Goal: Information Seeking & Learning: Compare options

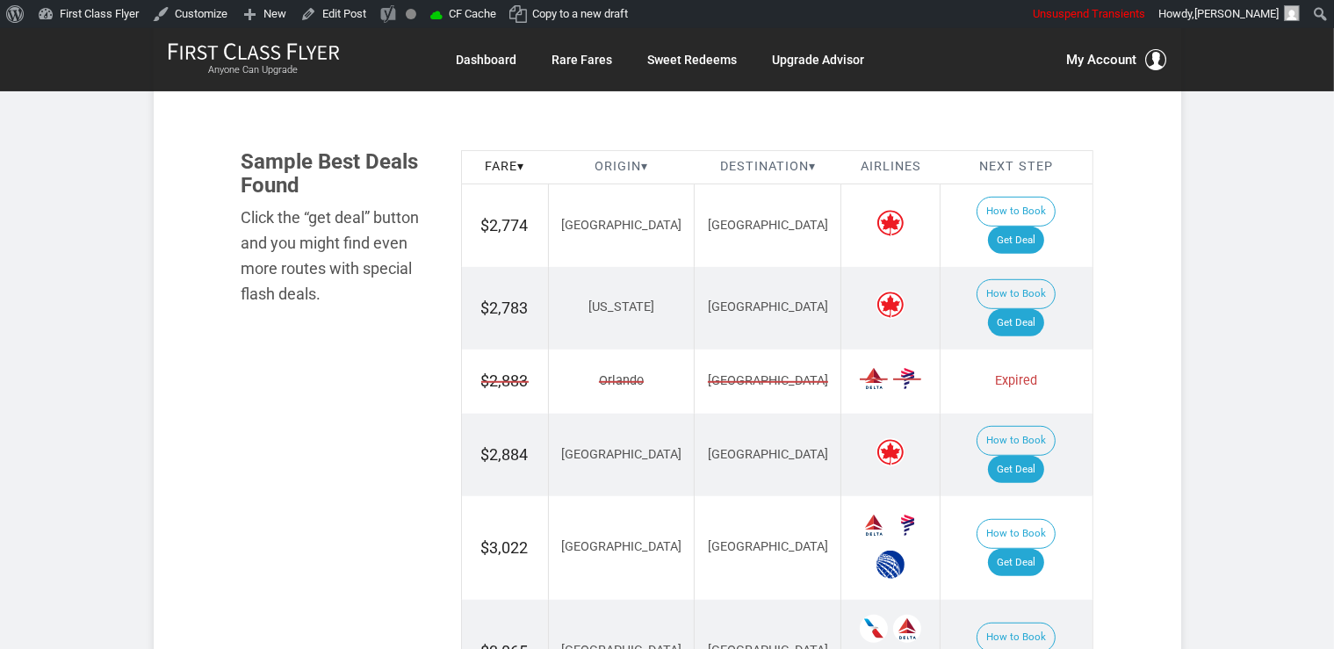
scroll to position [1020, 0]
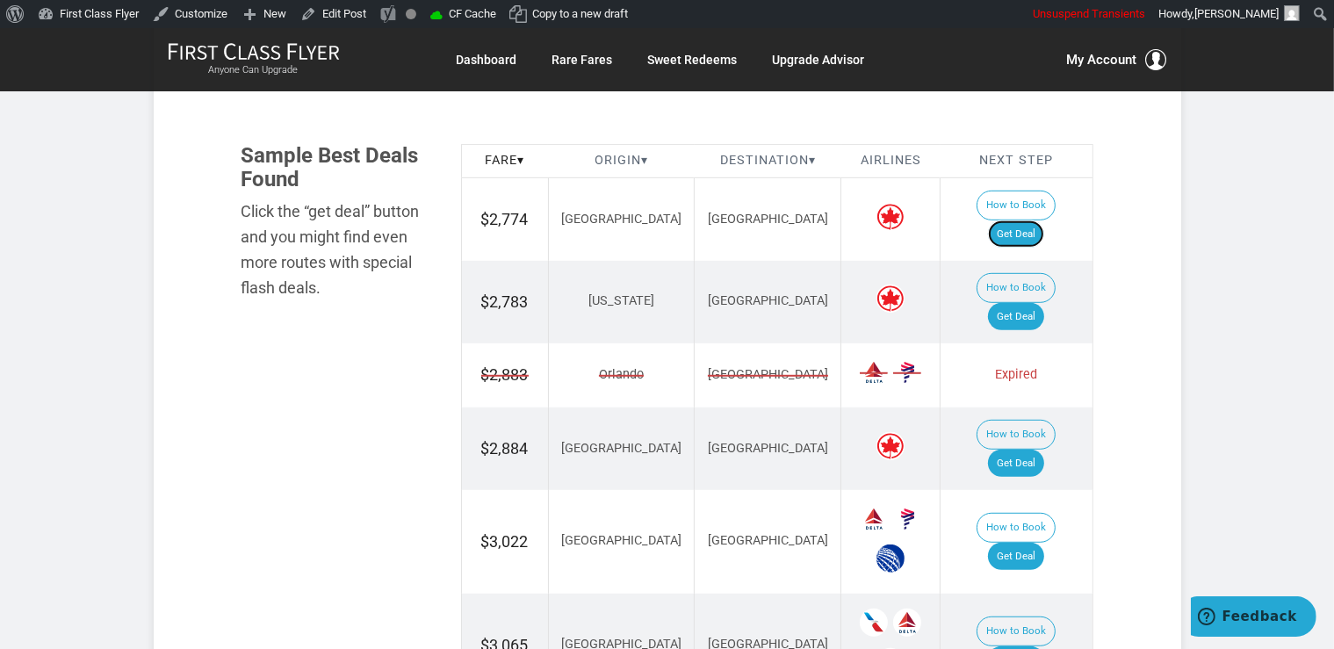
click at [1045, 221] on link "Get Deal" at bounding box center [1016, 235] width 56 height 28
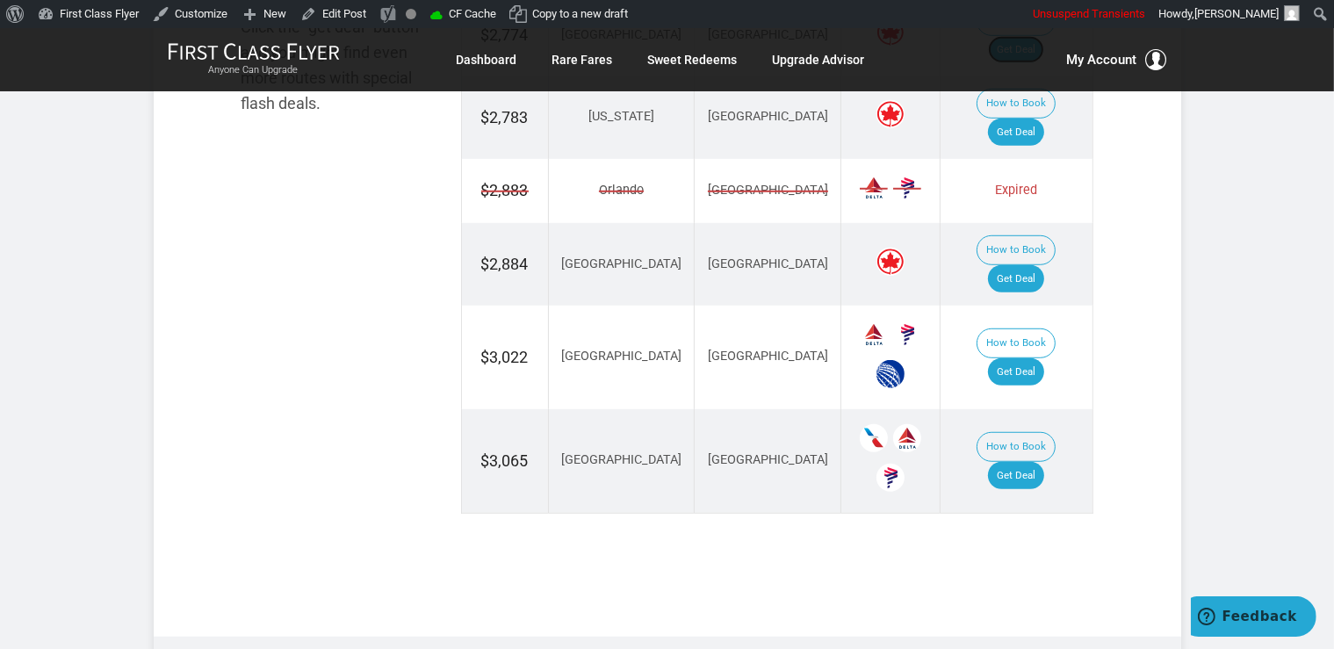
scroll to position [1205, 0]
click at [1045, 461] on link "Get Deal" at bounding box center [1016, 475] width 56 height 28
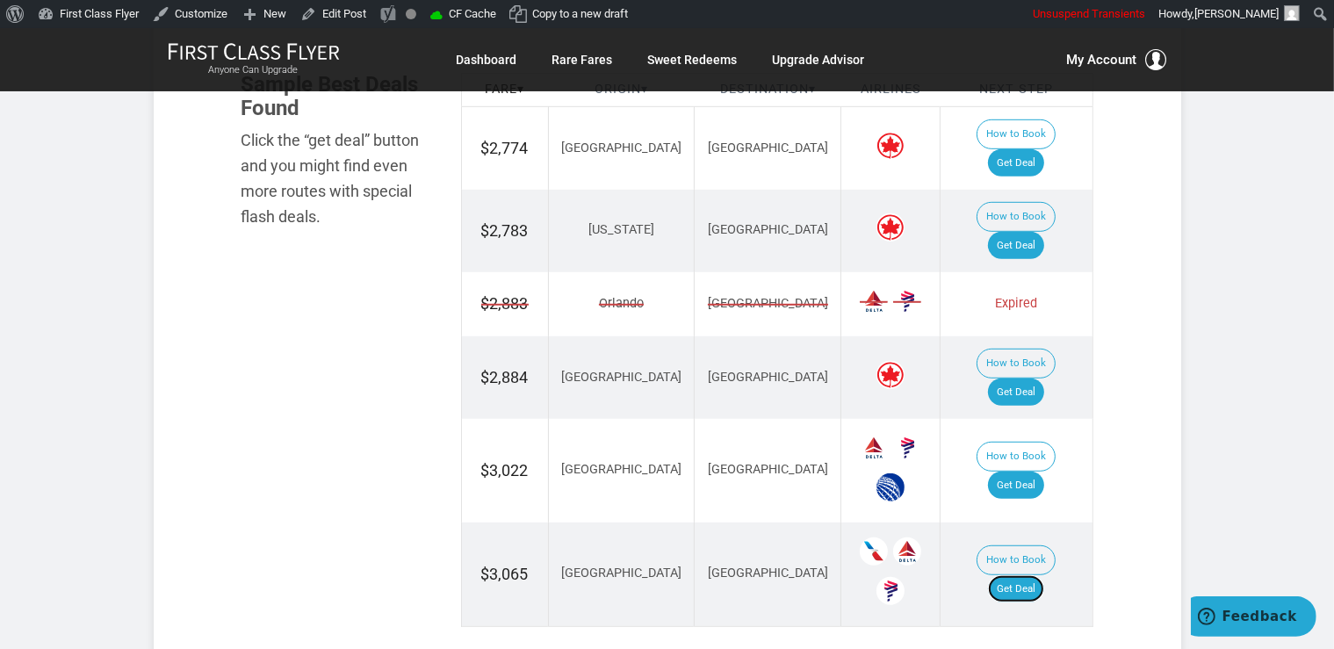
scroll to position [928, 0]
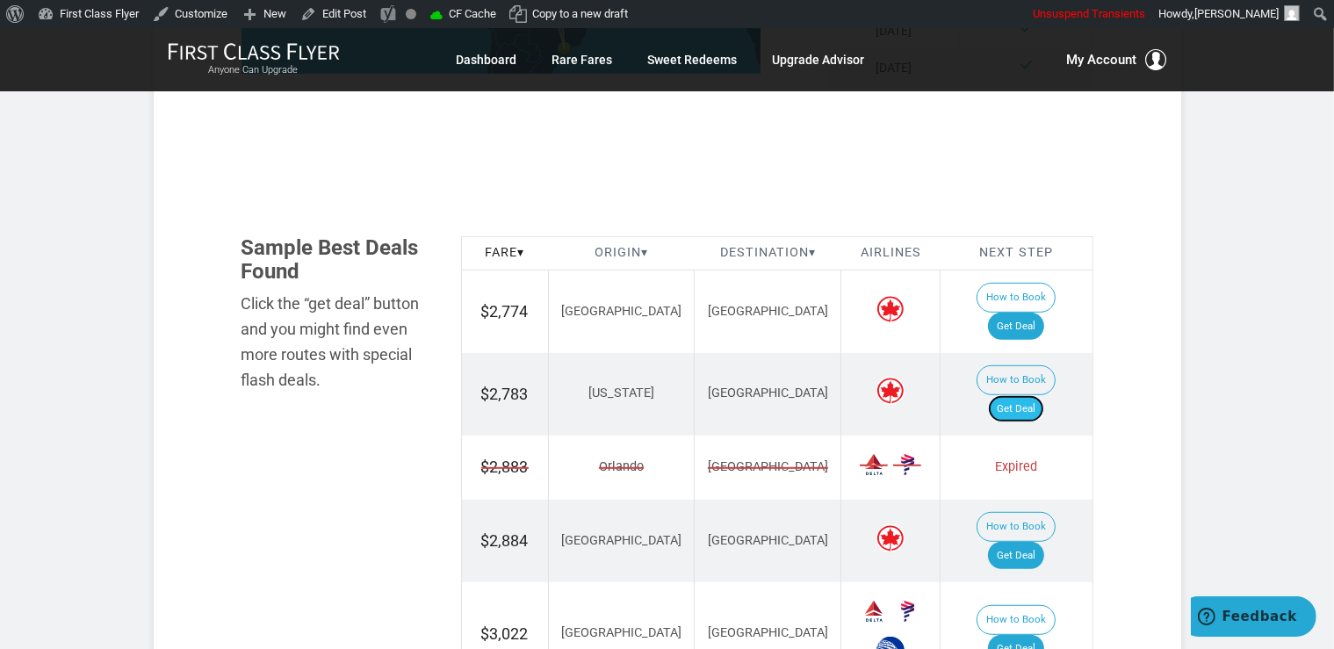
click at [1017, 395] on link "Get Deal" at bounding box center [1016, 409] width 56 height 28
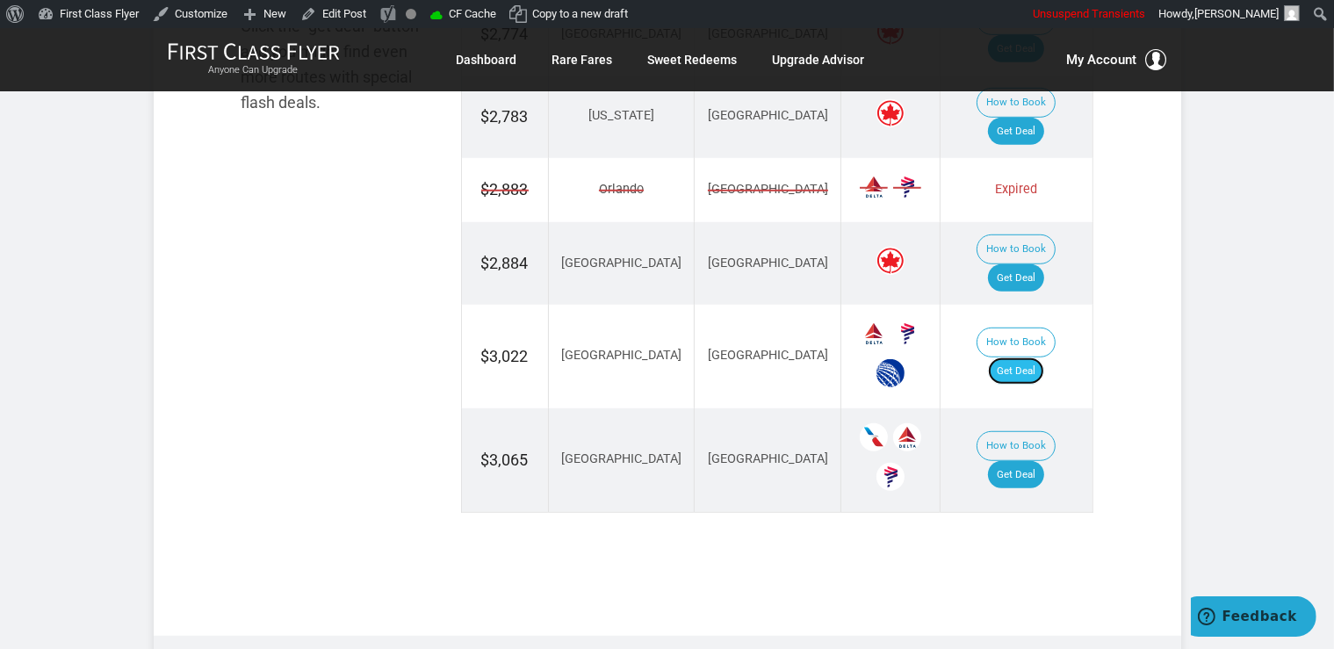
click at [1017, 358] on link "Get Deal" at bounding box center [1016, 372] width 56 height 28
click at [1035, 264] on link "Get Deal" at bounding box center [1016, 278] width 56 height 28
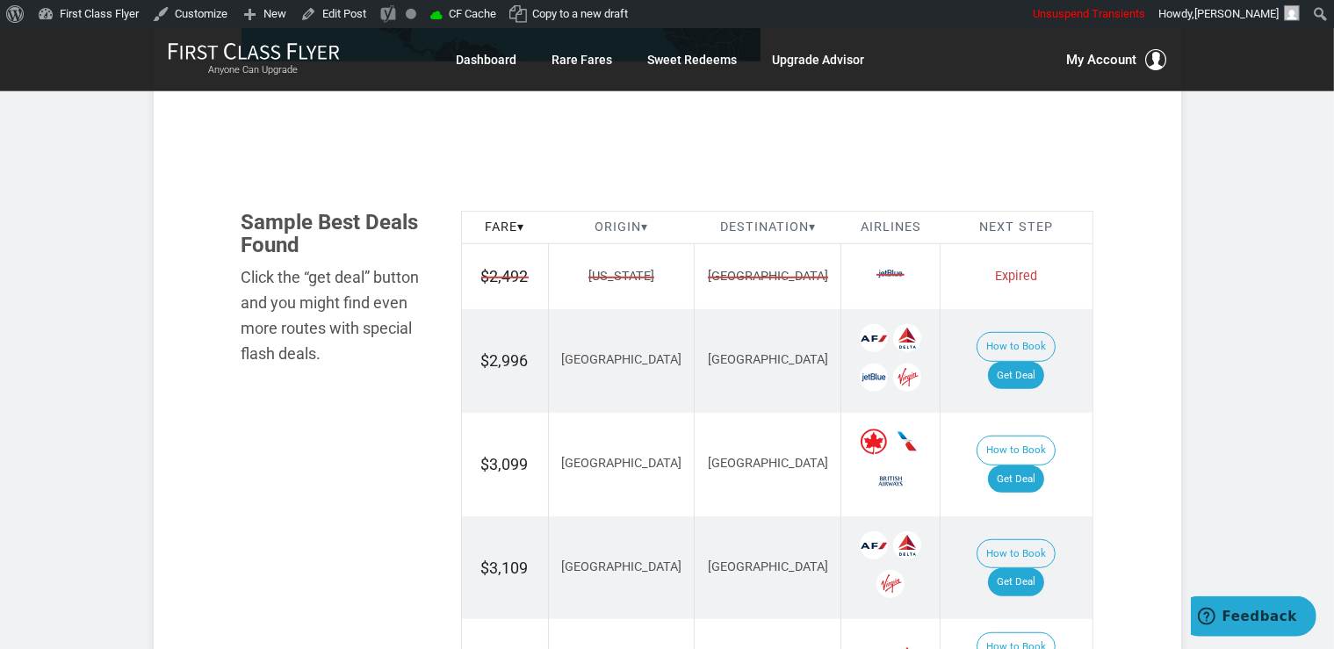
scroll to position [1020, 0]
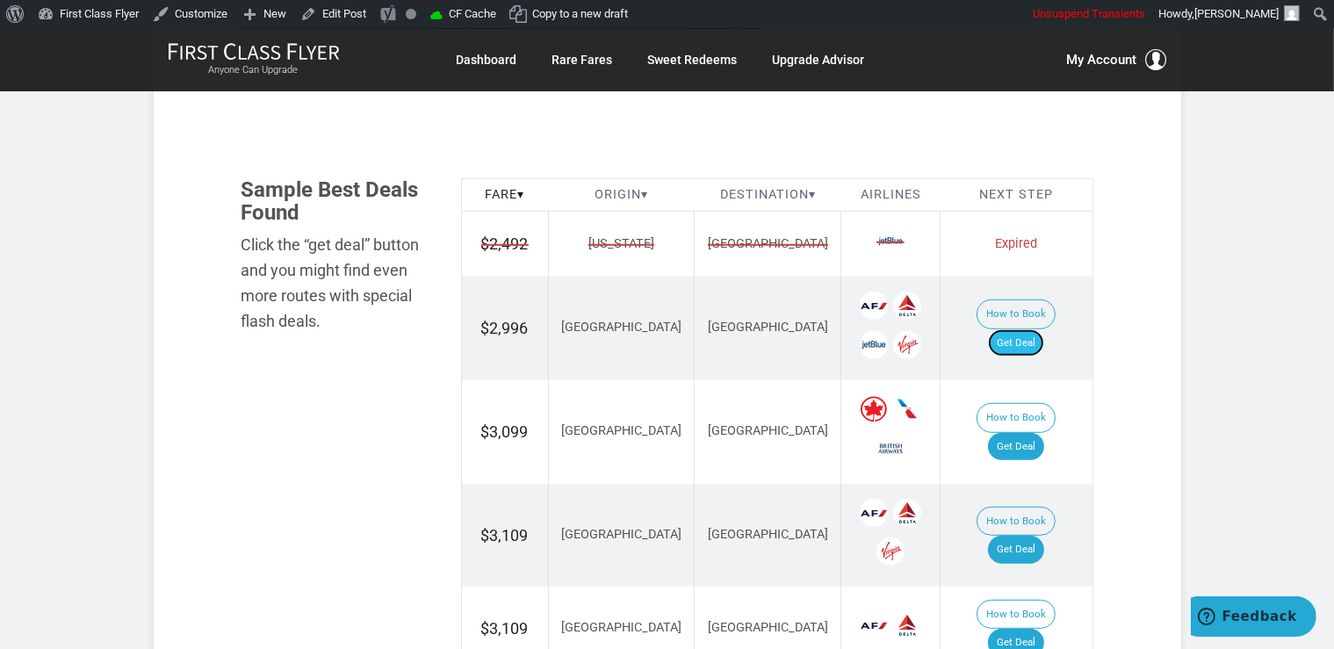
click at [1045, 329] on link "Get Deal" at bounding box center [1016, 343] width 56 height 28
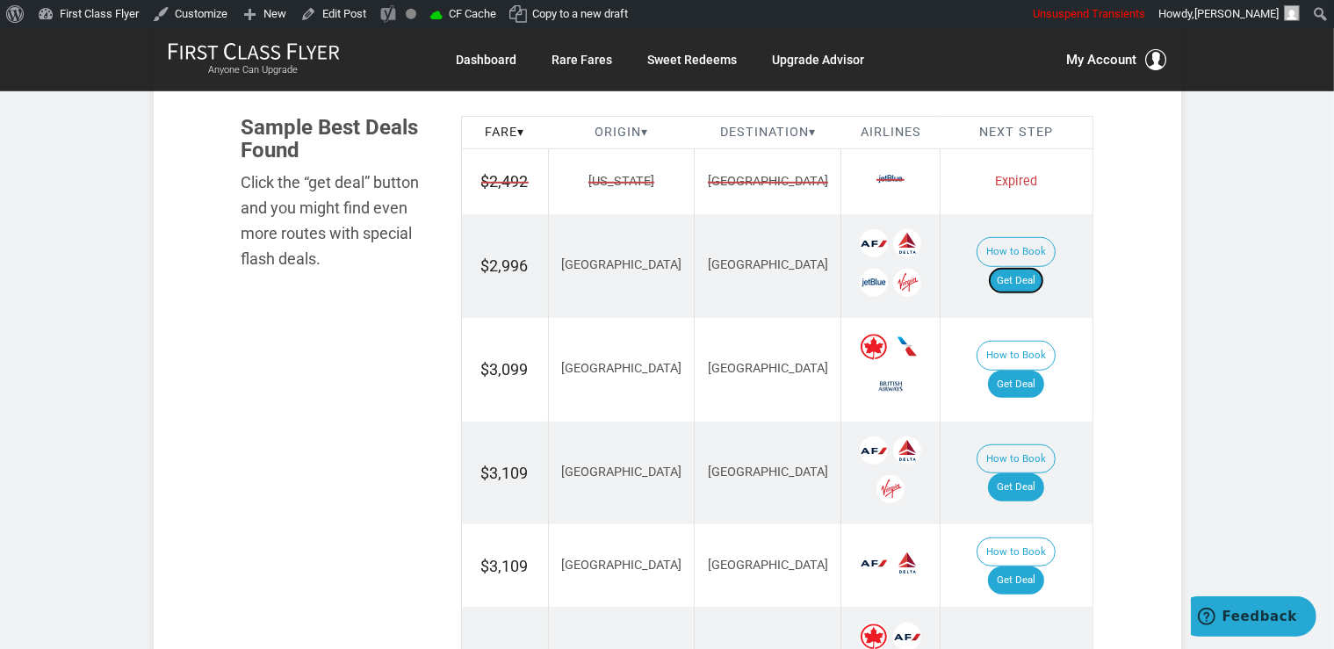
scroll to position [1113, 0]
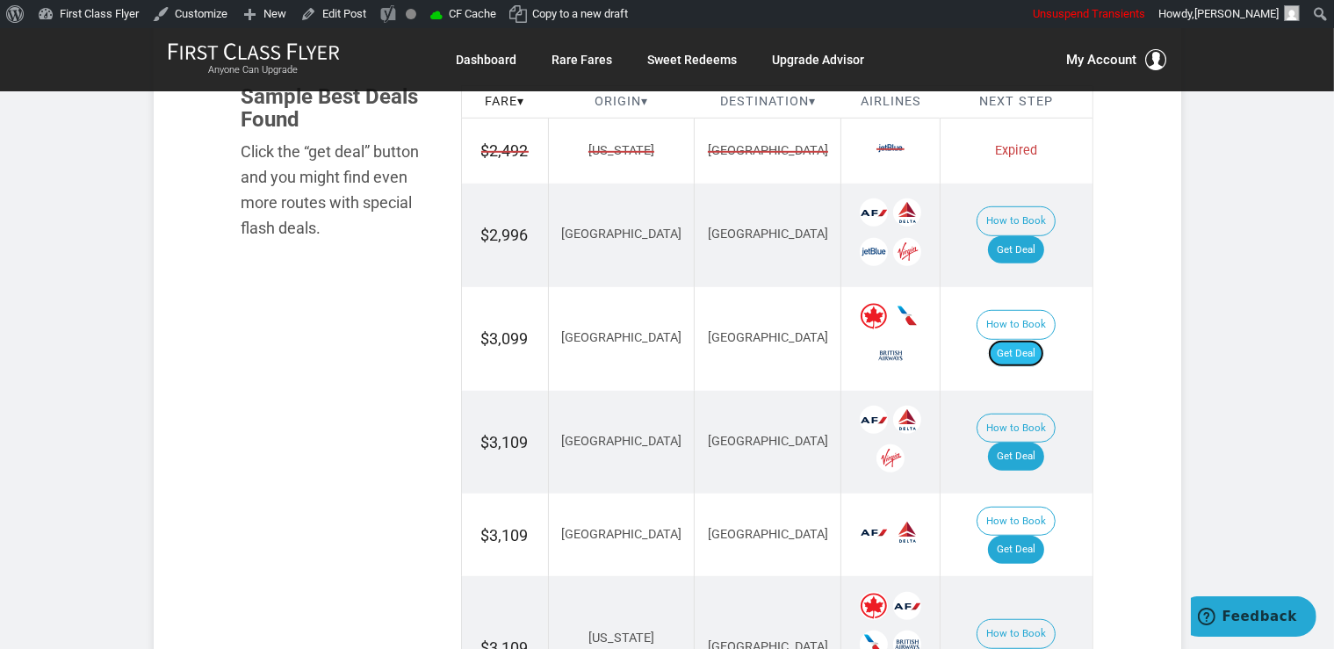
click at [1037, 340] on link "Get Deal" at bounding box center [1016, 354] width 56 height 28
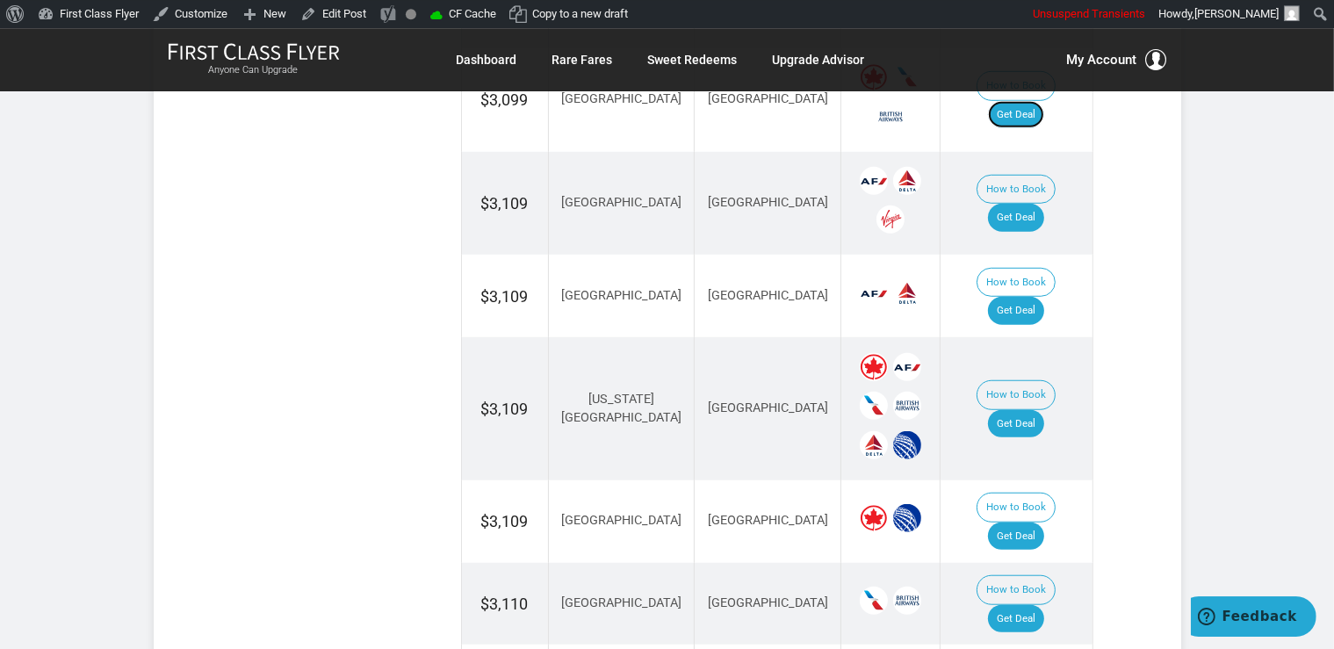
scroll to position [1392, 0]
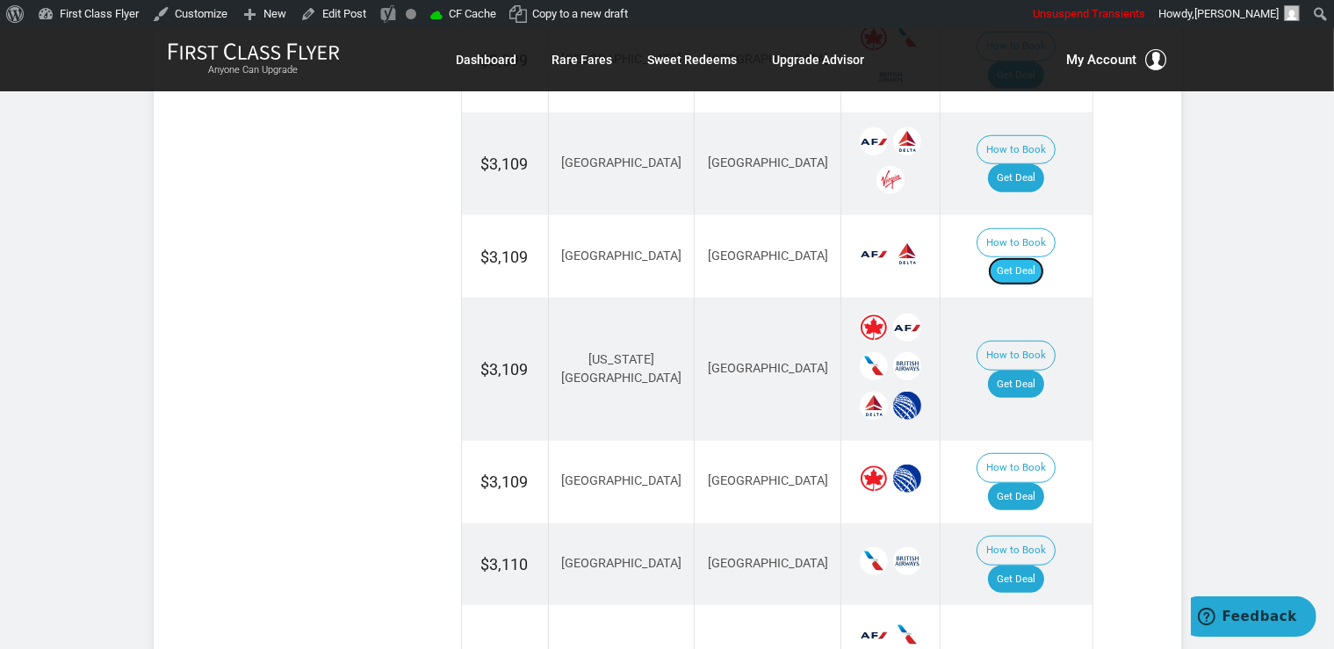
click at [1039, 257] on link "Get Deal" at bounding box center [1016, 271] width 56 height 28
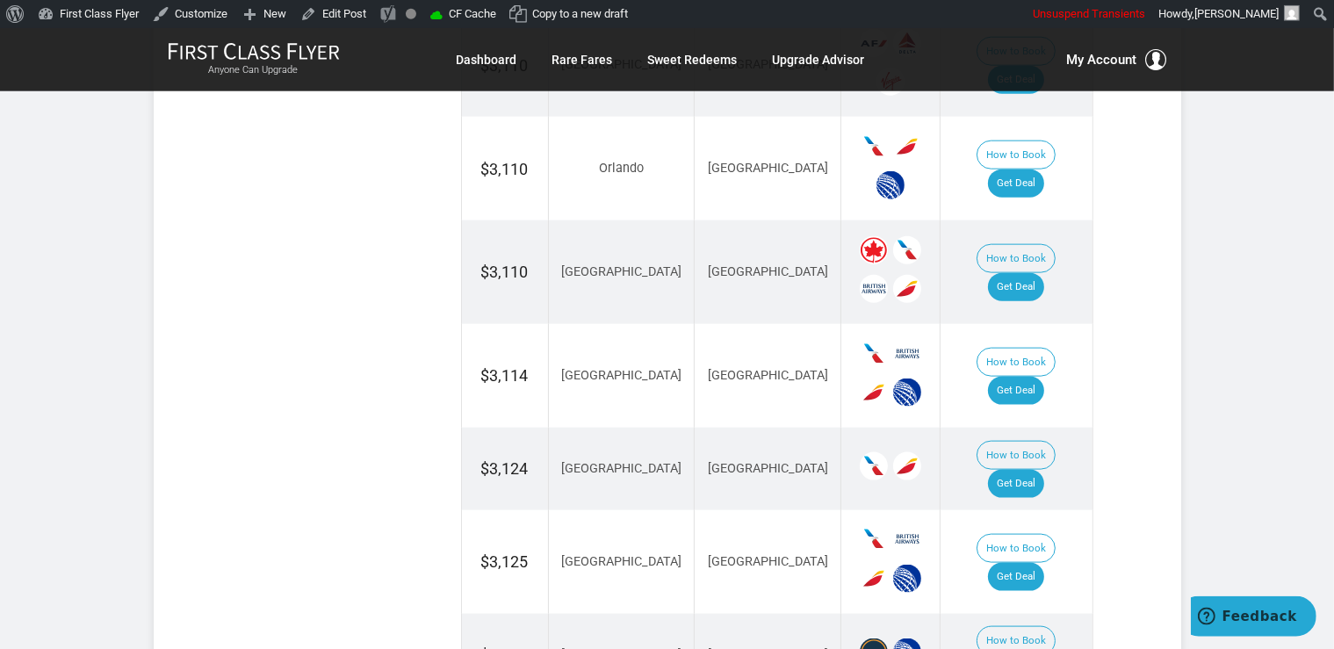
scroll to position [2319, 0]
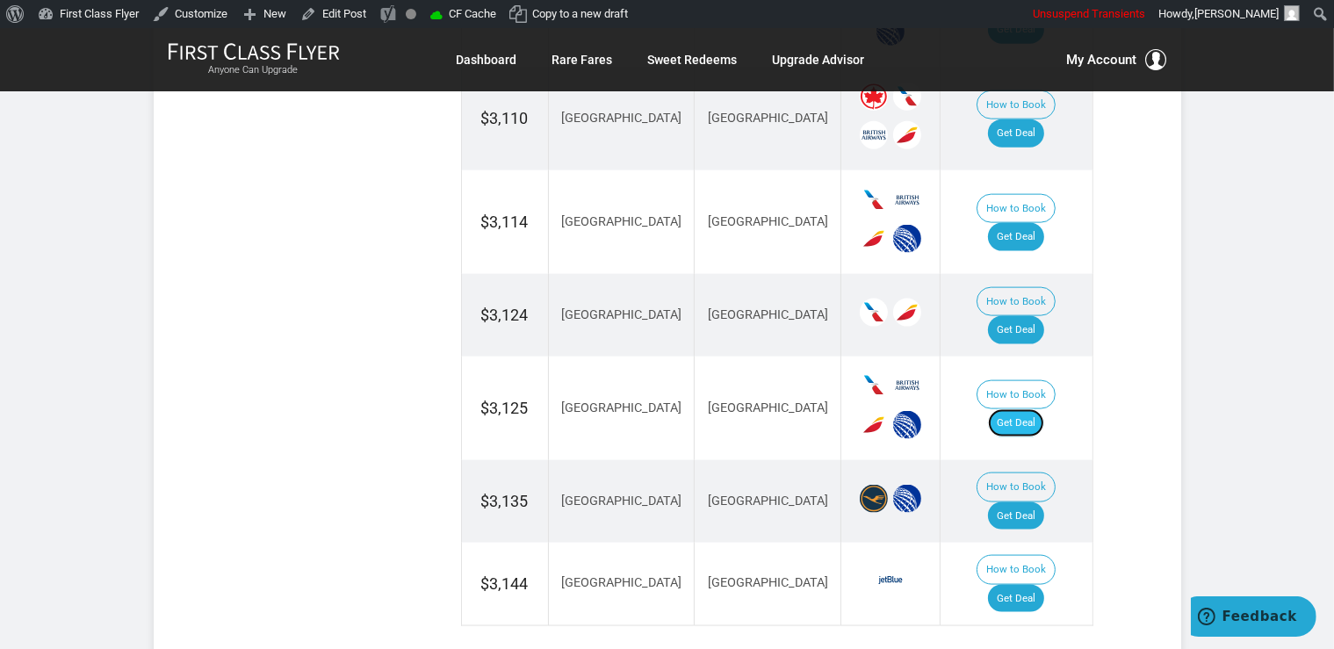
click at [1045, 409] on link "Get Deal" at bounding box center [1016, 423] width 56 height 28
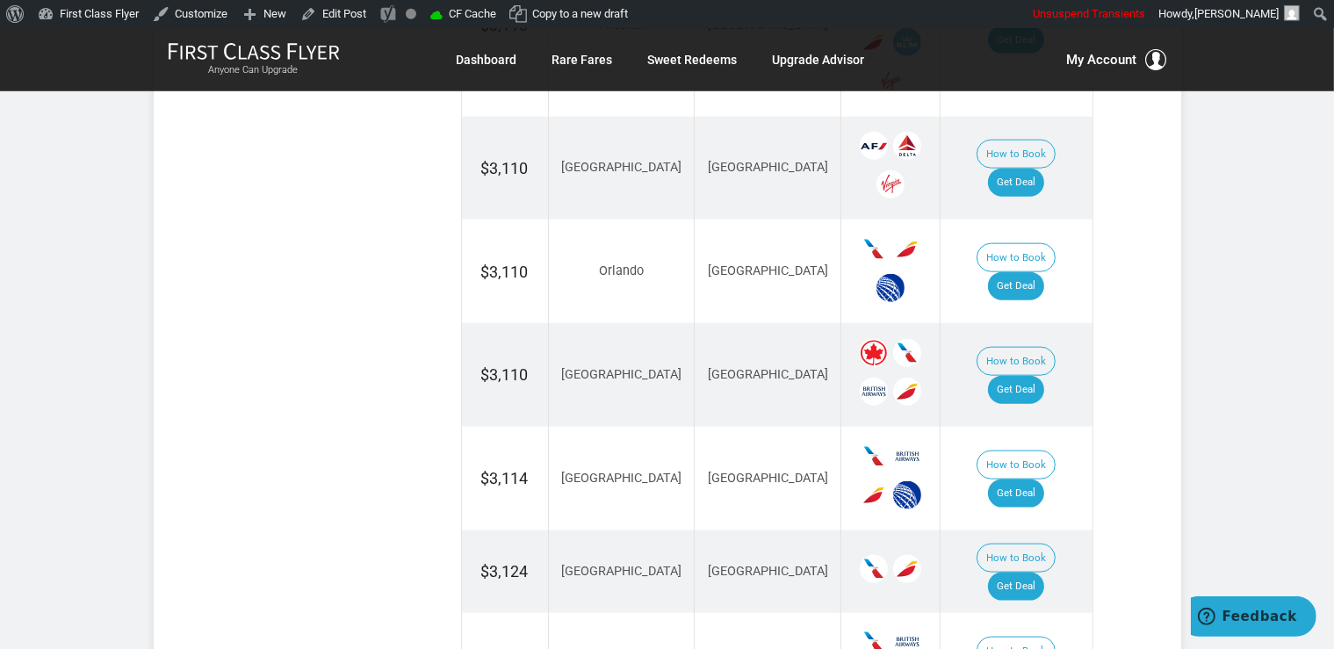
scroll to position [2041, 0]
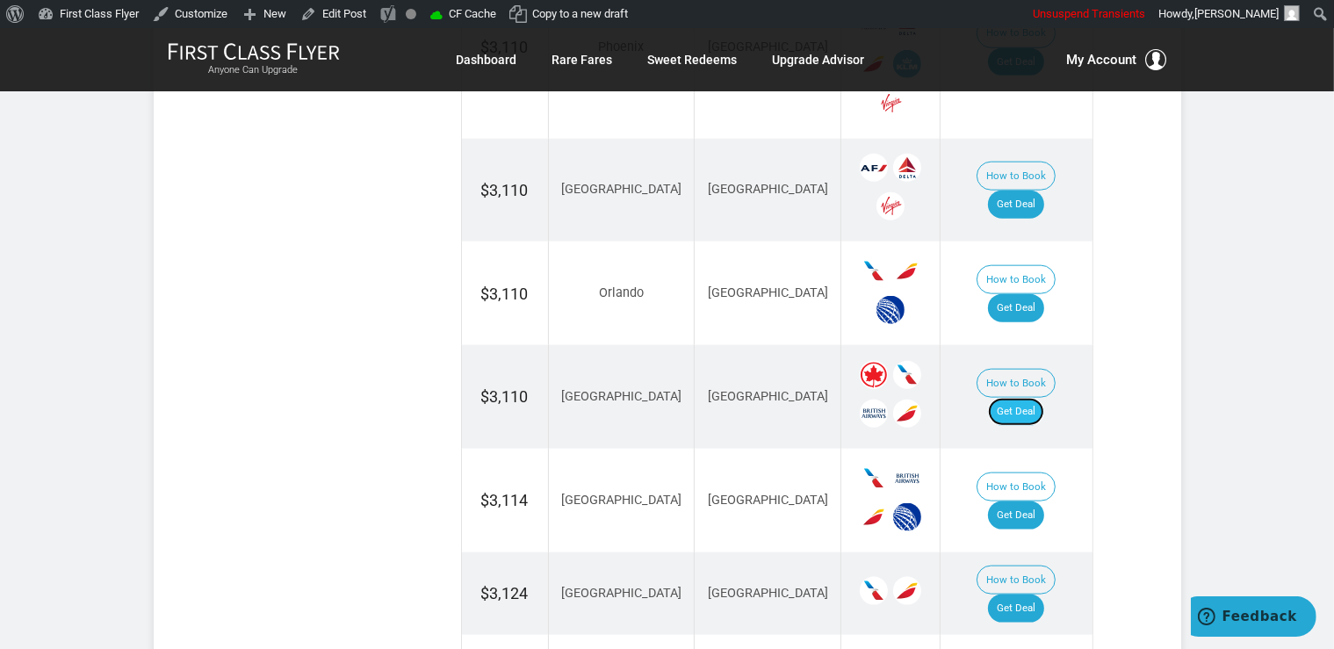
click at [1023, 398] on link "Get Deal" at bounding box center [1016, 412] width 56 height 28
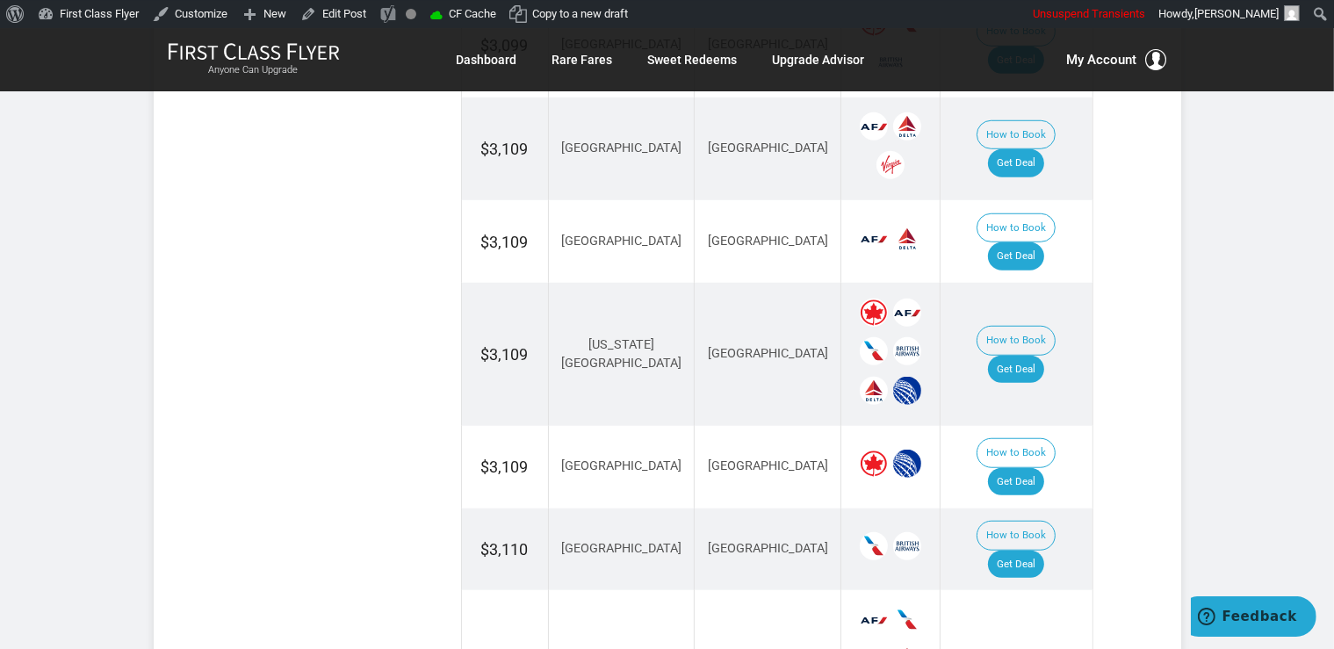
scroll to position [1392, 0]
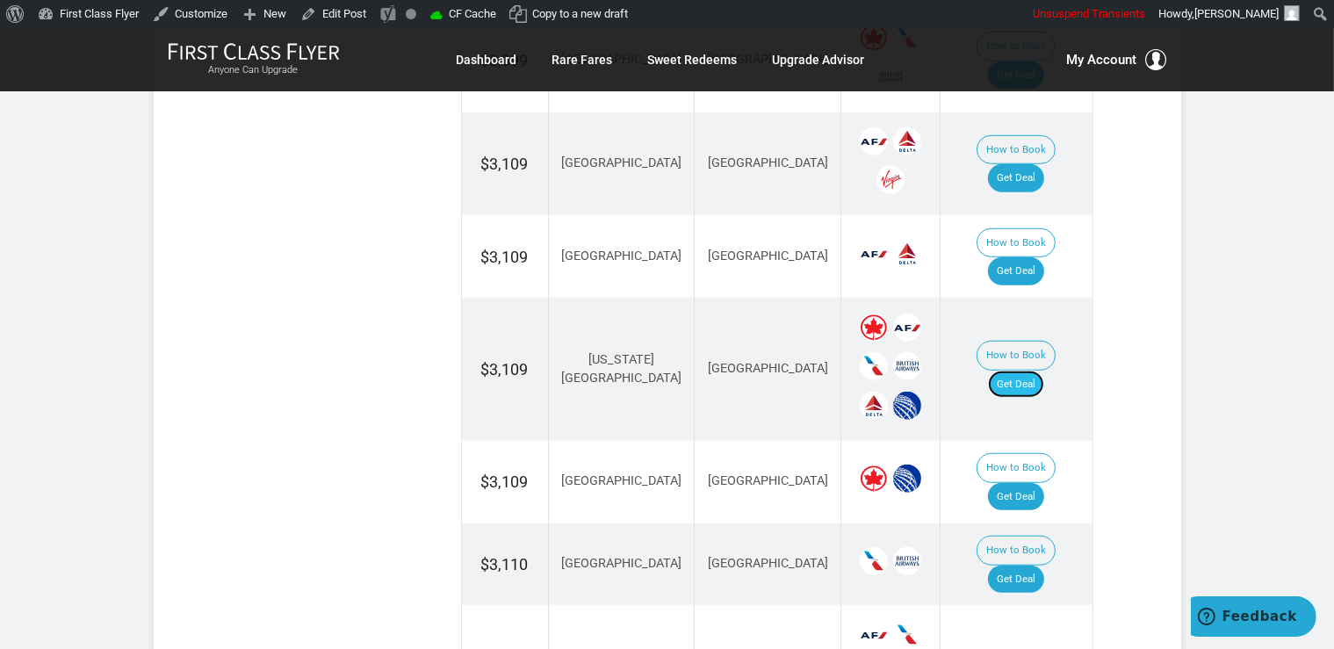
click at [1015, 371] on link "Get Deal" at bounding box center [1016, 385] width 56 height 28
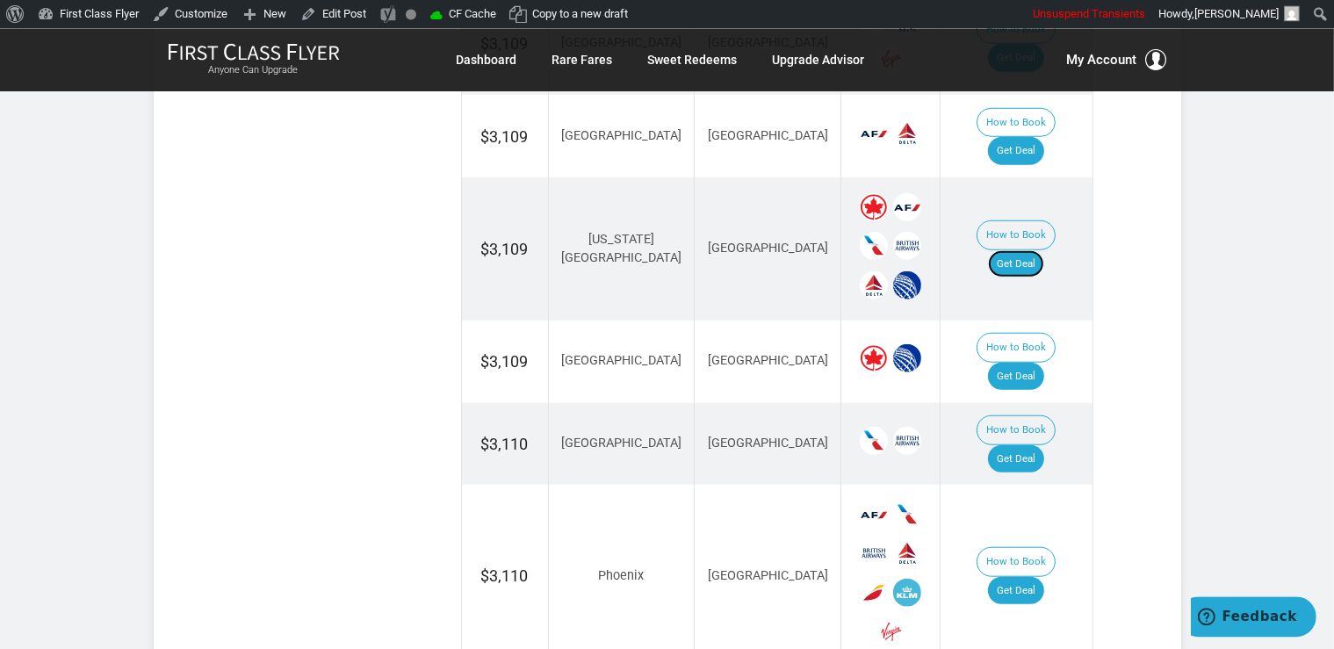
scroll to position [1577, 0]
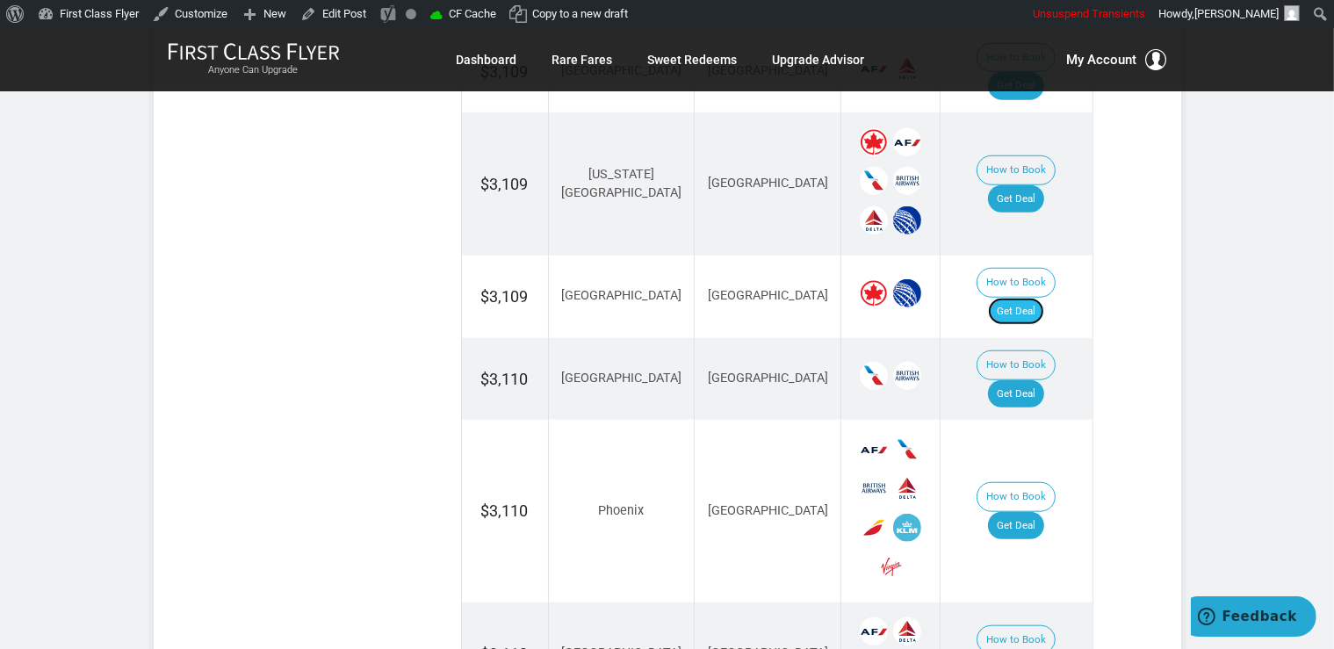
click at [1030, 298] on link "Get Deal" at bounding box center [1016, 312] width 56 height 28
click at [1027, 298] on link "Get Deal" at bounding box center [1016, 312] width 56 height 28
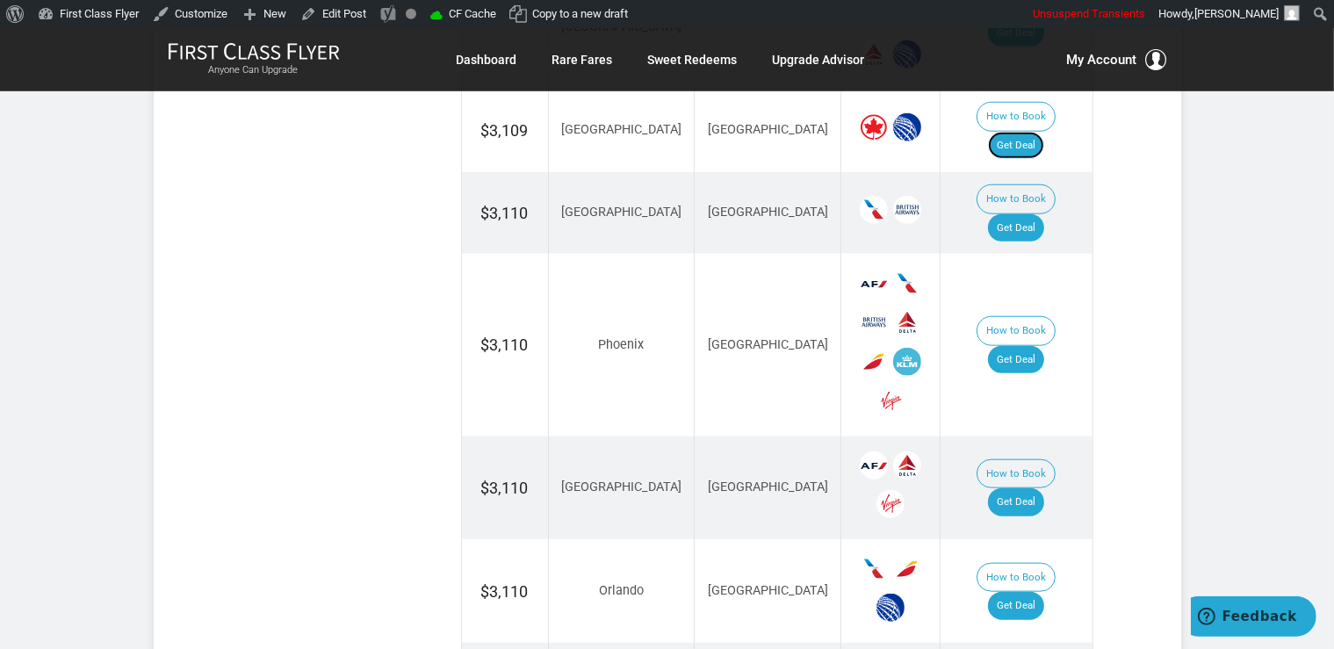
scroll to position [1762, 0]
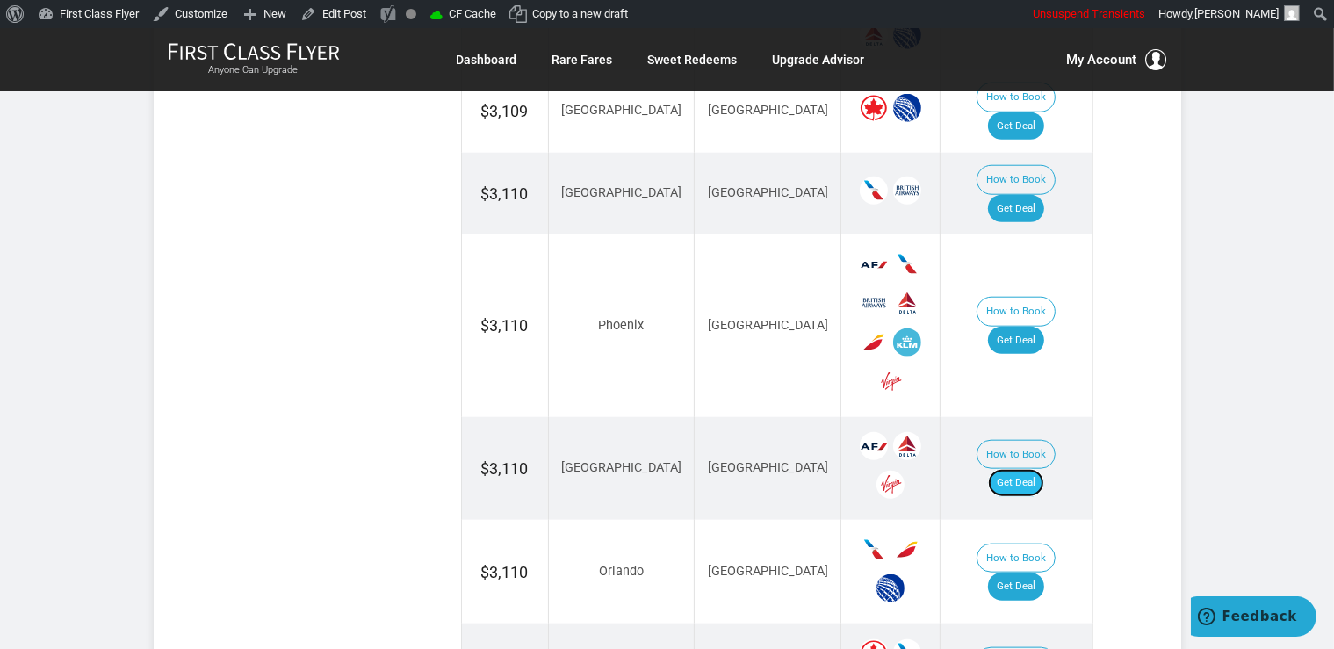
drag, startPoint x: 1034, startPoint y: 345, endPoint x: 1052, endPoint y: 343, distance: 17.8
click at [1037, 469] on link "Get Deal" at bounding box center [1016, 483] width 56 height 28
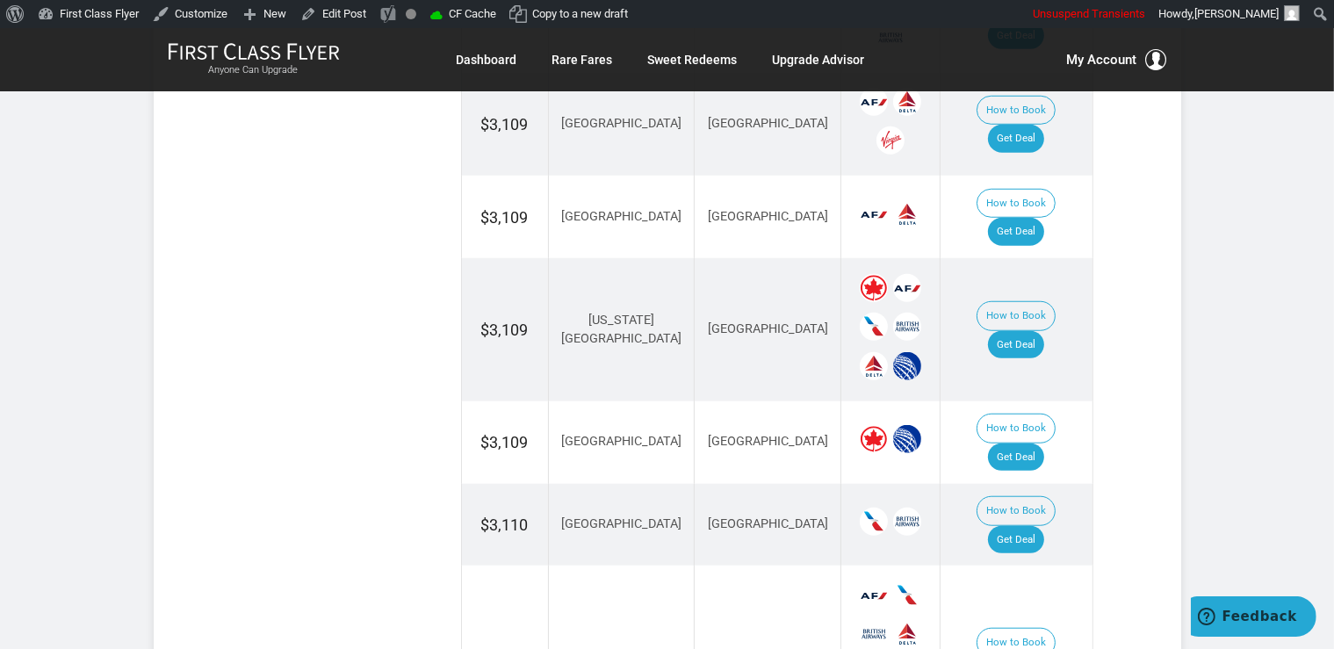
scroll to position [1298, 0]
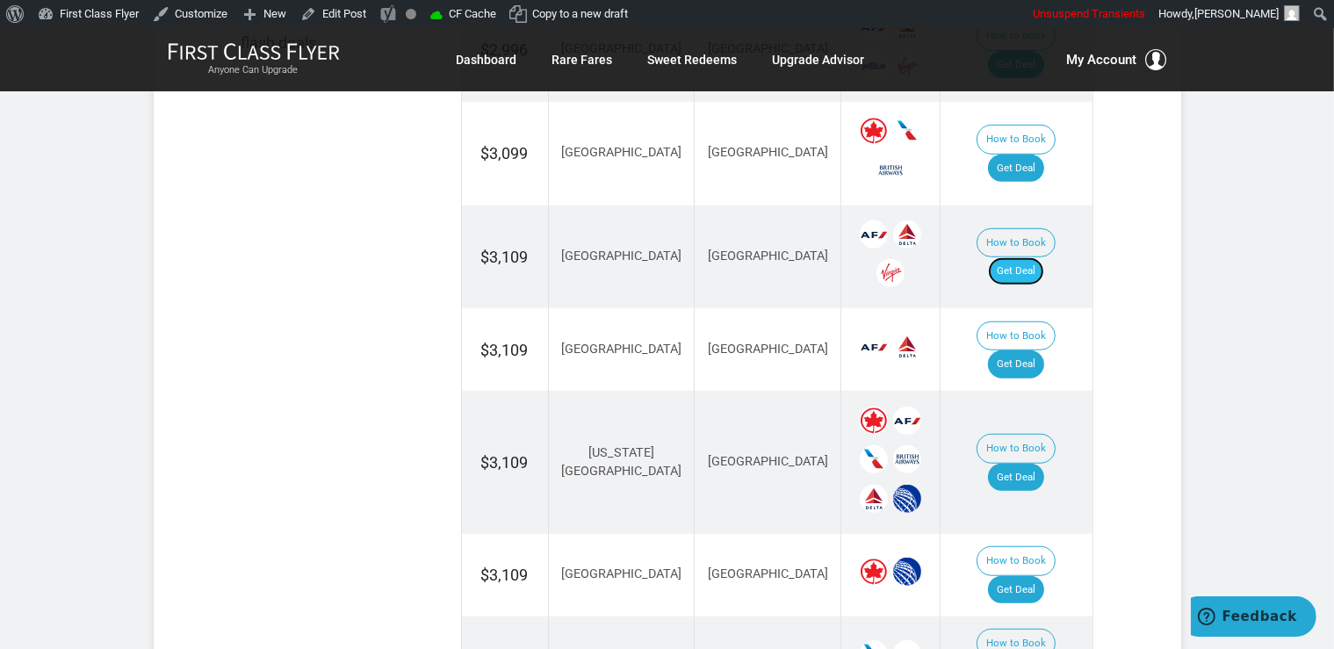
click at [1015, 257] on link "Get Deal" at bounding box center [1016, 271] width 56 height 28
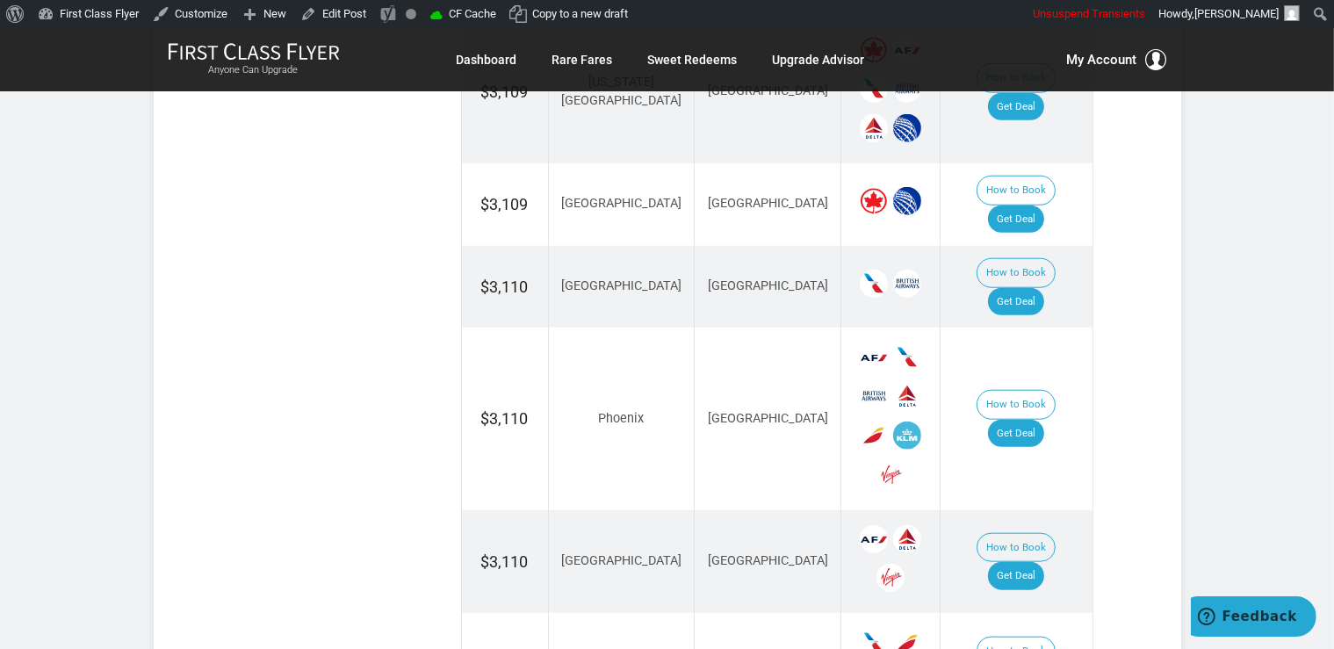
scroll to position [1762, 0]
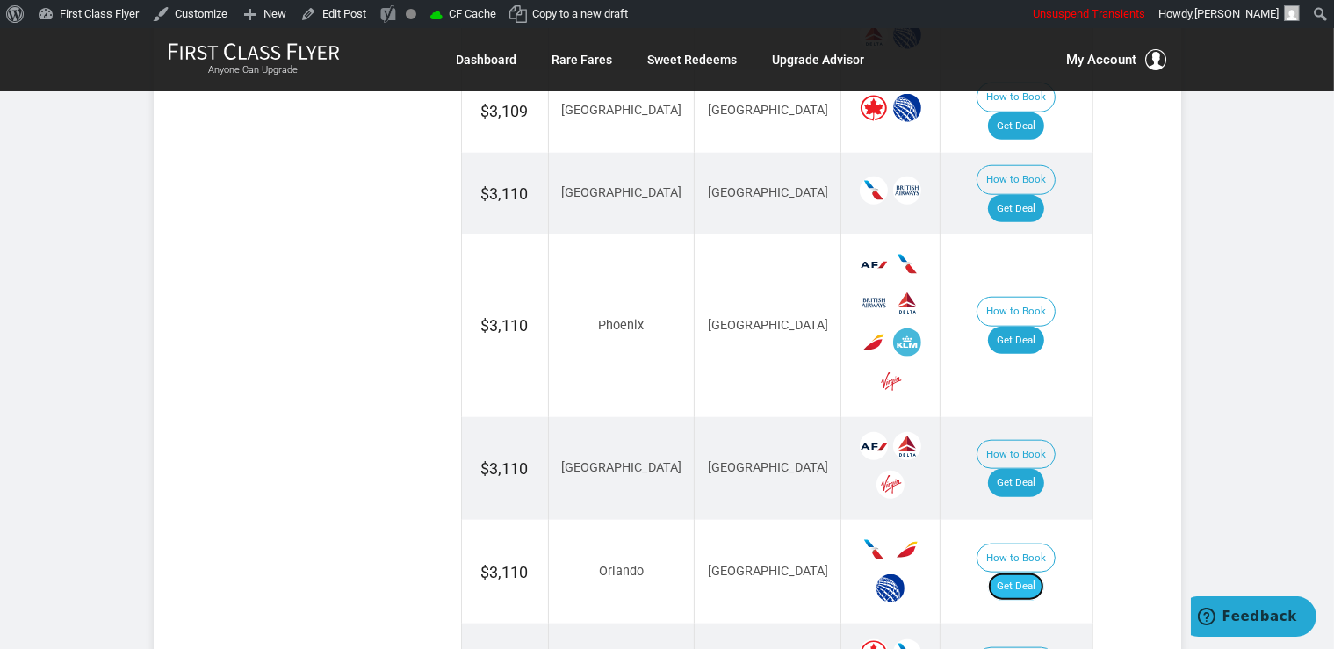
click at [1039, 573] on link "Get Deal" at bounding box center [1016, 587] width 56 height 28
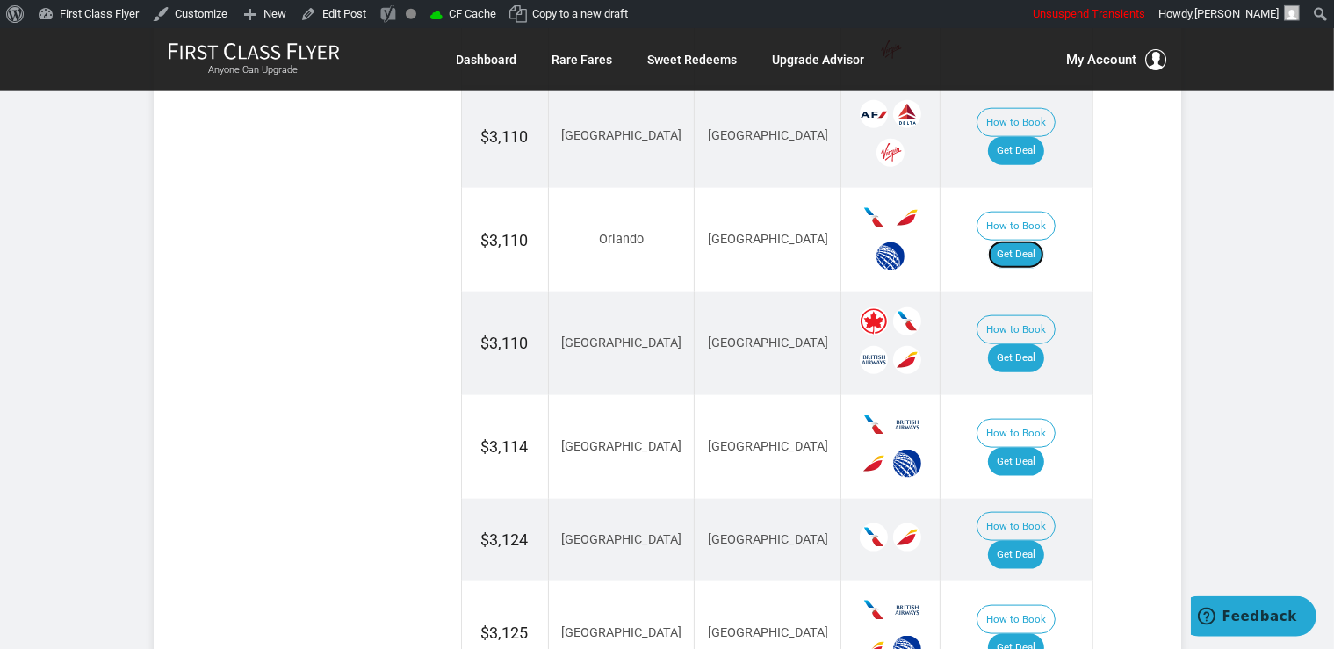
scroll to position [2133, 0]
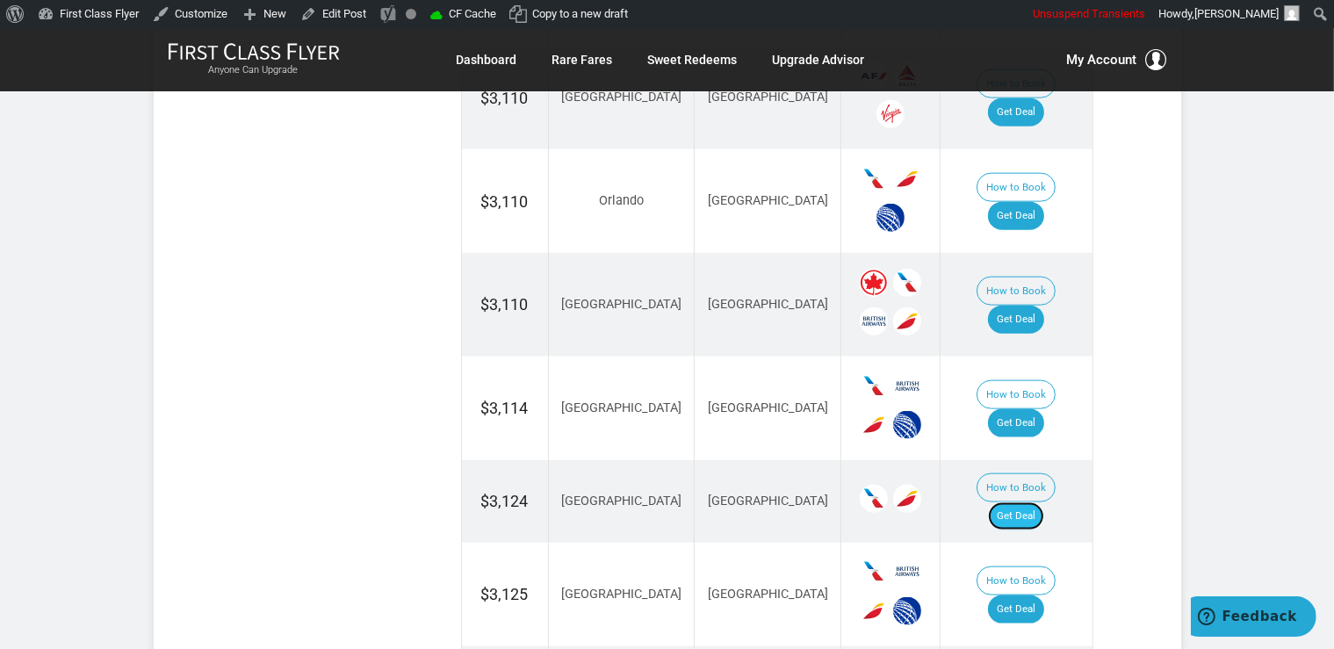
click at [1021, 503] on link "Get Deal" at bounding box center [1016, 517] width 56 height 28
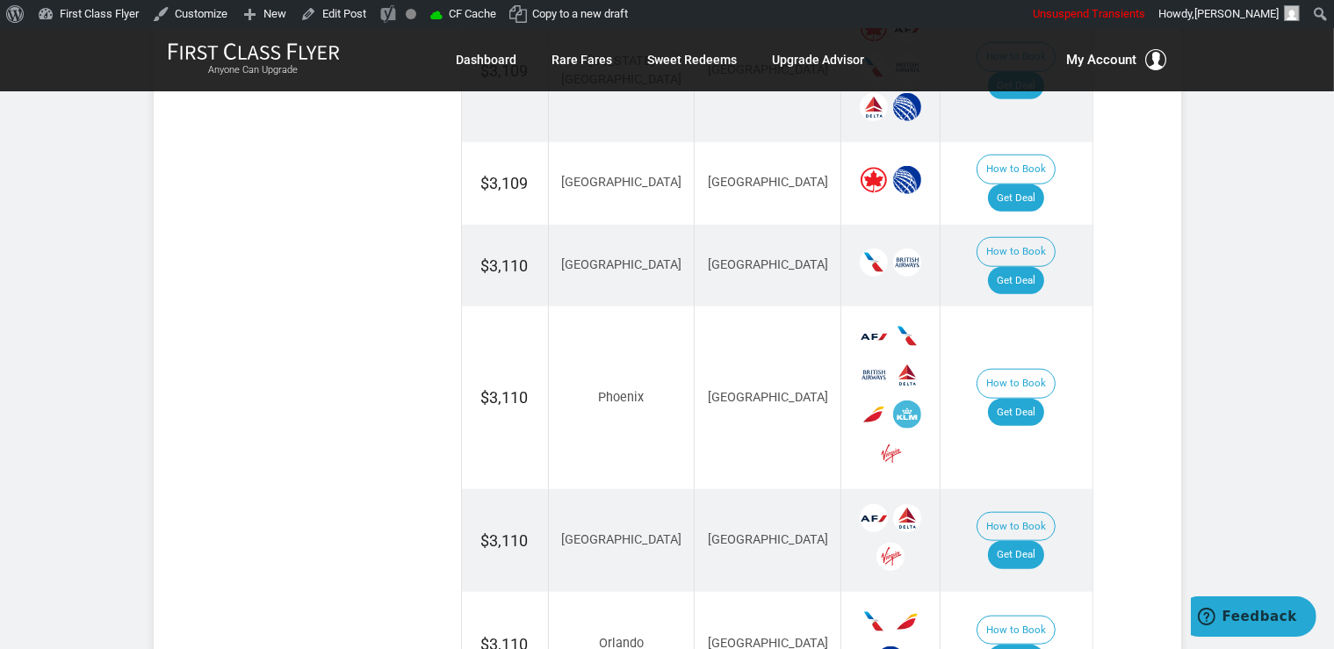
scroll to position [1577, 0]
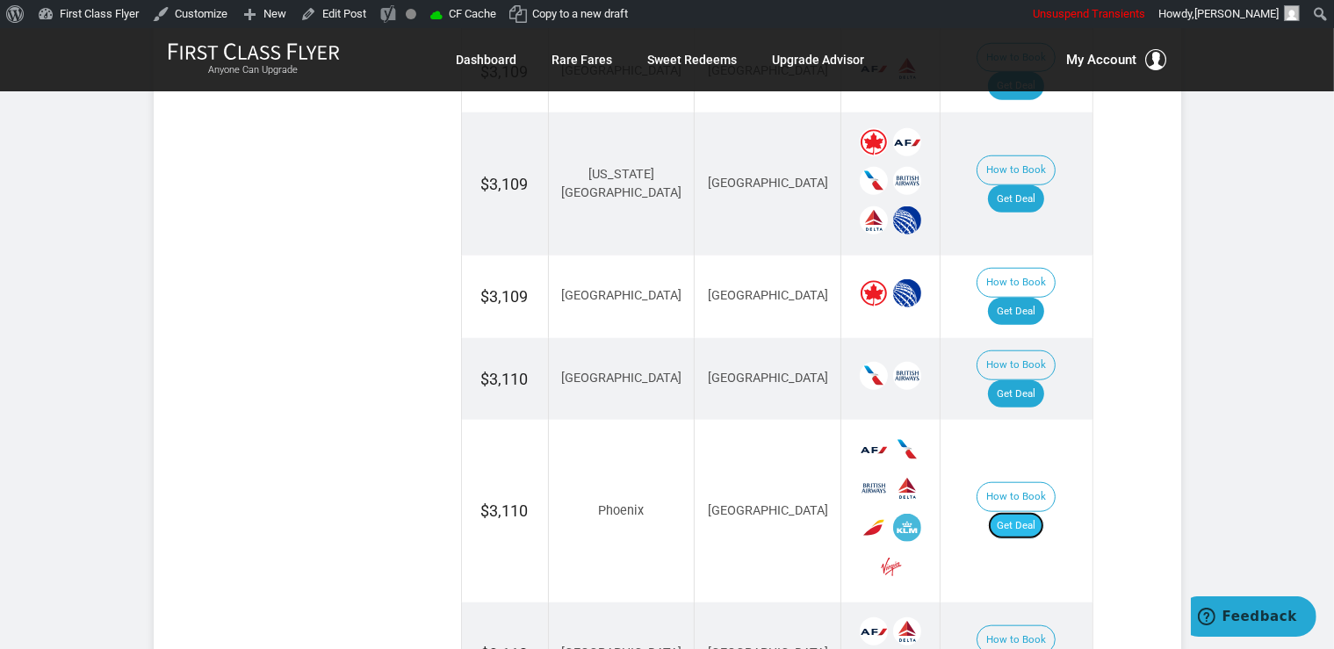
click at [1015, 512] on link "Get Deal" at bounding box center [1016, 526] width 56 height 28
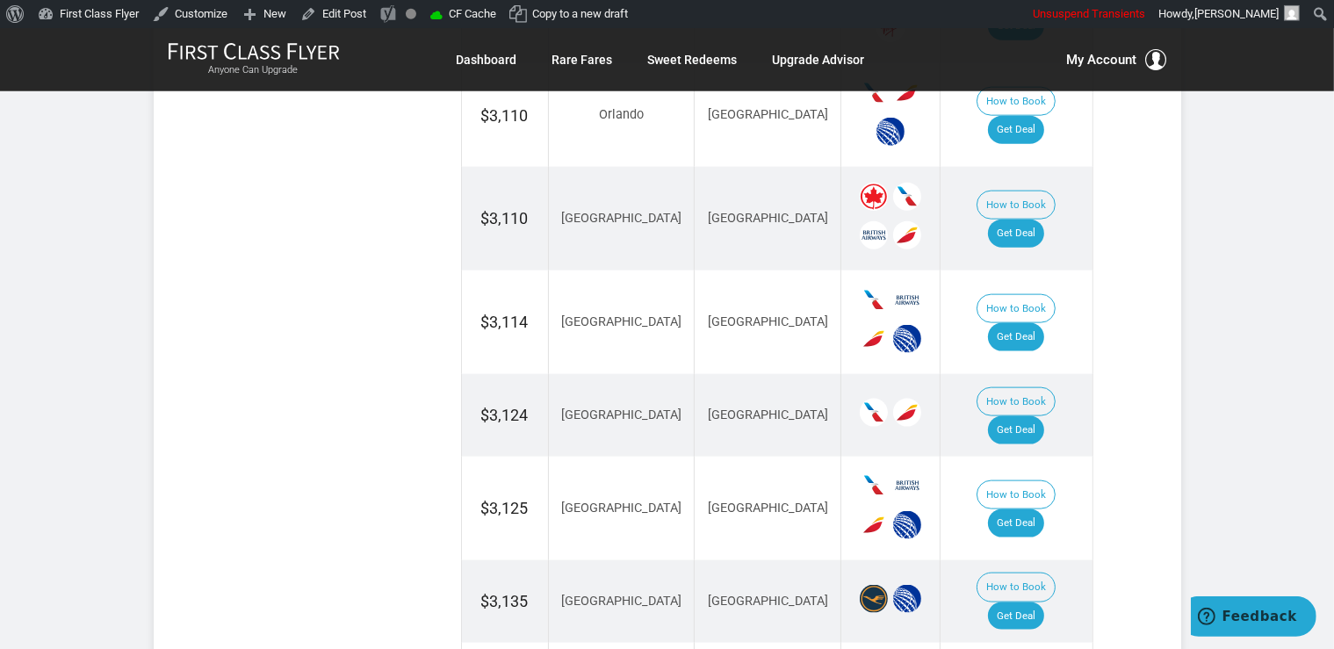
scroll to position [2319, 0]
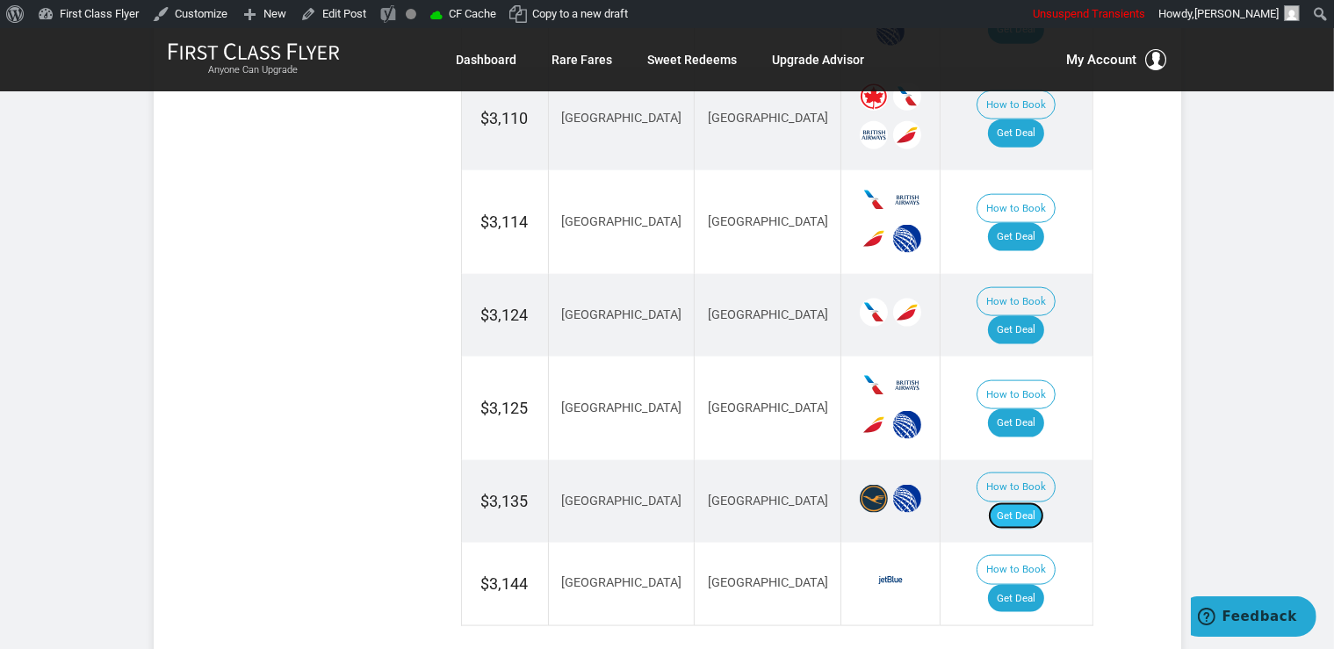
click at [1045, 503] on link "Get Deal" at bounding box center [1016, 517] width 56 height 28
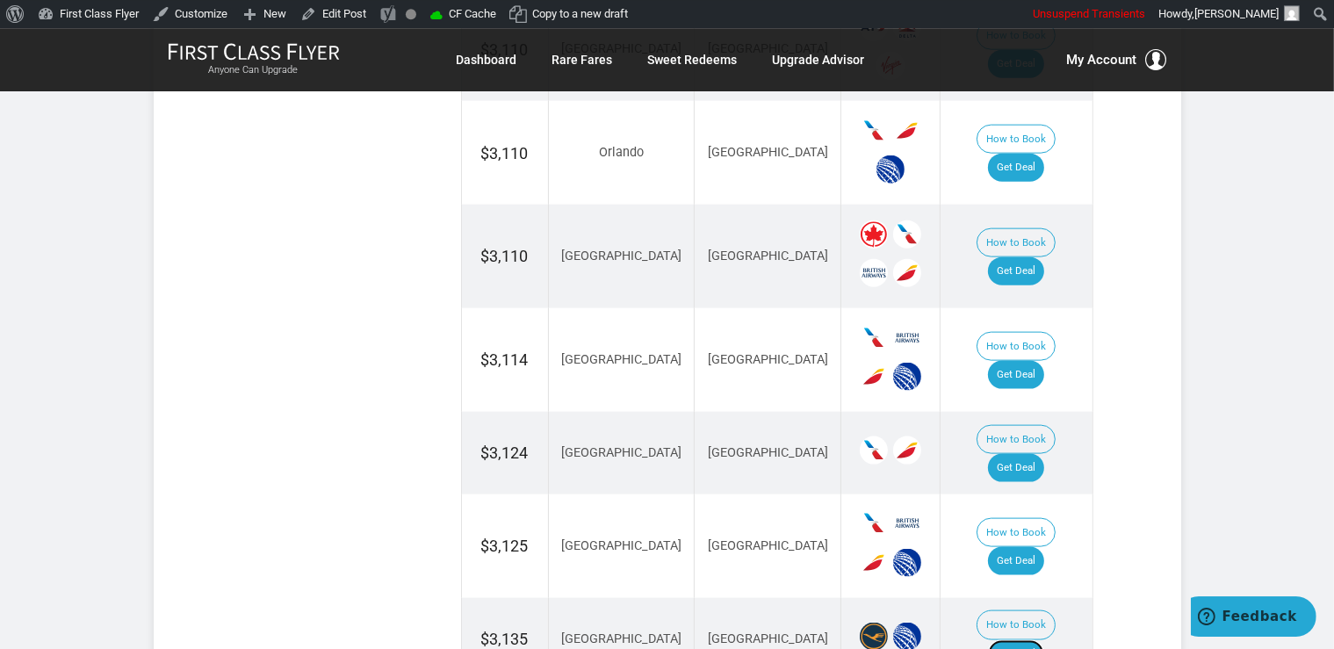
scroll to position [2041, 0]
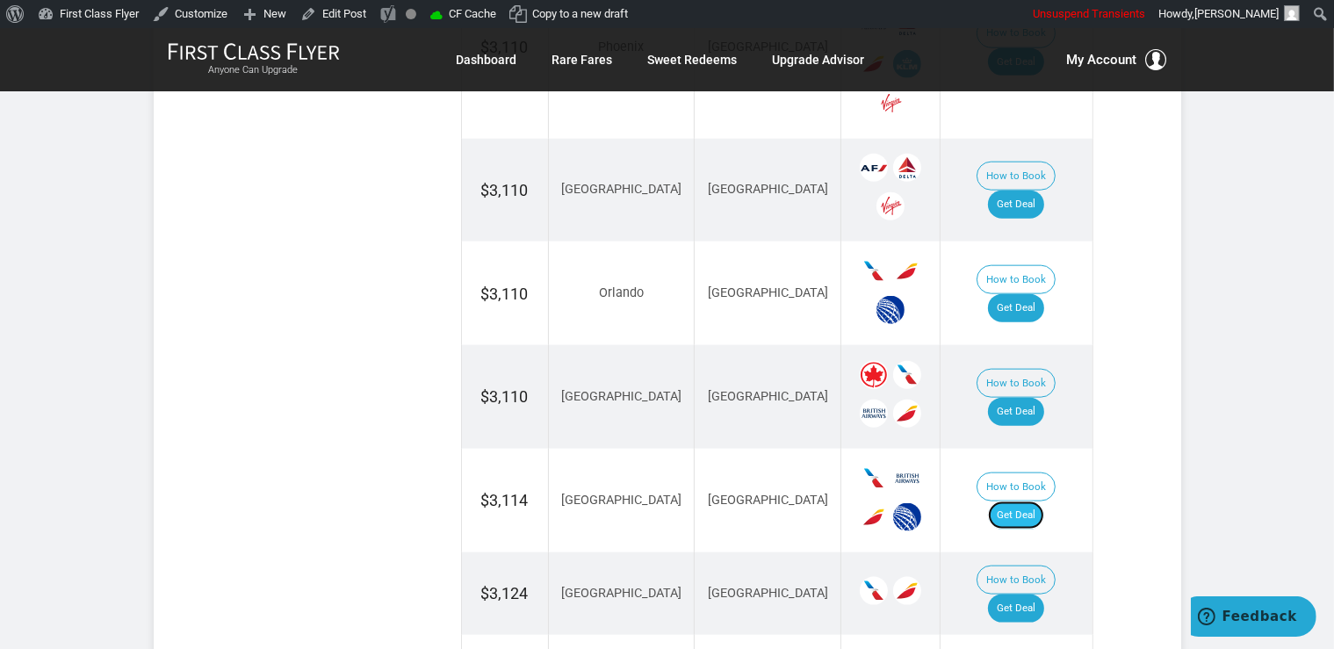
click at [1039, 502] on link "Get Deal" at bounding box center [1016, 516] width 56 height 28
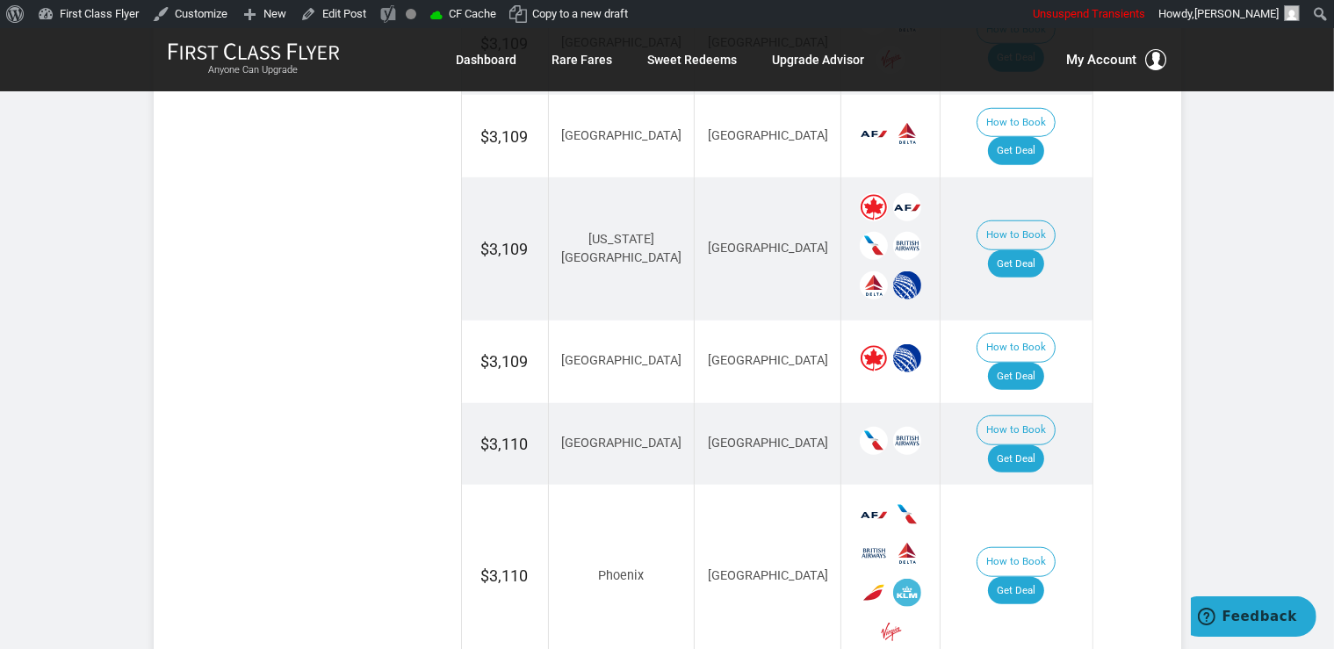
scroll to position [1484, 0]
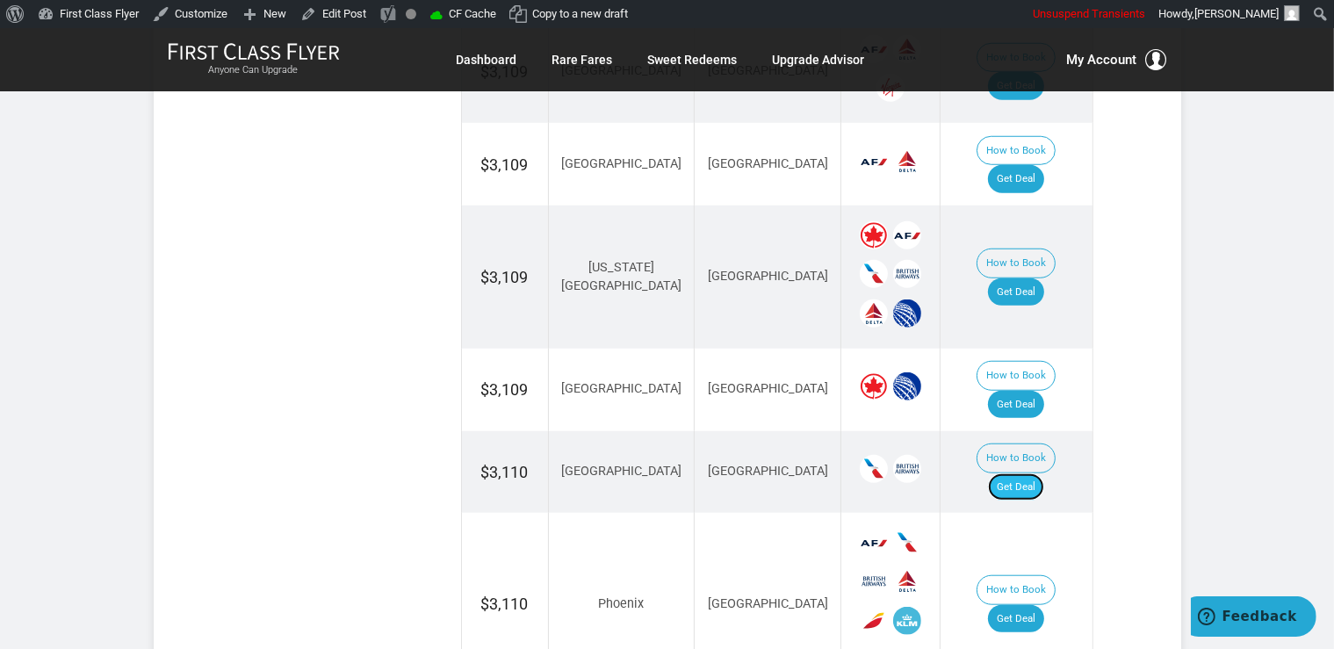
click at [1016, 474] on link "Get Deal" at bounding box center [1016, 488] width 56 height 28
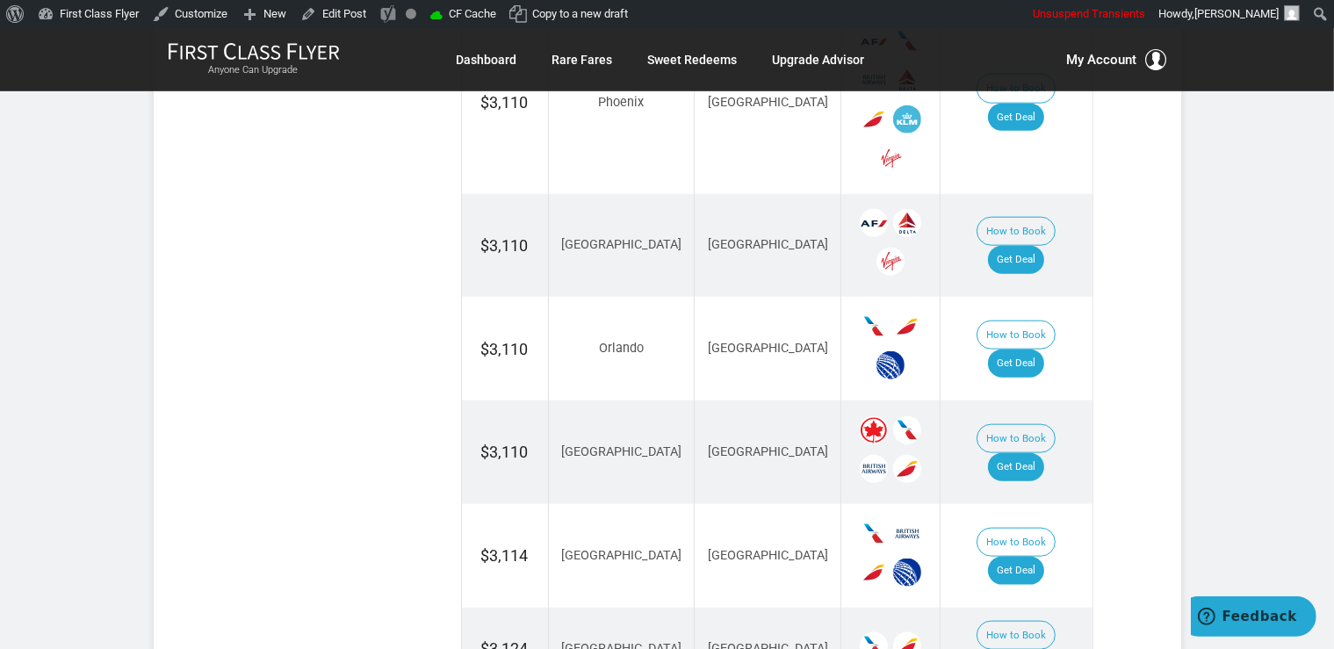
scroll to position [2226, 0]
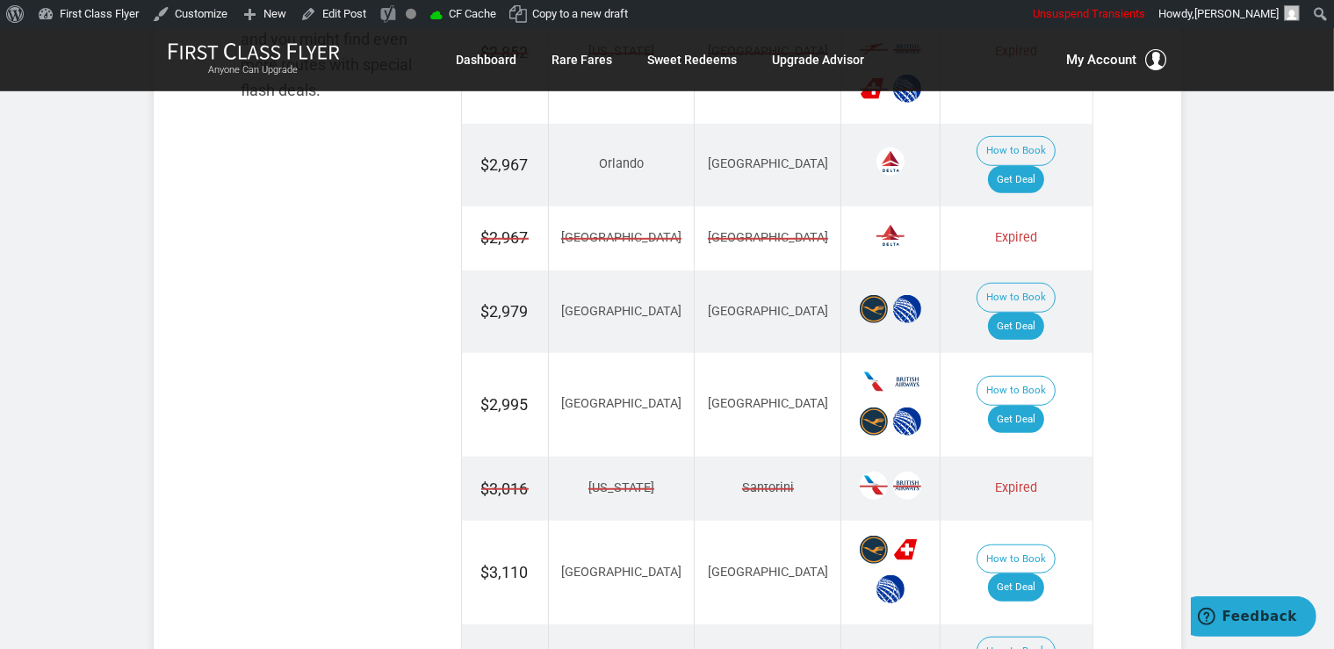
scroll to position [1205, 0]
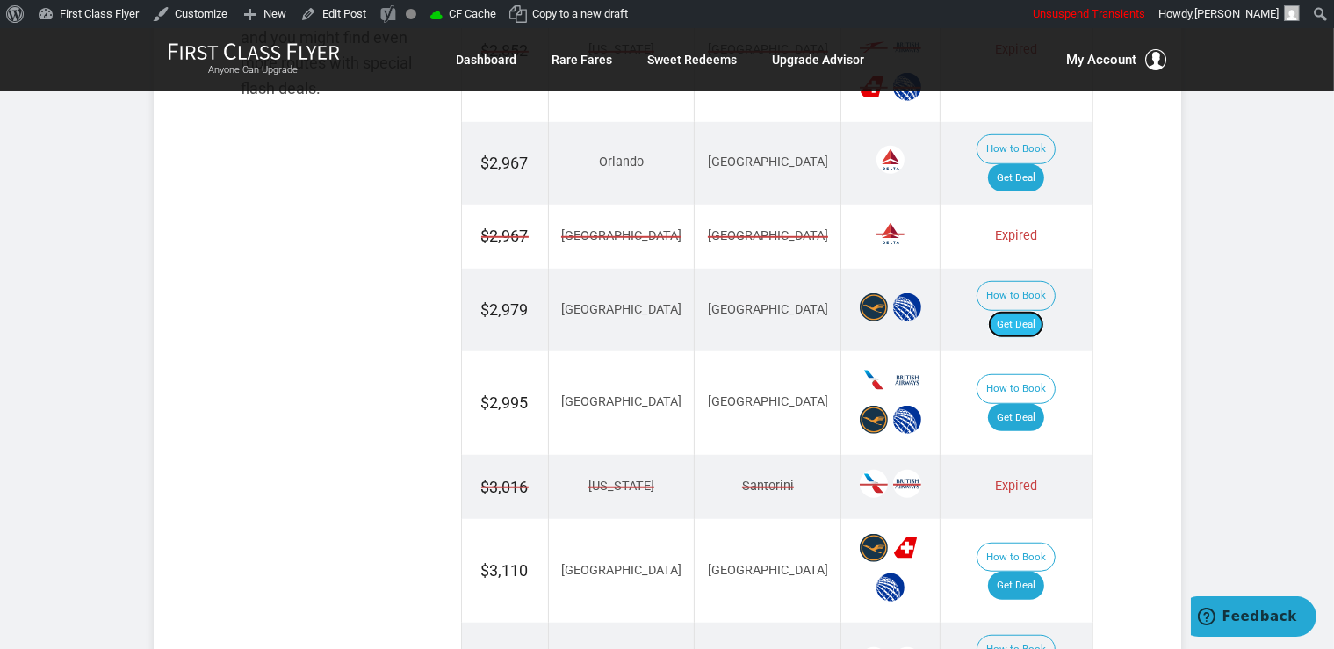
click at [1021, 311] on link "Get Deal" at bounding box center [1016, 325] width 56 height 28
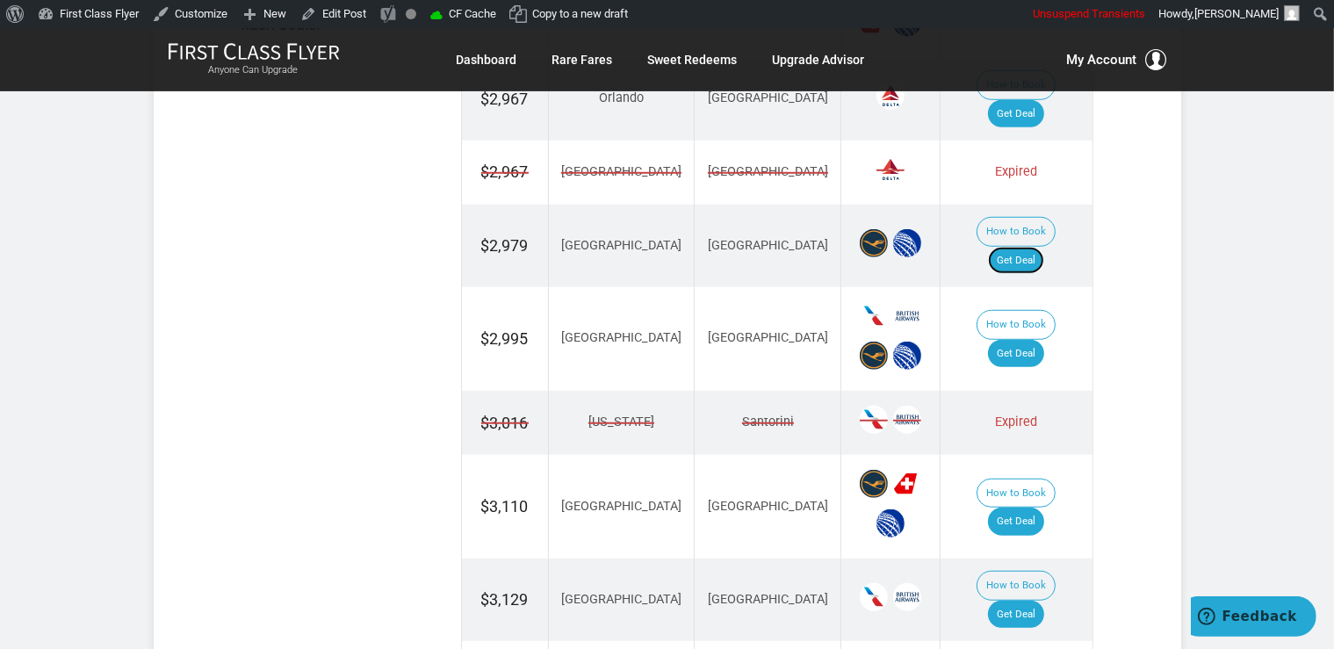
scroll to position [1298, 0]
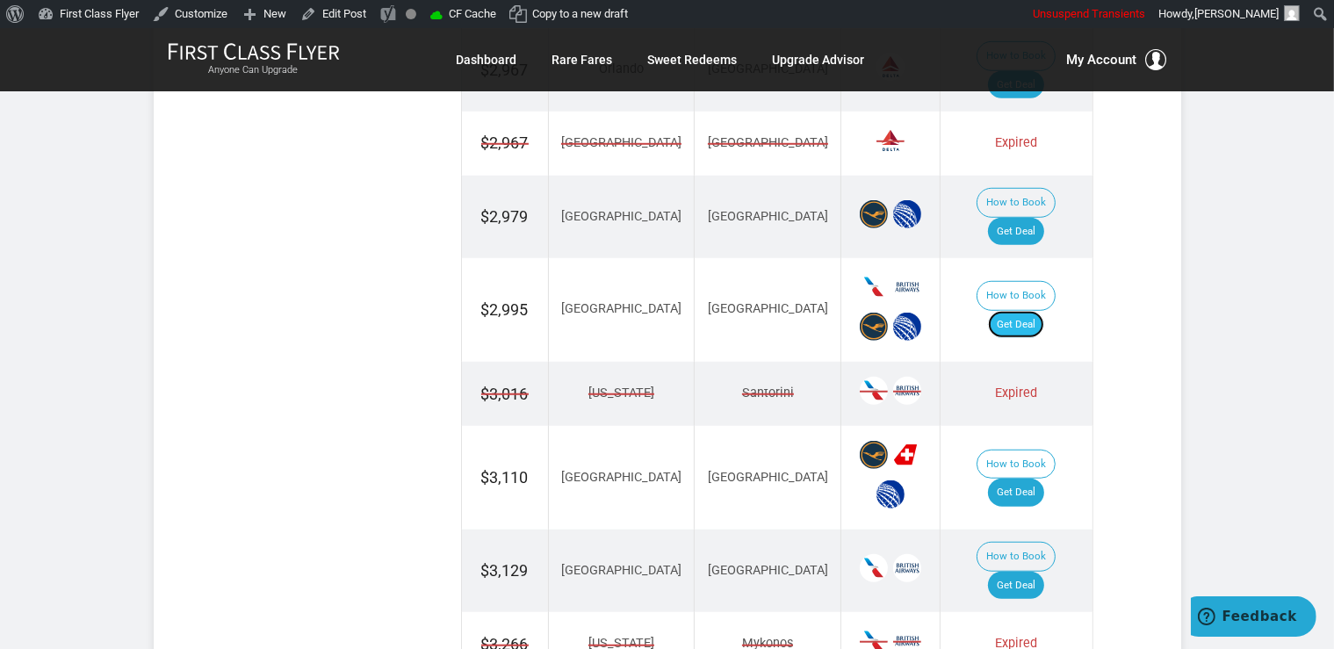
click at [1023, 311] on link "Get Deal" at bounding box center [1016, 325] width 56 height 28
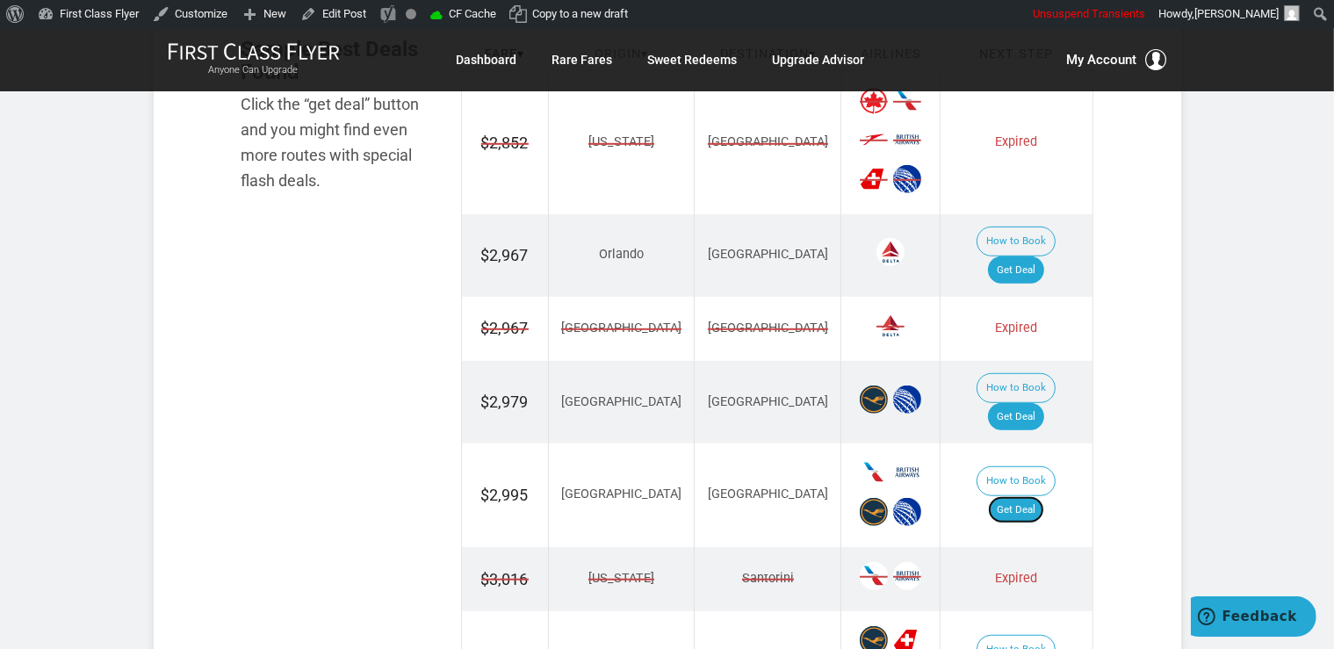
scroll to position [928, 0]
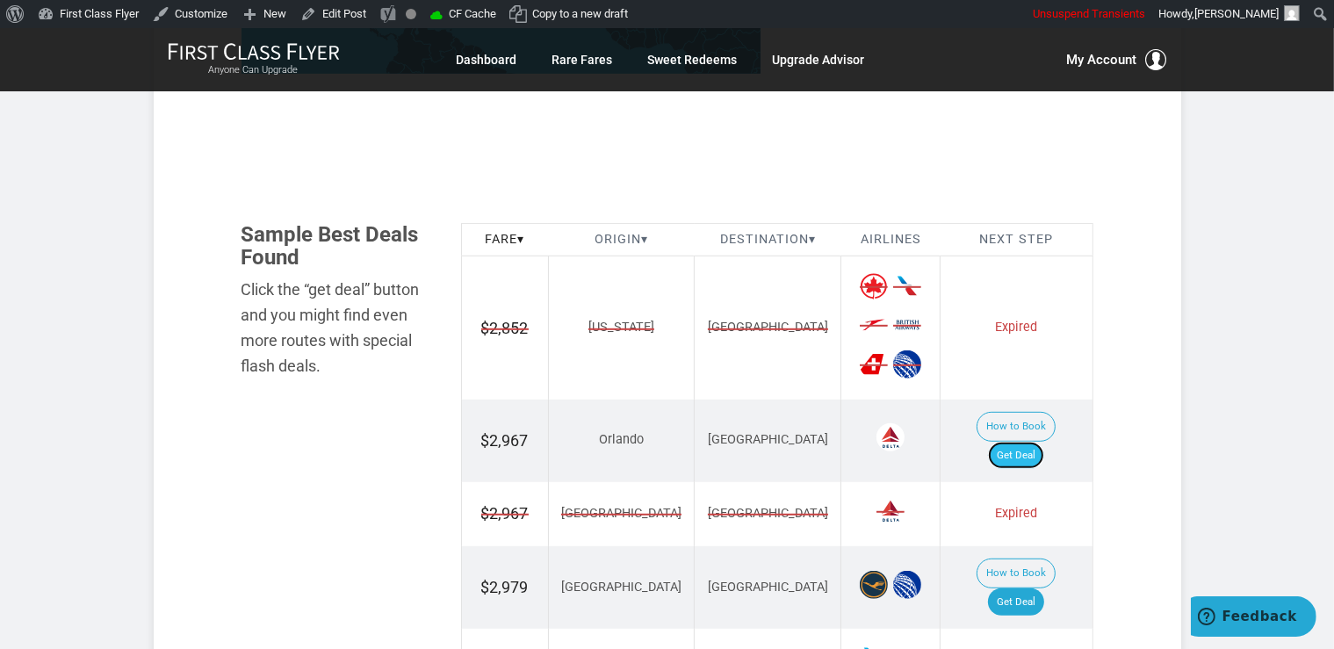
click at [1044, 442] on link "Get Deal" at bounding box center [1016, 456] width 56 height 28
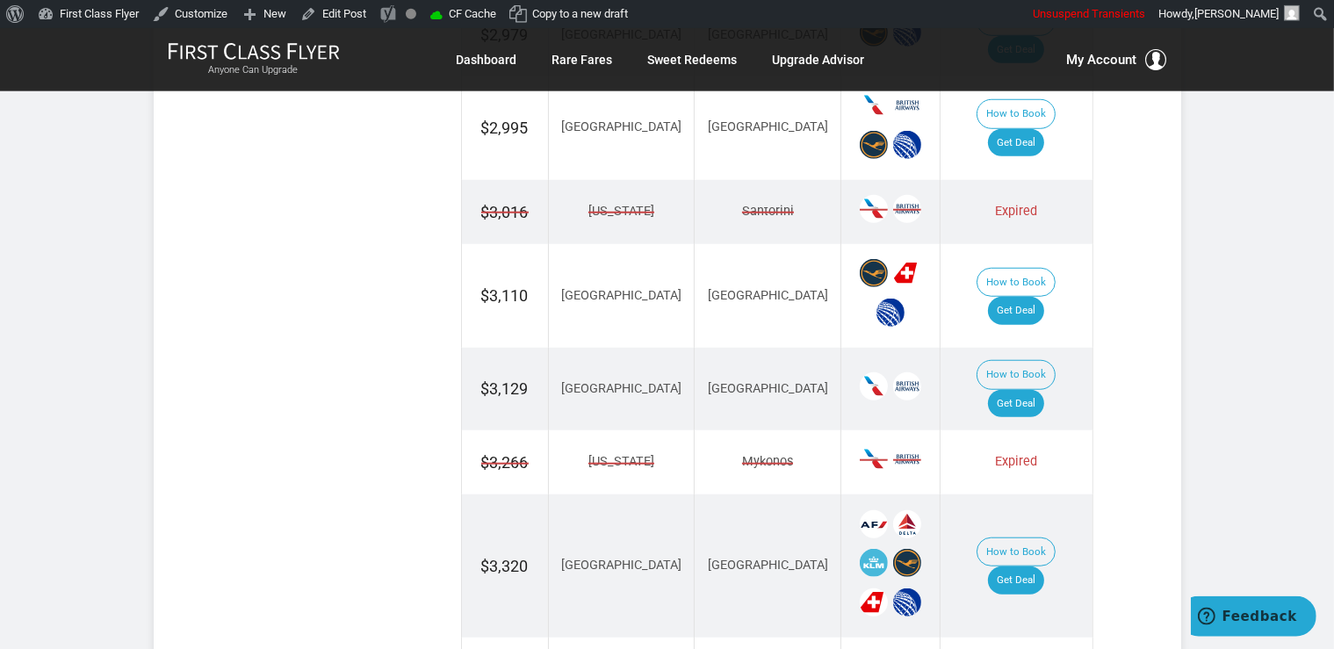
scroll to position [1484, 0]
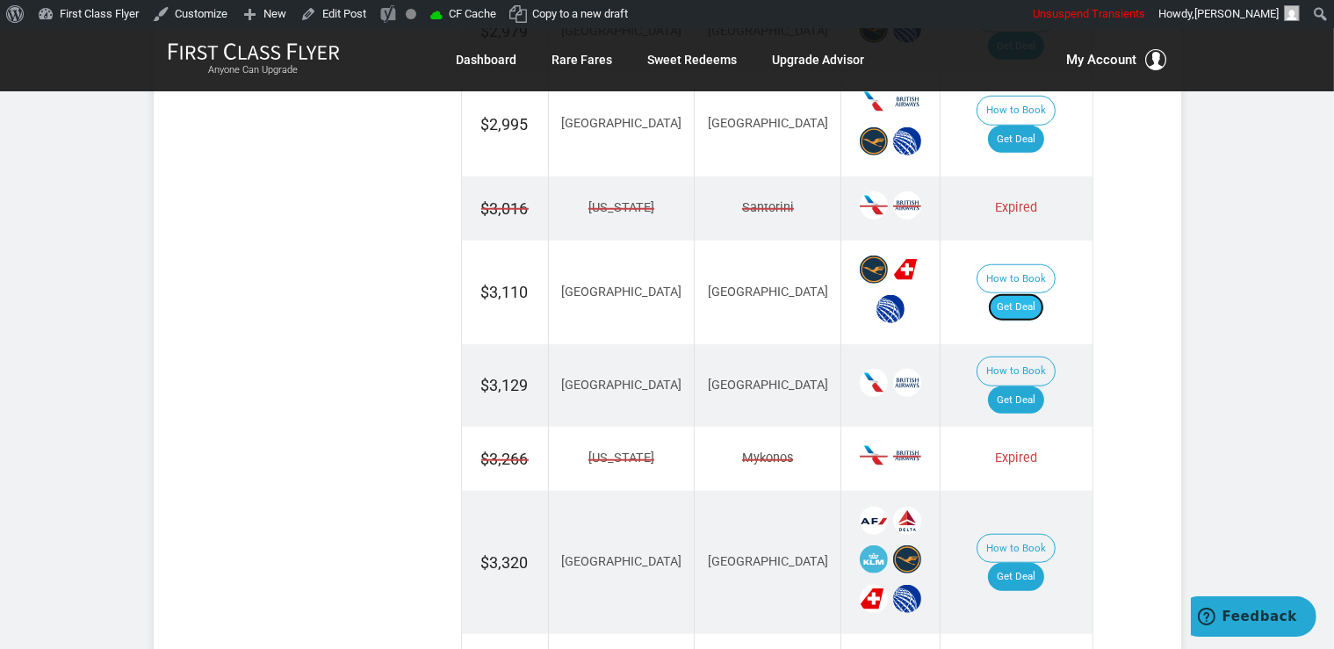
click at [1023, 293] on link "Get Deal" at bounding box center [1016, 307] width 56 height 28
click at [1025, 387] on link "Get Deal" at bounding box center [1016, 401] width 56 height 28
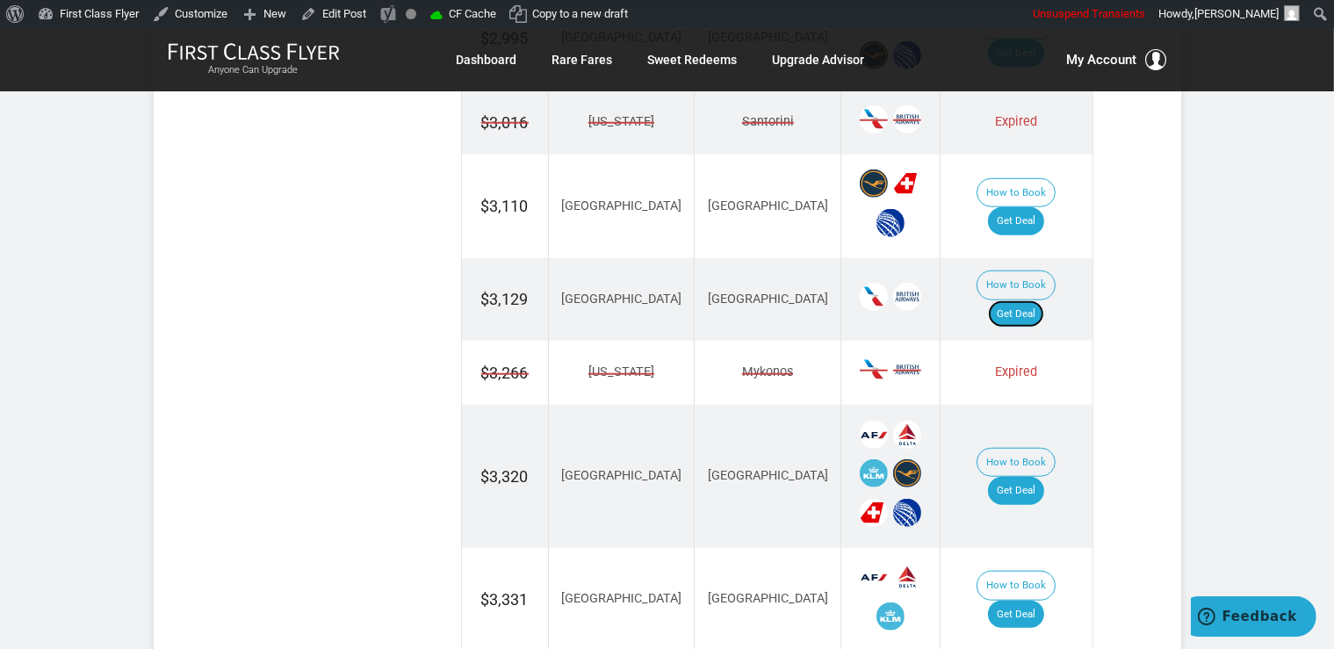
scroll to position [1669, 0]
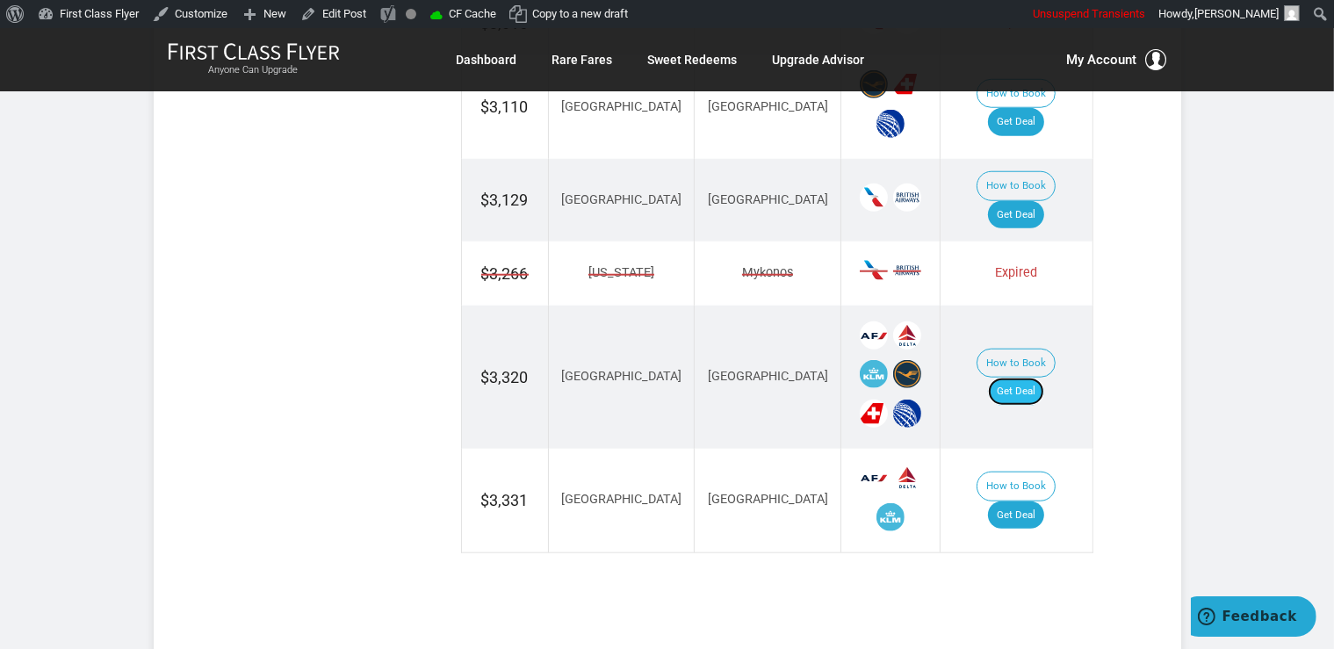
click at [1045, 378] on link "Get Deal" at bounding box center [1016, 392] width 56 height 28
click at [1045, 502] on link "Get Deal" at bounding box center [1016, 516] width 56 height 28
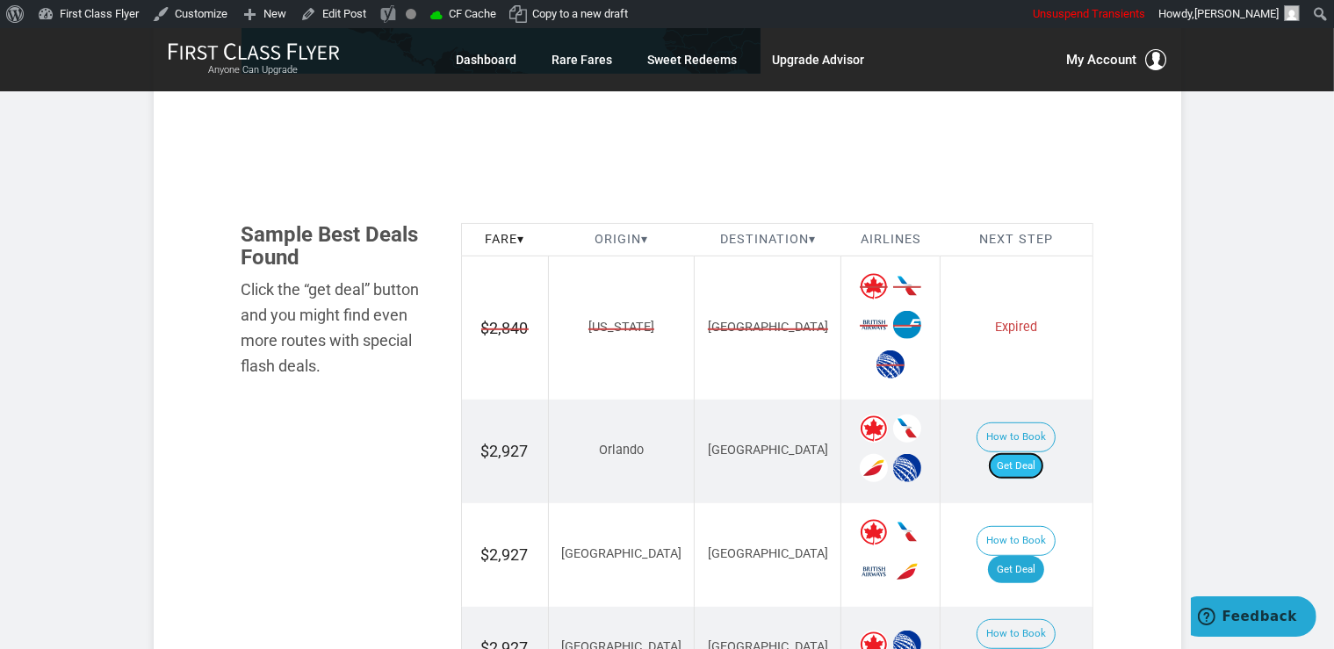
click at [1039, 452] on link "Get Deal" at bounding box center [1016, 466] width 56 height 28
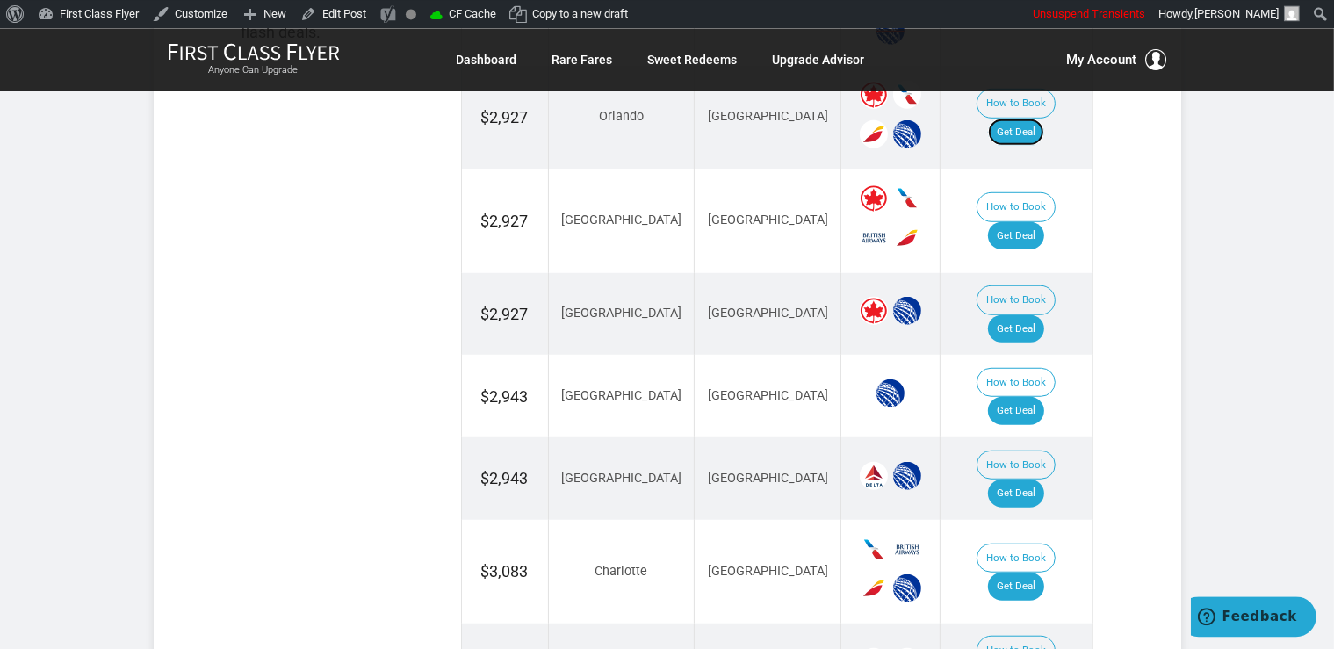
scroll to position [1298, 0]
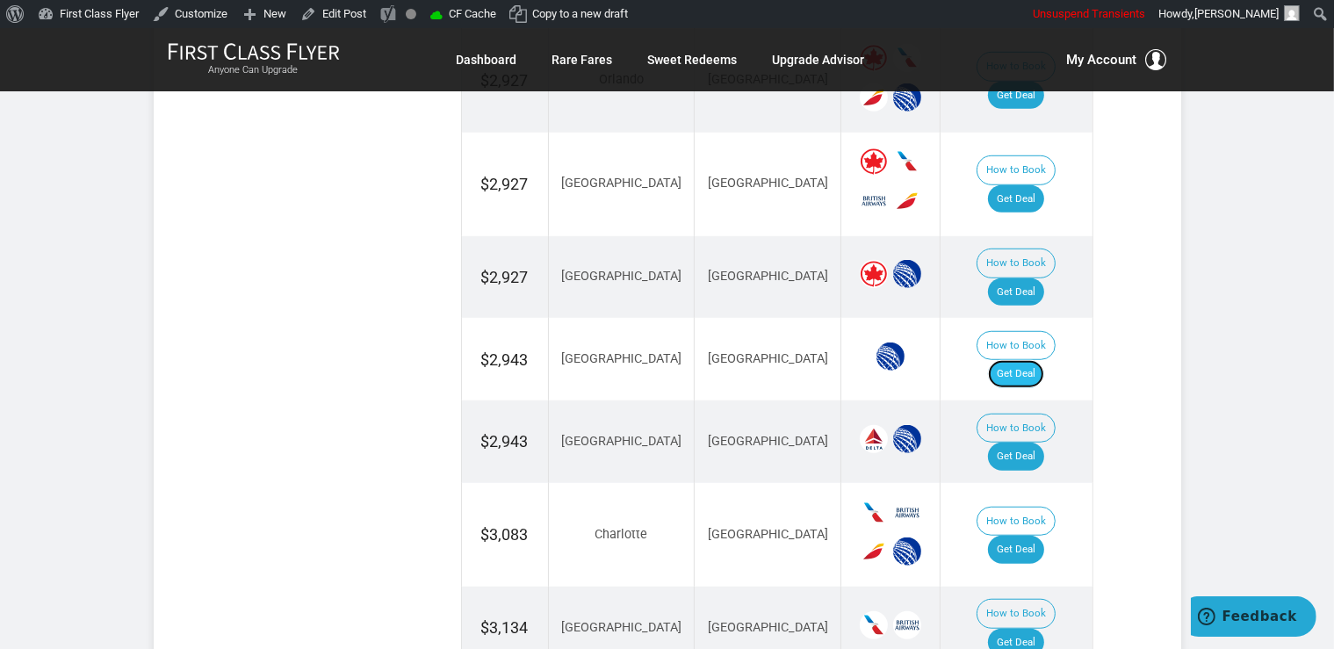
click at [1024, 360] on link "Get Deal" at bounding box center [1016, 374] width 56 height 28
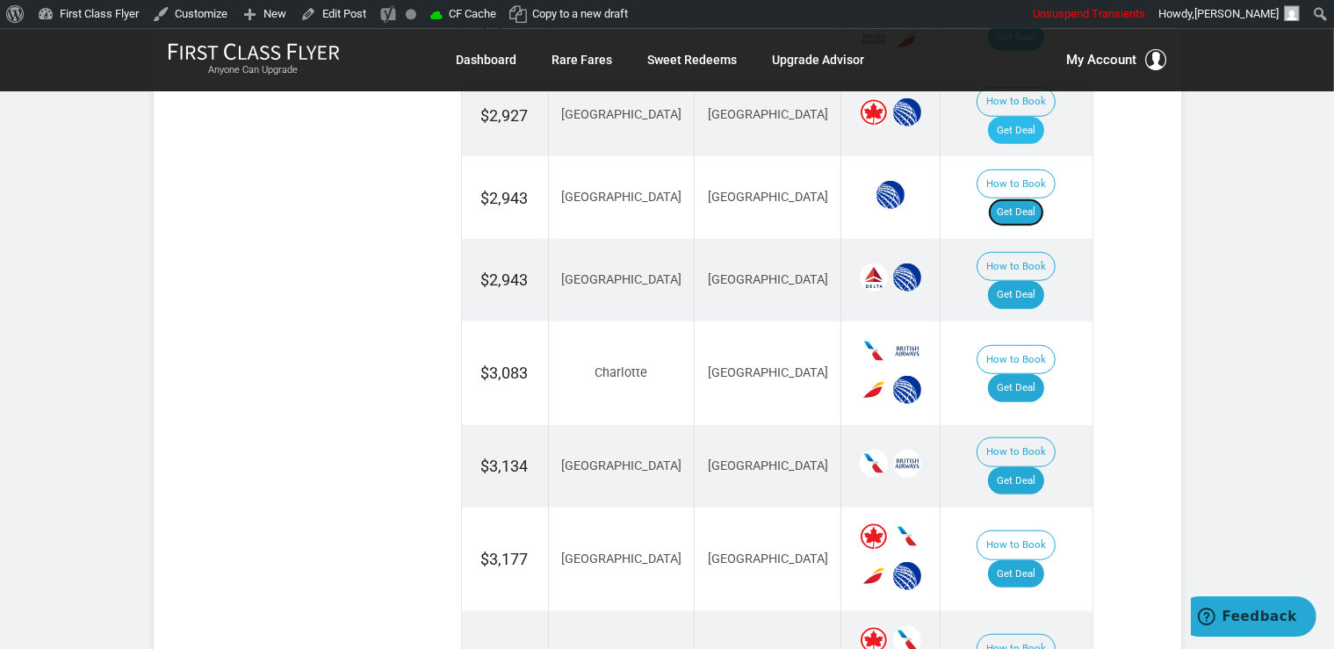
scroll to position [1462, 0]
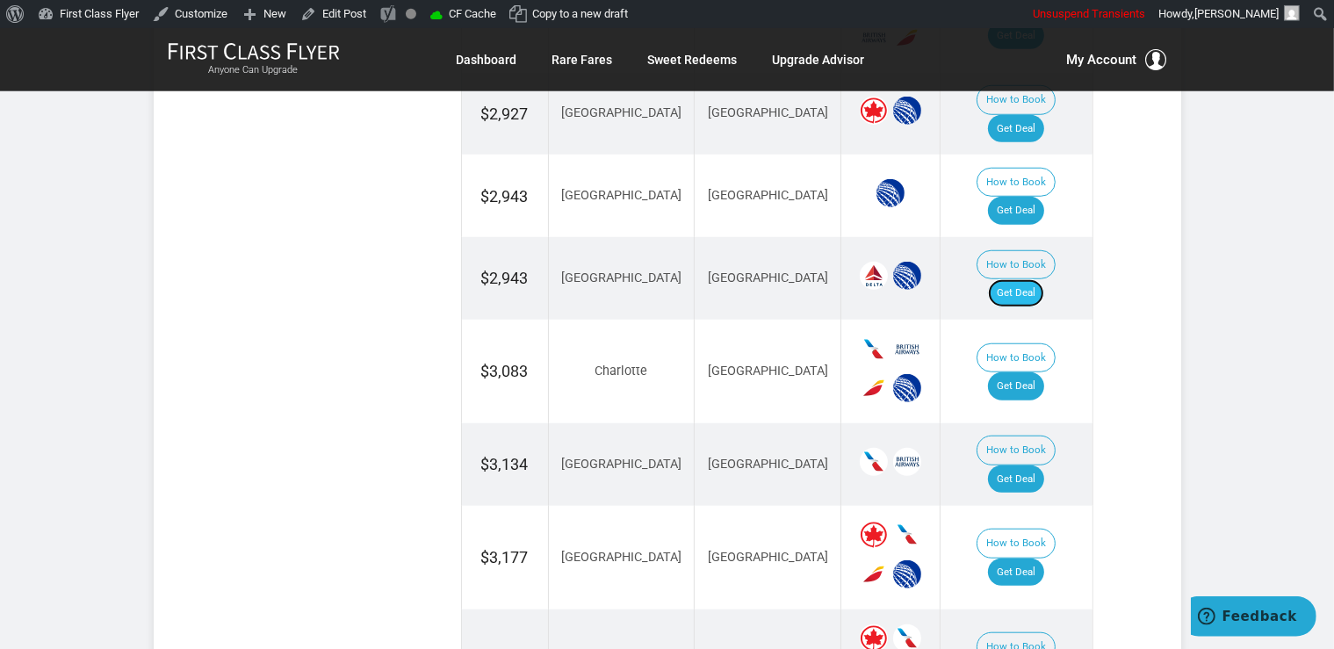
click at [1031, 279] on link "Get Deal" at bounding box center [1016, 293] width 56 height 28
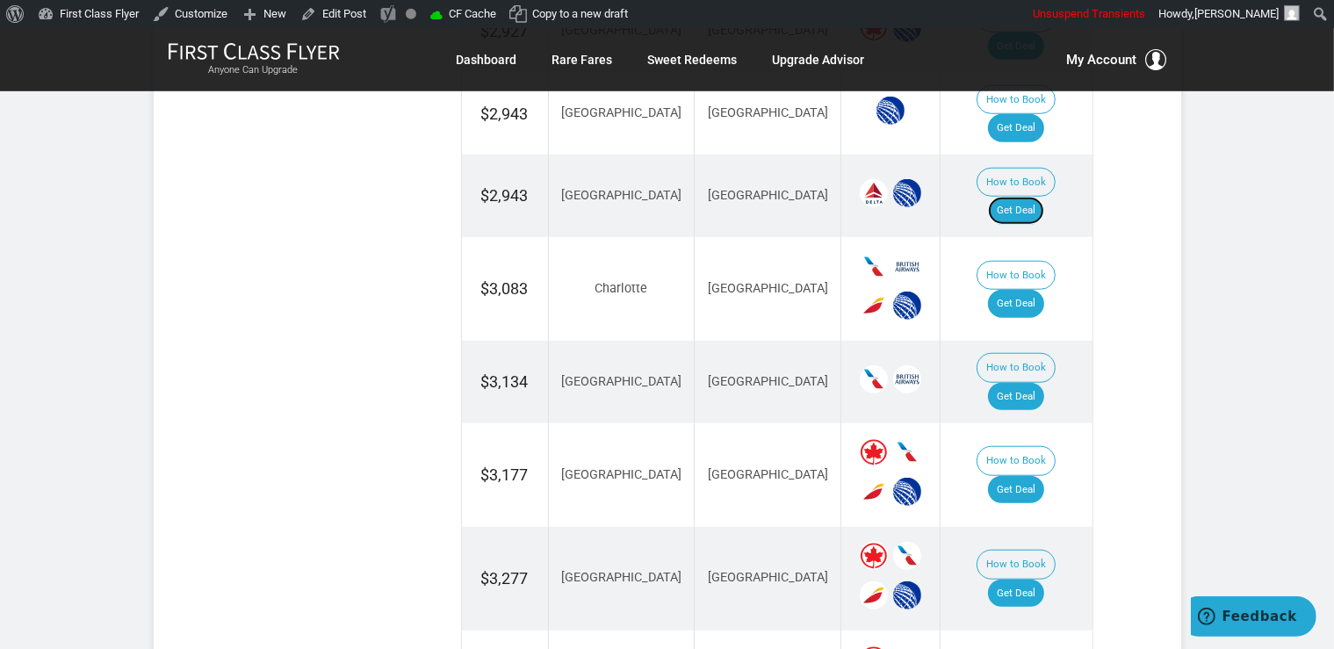
scroll to position [1276, 0]
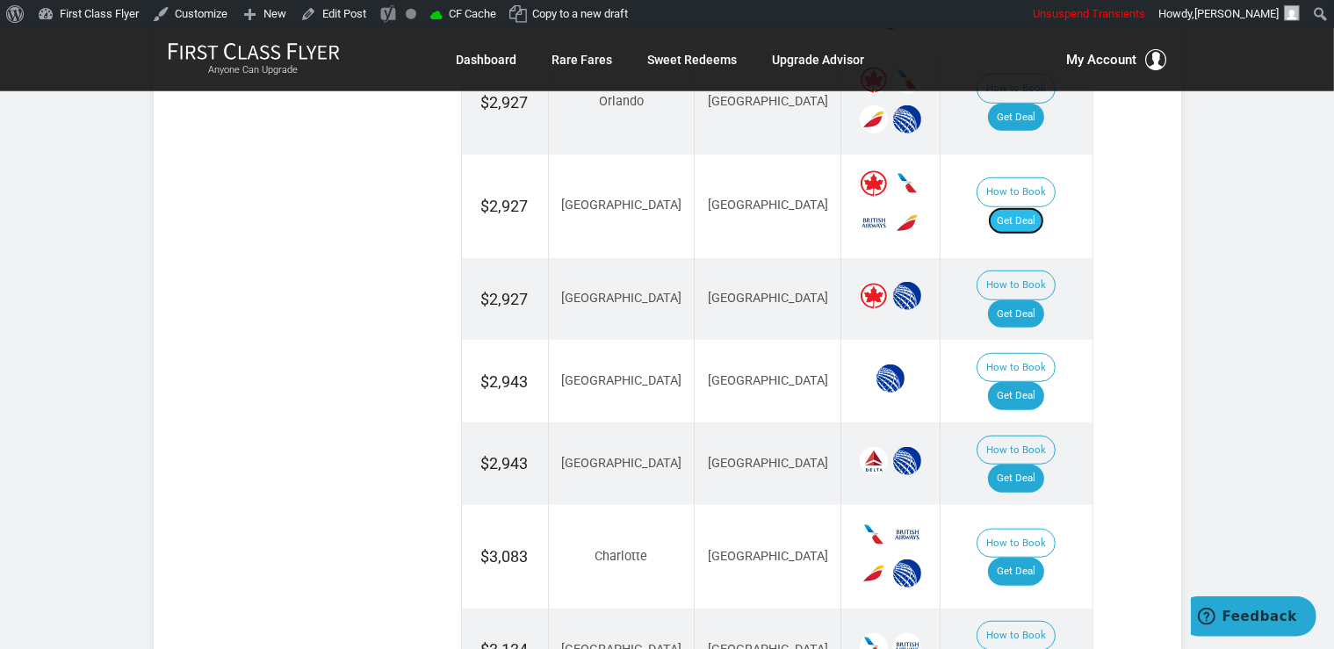
click at [1045, 207] on link "Get Deal" at bounding box center [1016, 221] width 56 height 28
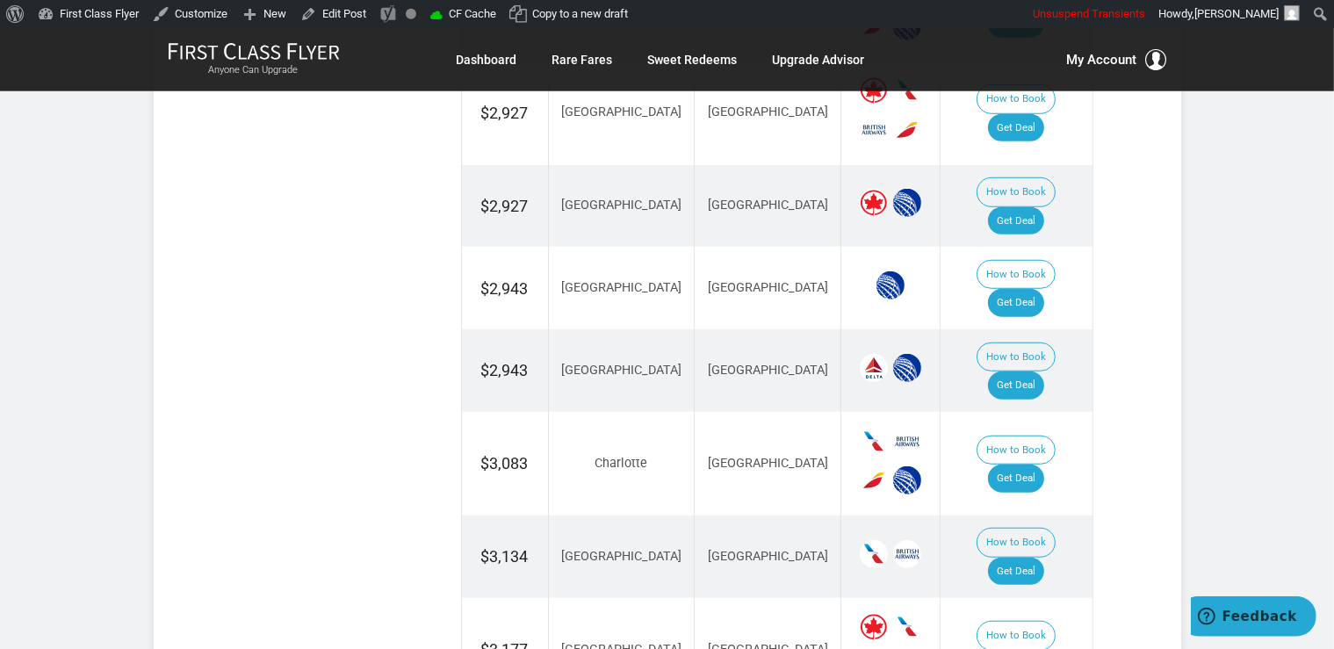
click at [1027, 174] on td "How to Book Get Deal" at bounding box center [1017, 206] width 152 height 83
click at [1033, 207] on link "Get Deal" at bounding box center [1016, 221] width 56 height 28
click at [1017, 465] on link "Get Deal" at bounding box center [1016, 479] width 56 height 28
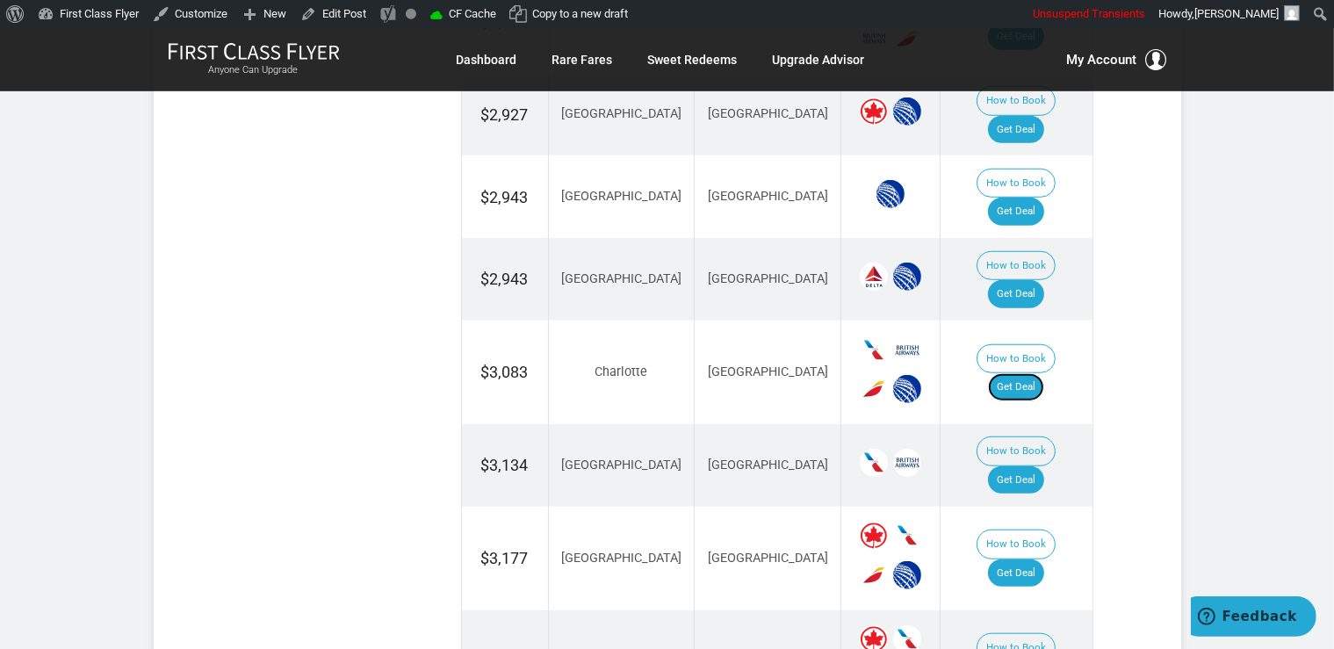
scroll to position [1462, 0]
click at [1035, 466] on link "Get Deal" at bounding box center [1016, 480] width 56 height 28
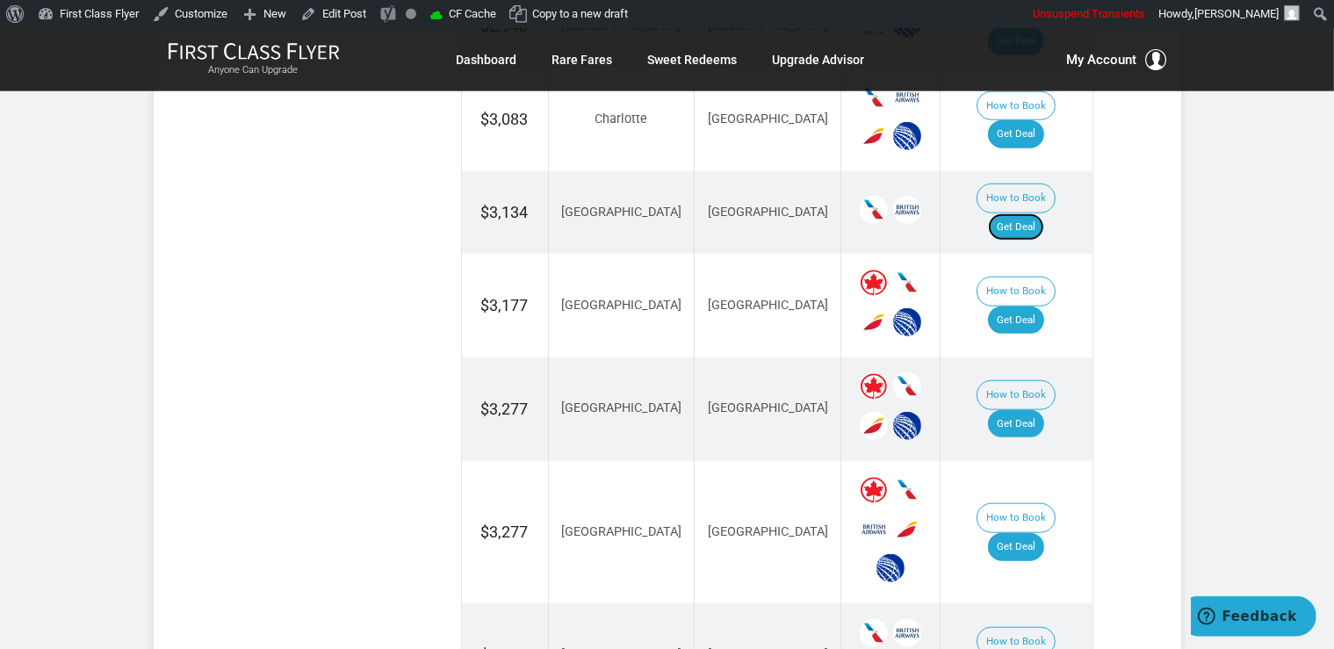
scroll to position [1740, 0]
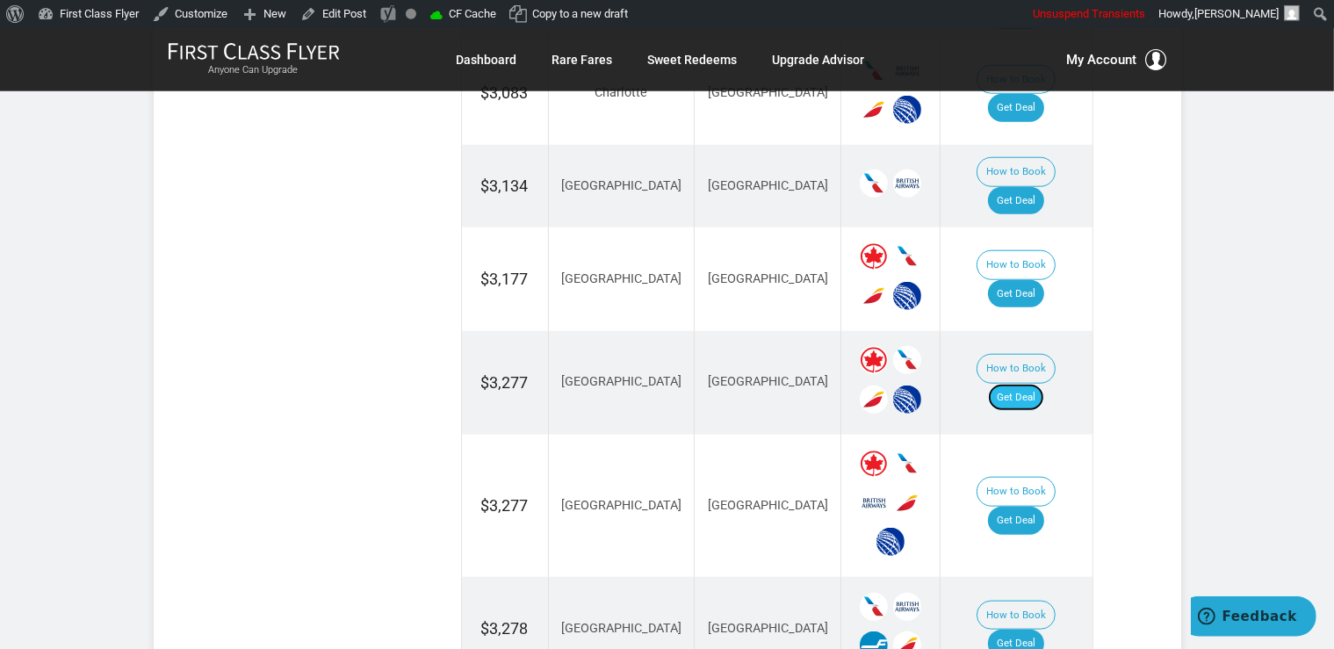
click at [1041, 384] on link "Get Deal" at bounding box center [1016, 398] width 56 height 28
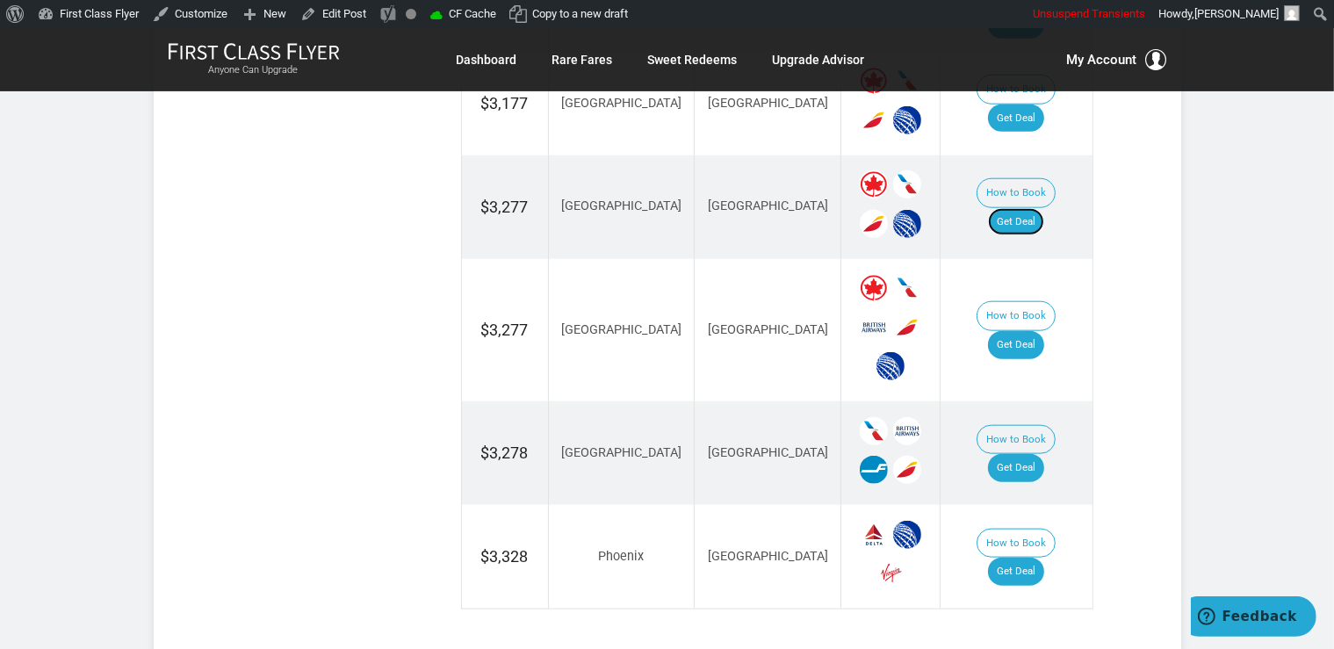
scroll to position [1926, 0]
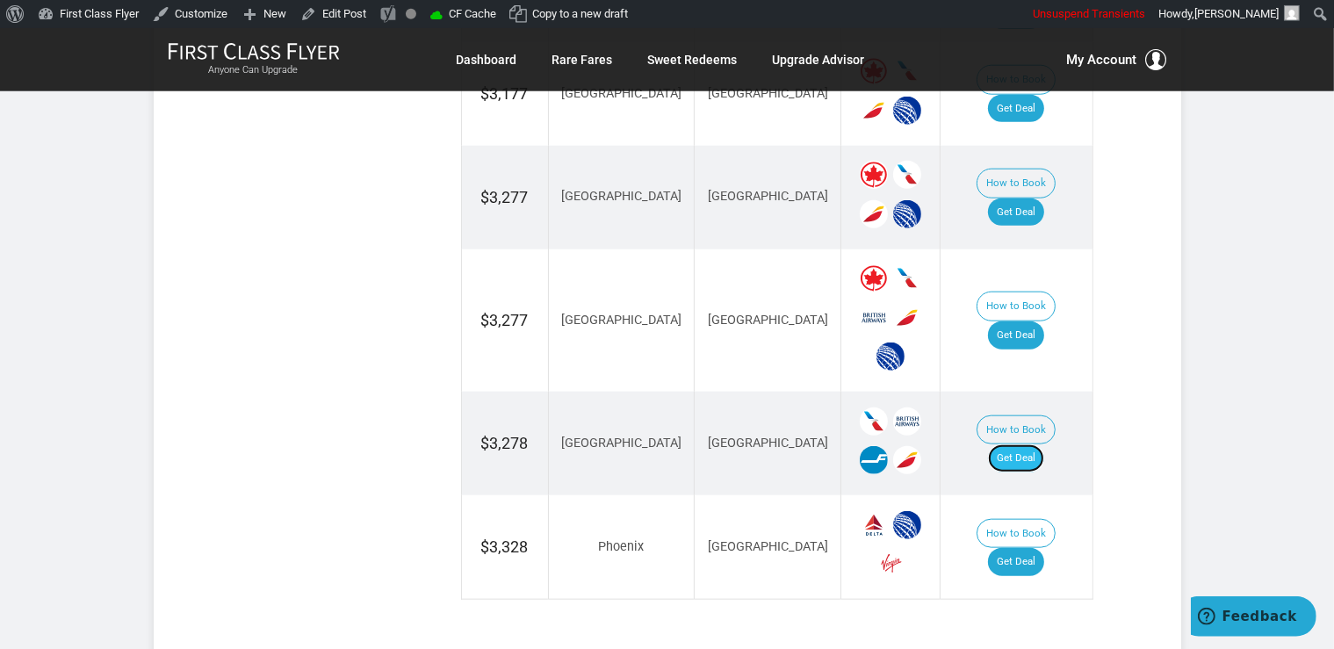
click at [1034, 445] on link "Get Deal" at bounding box center [1016, 459] width 56 height 28
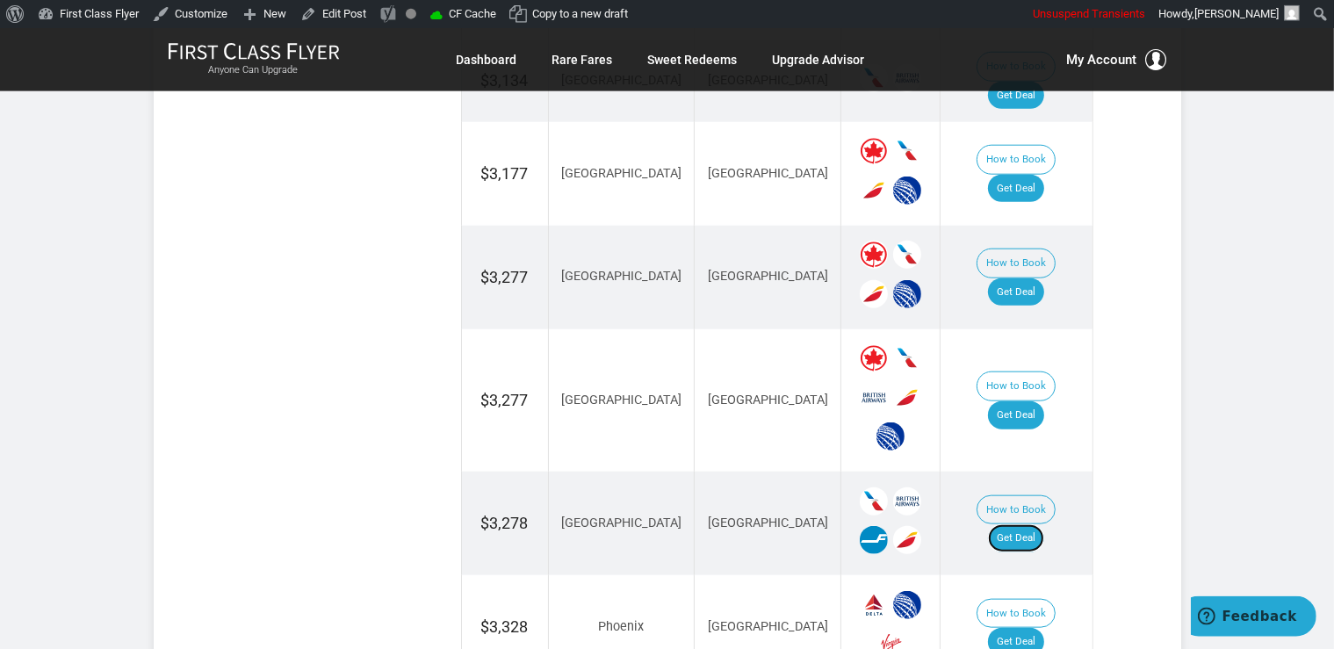
scroll to position [1833, 0]
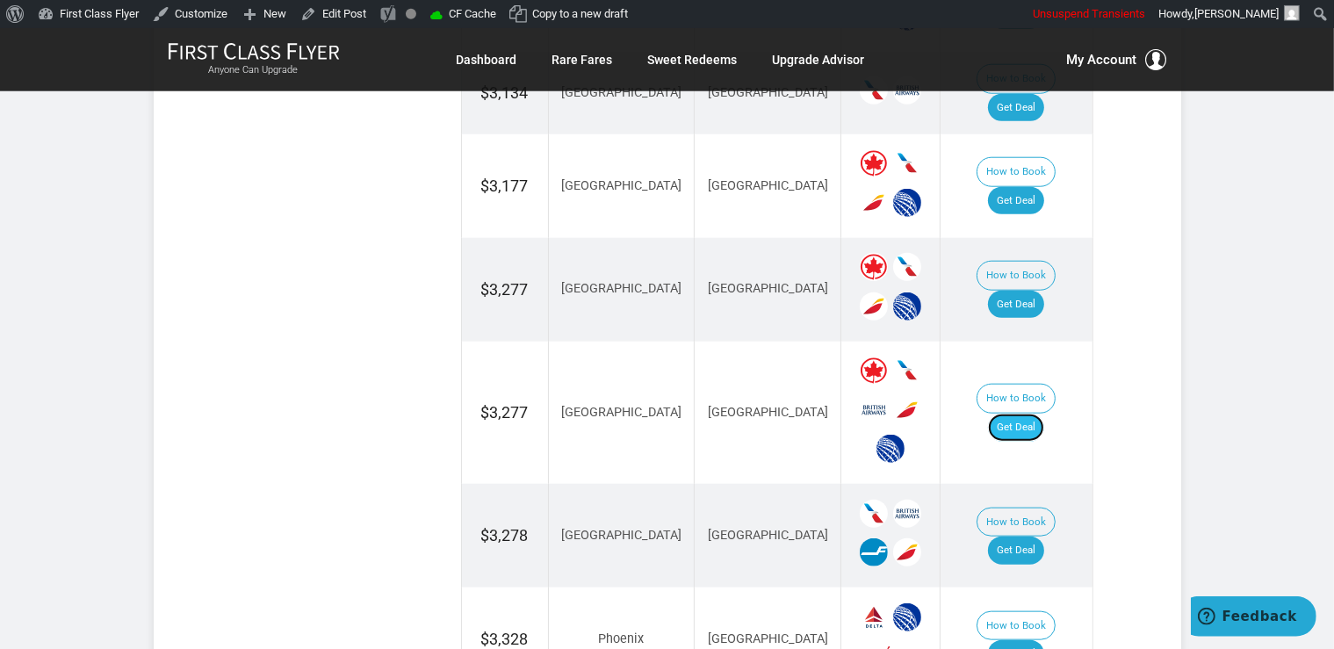
click at [1041, 414] on link "Get Deal" at bounding box center [1016, 428] width 56 height 28
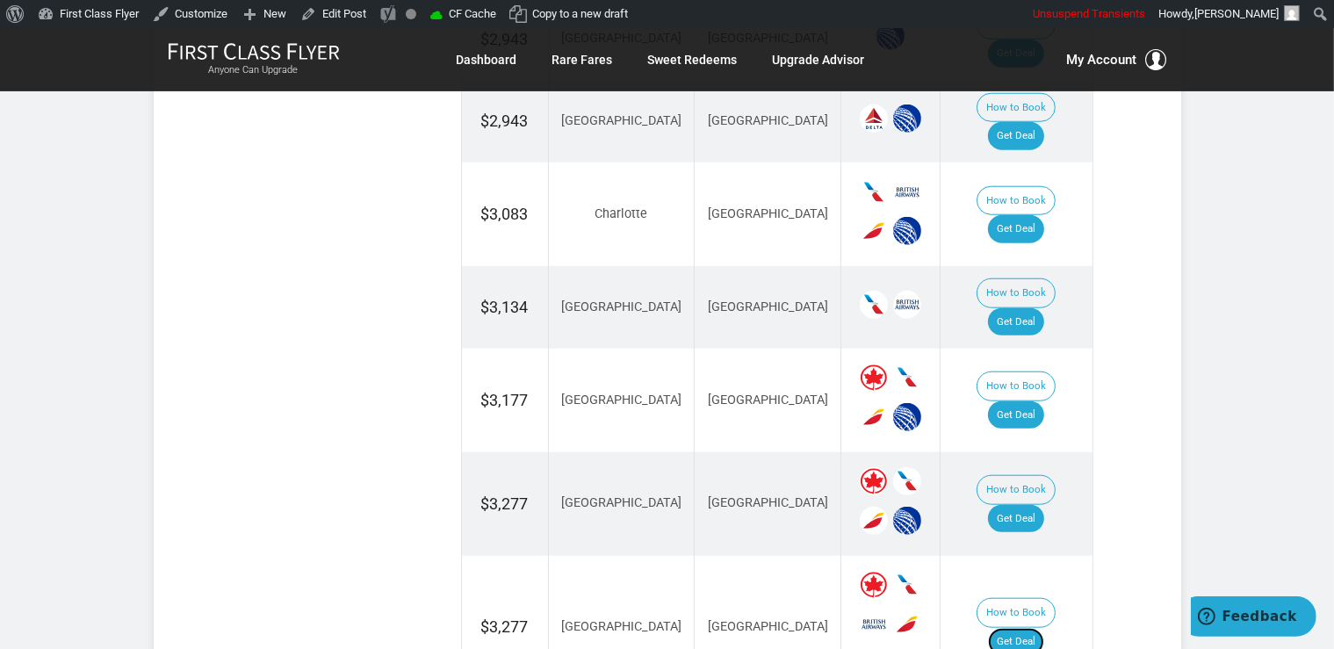
scroll to position [1539, 0]
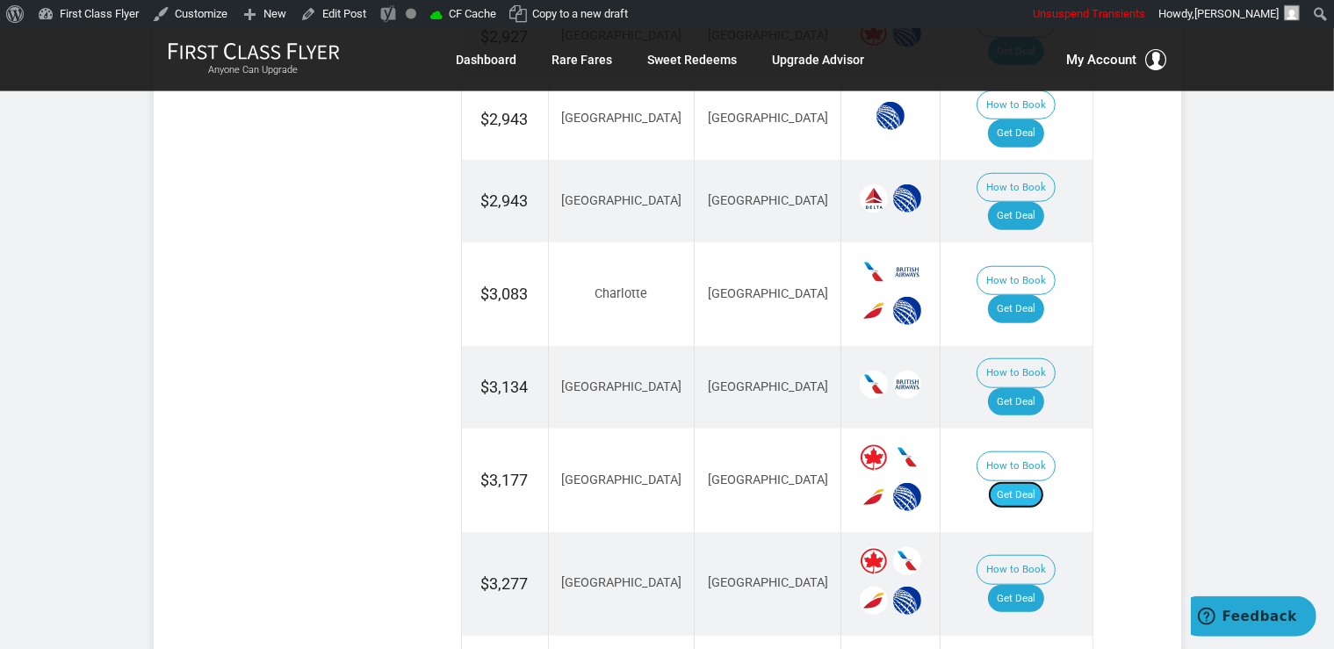
click at [1045, 481] on link "Get Deal" at bounding box center [1016, 495] width 56 height 28
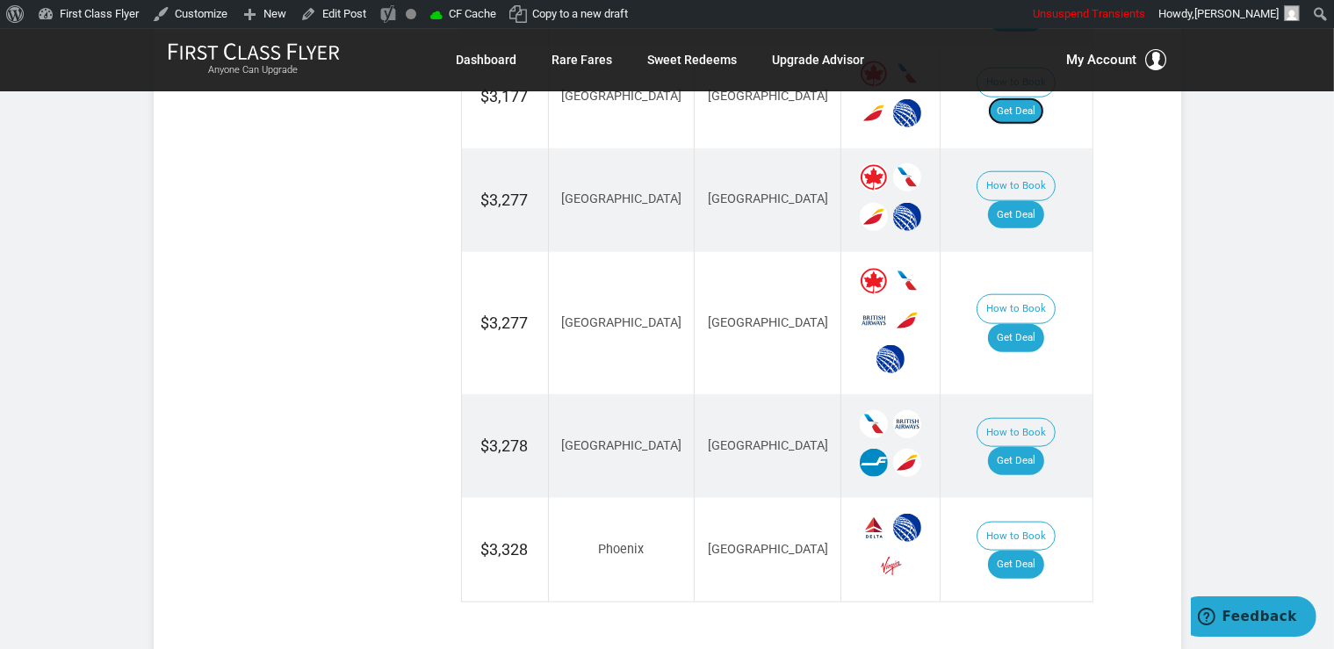
scroll to position [2003, 0]
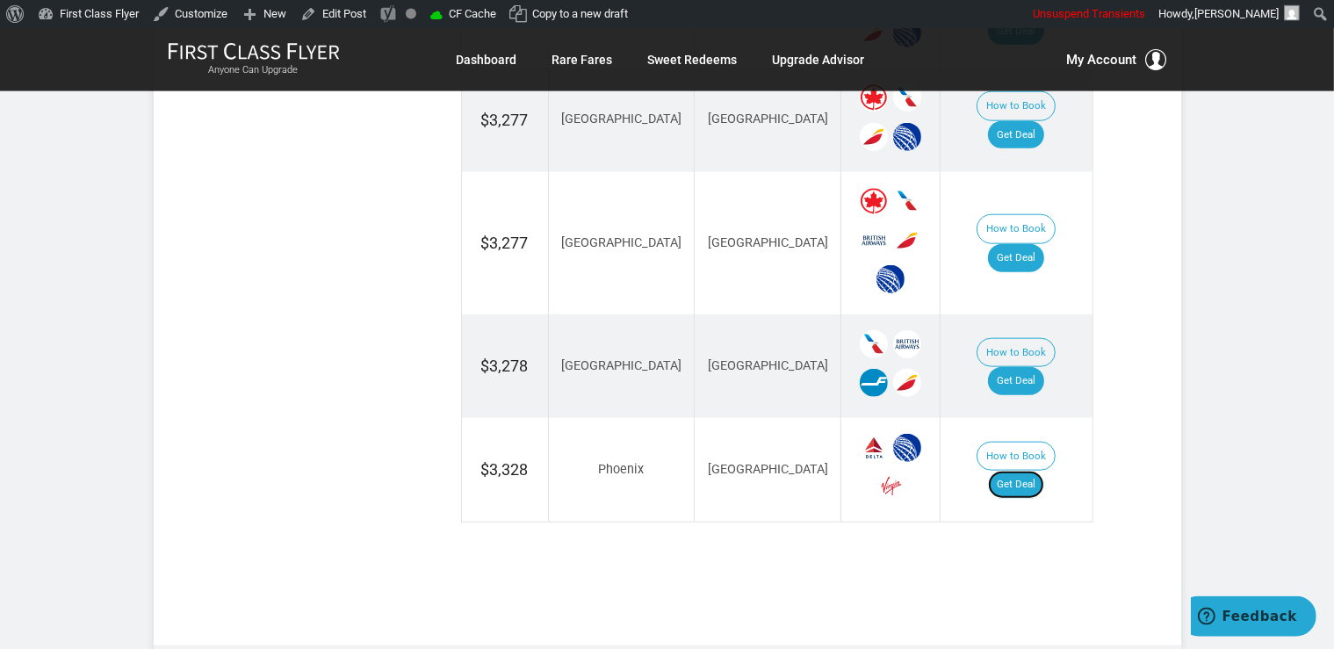
click at [1045, 471] on link "Get Deal" at bounding box center [1016, 485] width 56 height 28
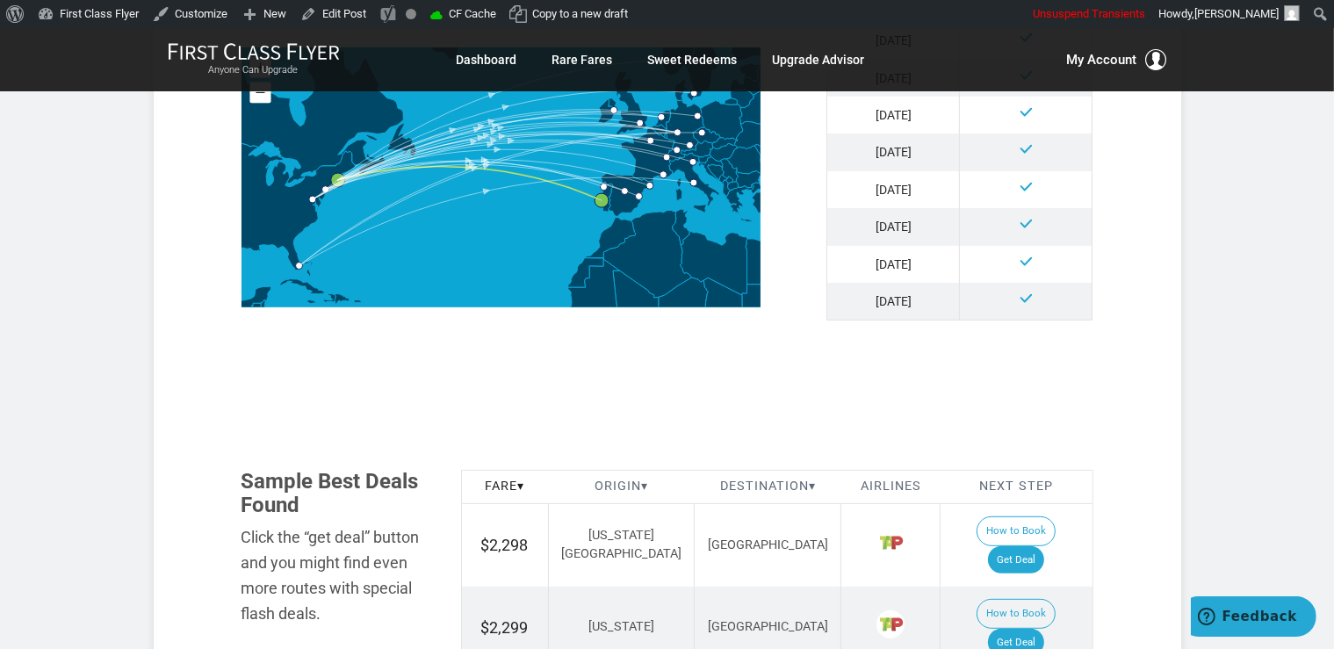
scroll to position [751, 0]
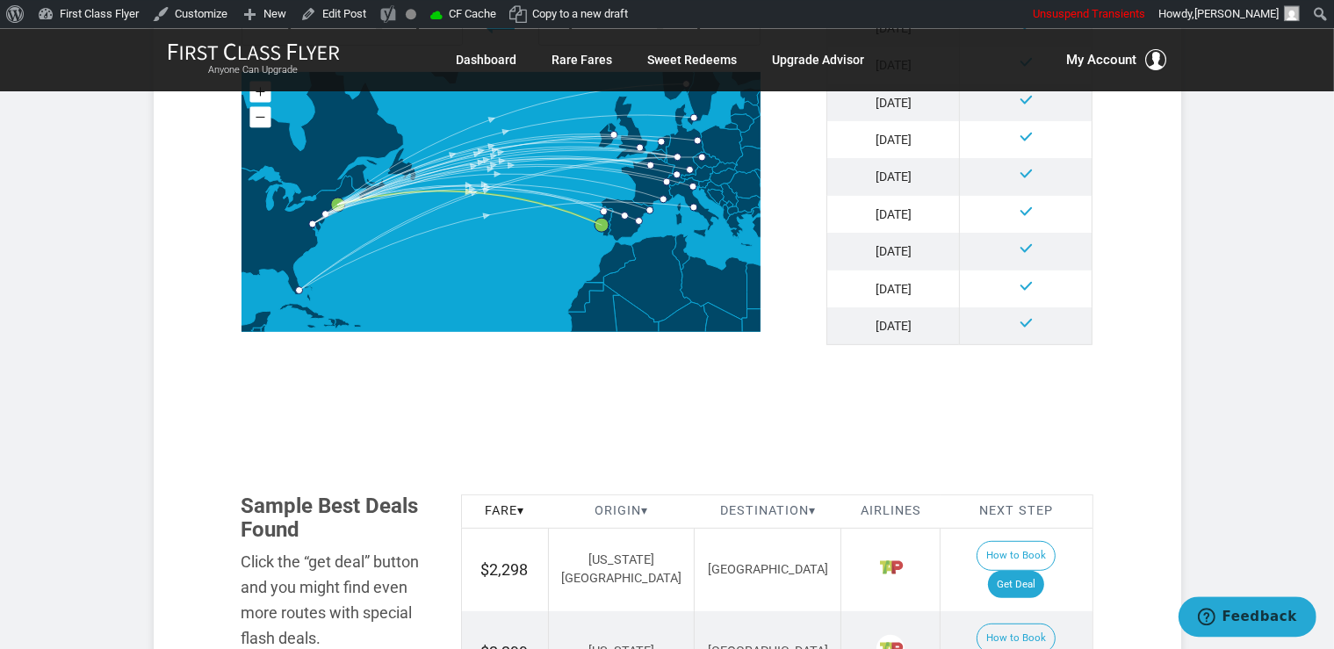
scroll to position [892, 0]
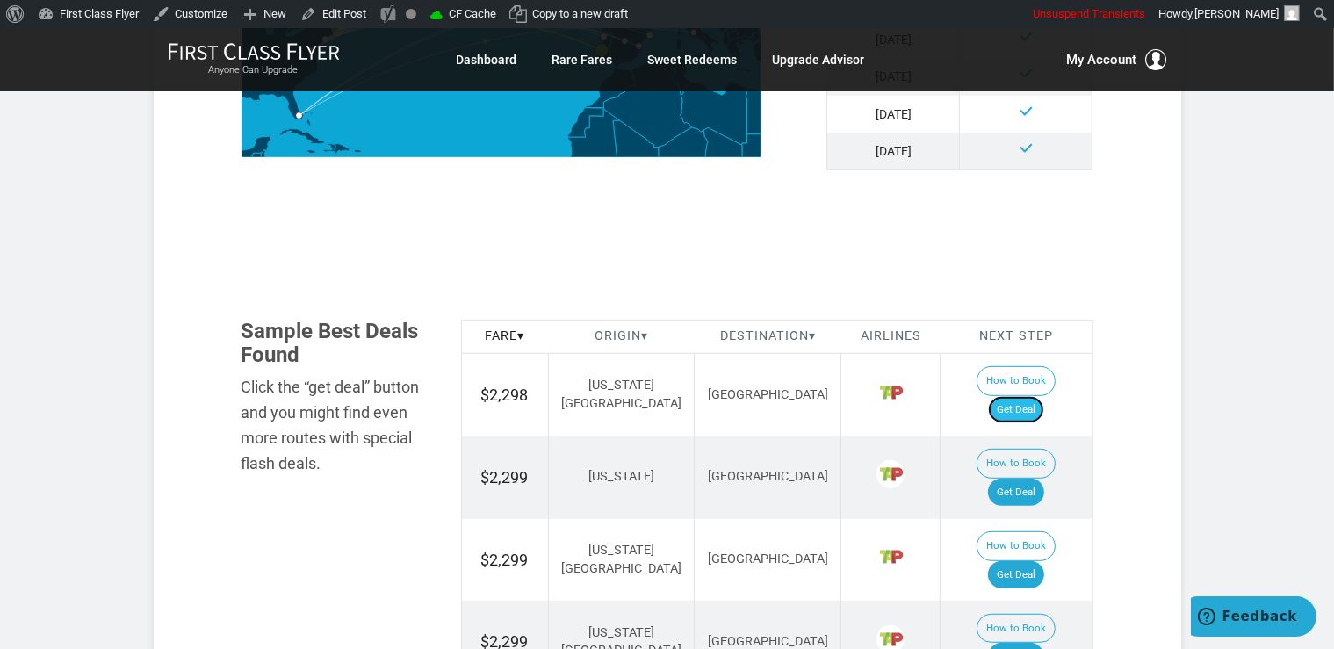
click at [1045, 396] on link "Get Deal" at bounding box center [1016, 410] width 56 height 28
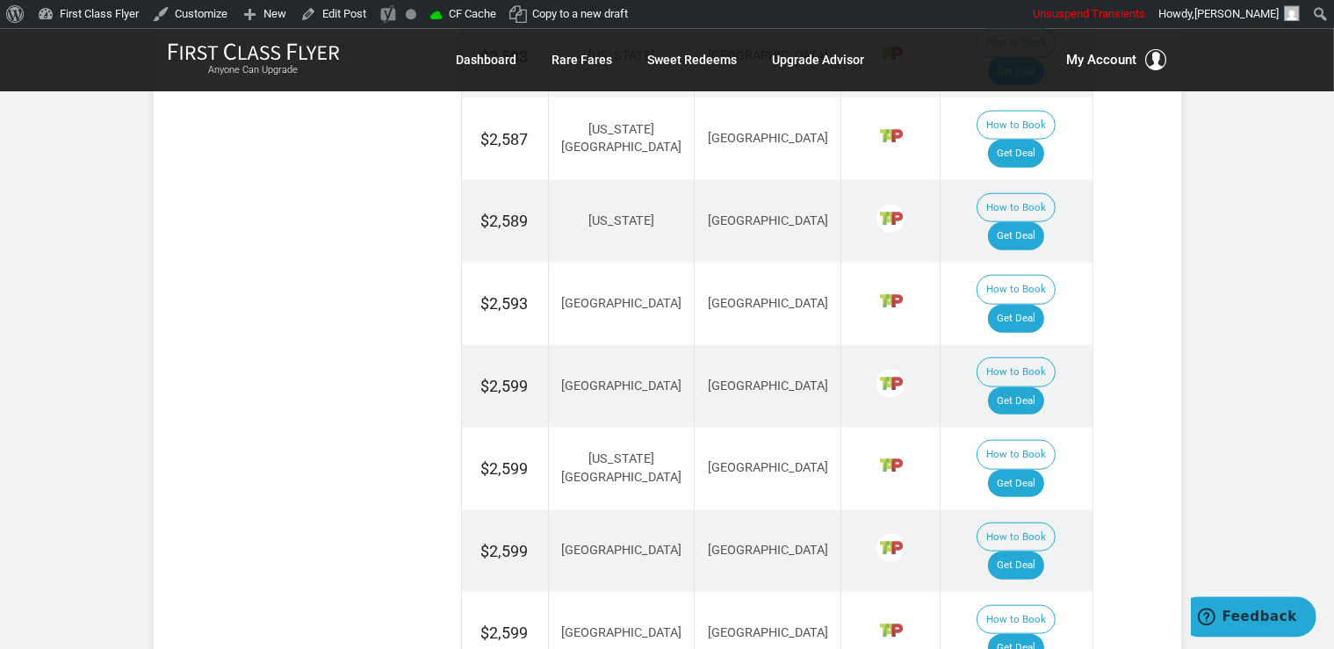
scroll to position [1726, 0]
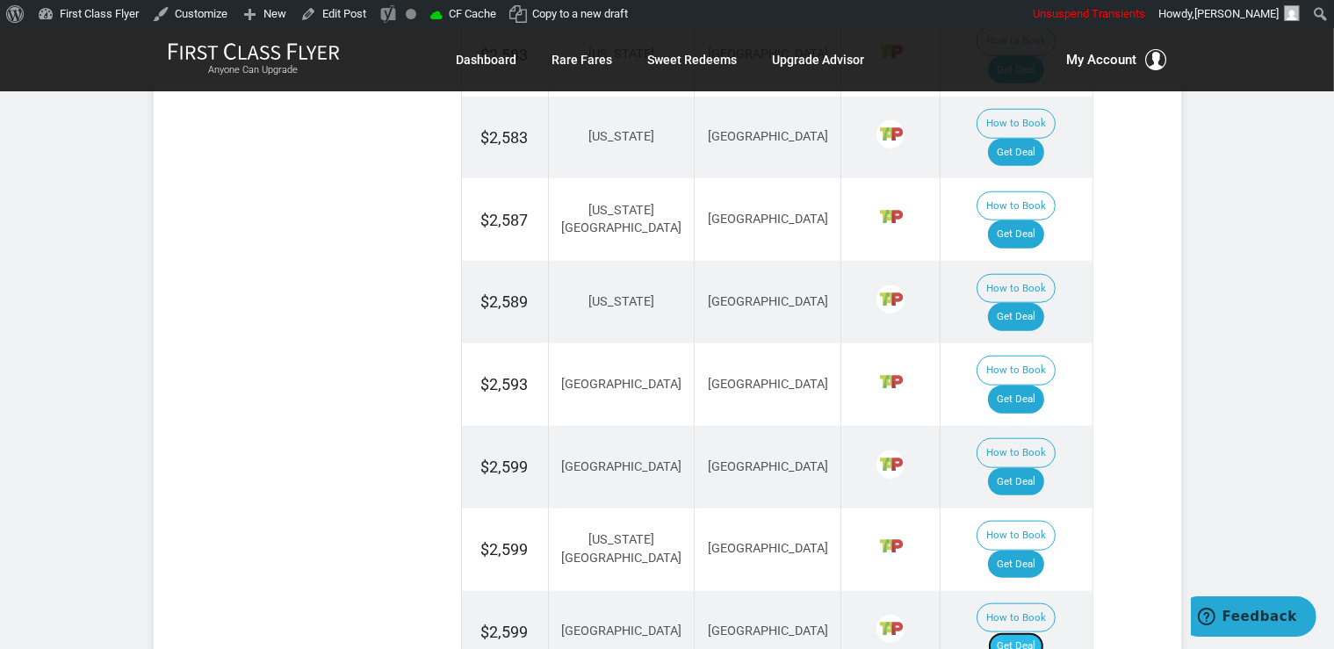
click at [1043, 633] on link "Get Deal" at bounding box center [1016, 647] width 56 height 28
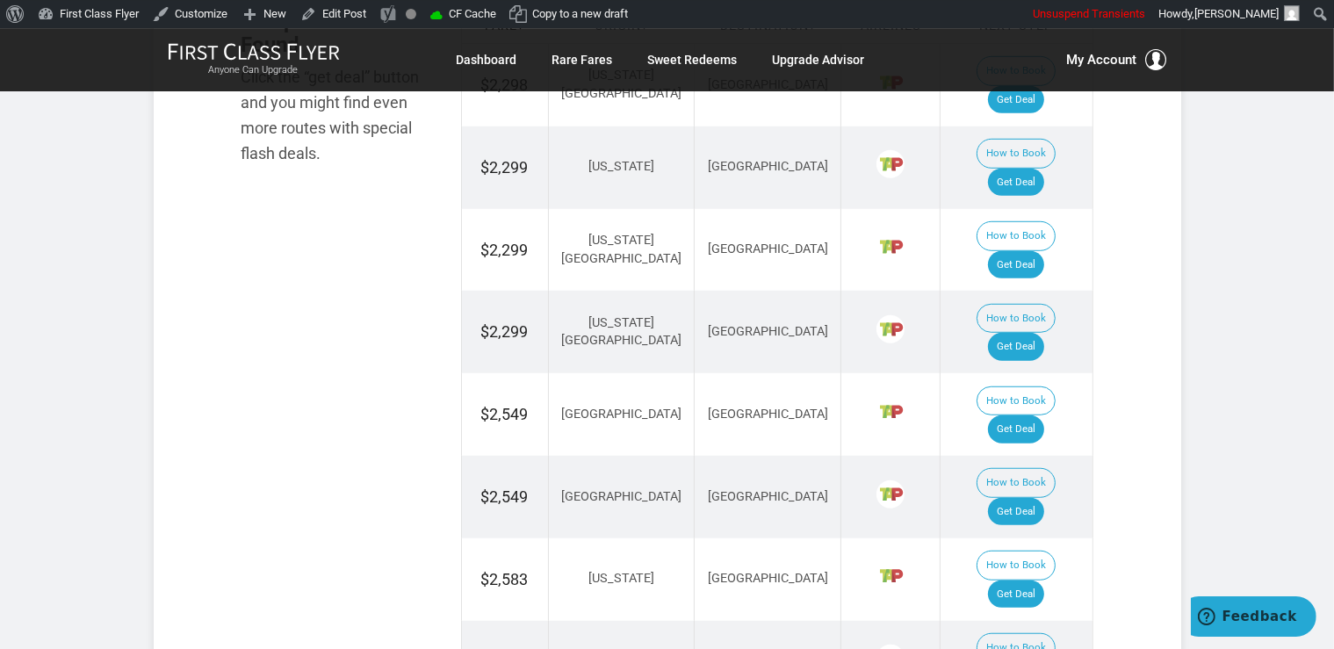
scroll to position [1170, 0]
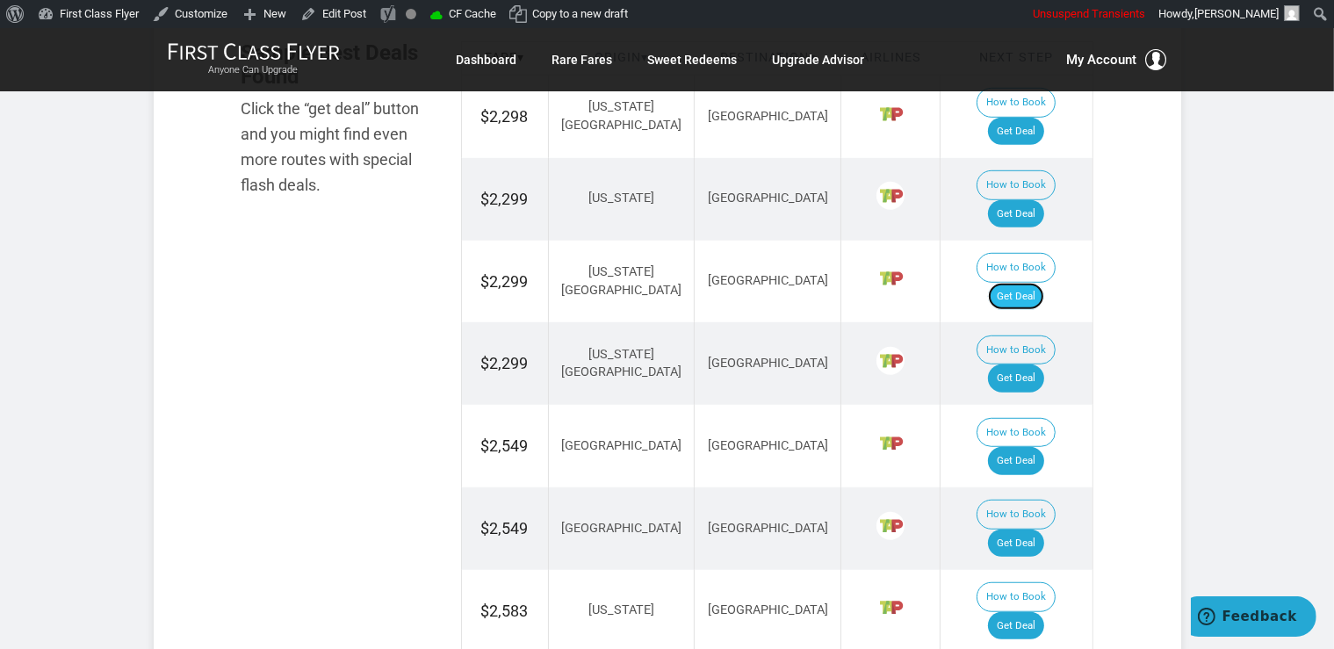
click at [1023, 283] on link "Get Deal" at bounding box center [1016, 297] width 56 height 28
drag, startPoint x: 1006, startPoint y: 179, endPoint x: 1031, endPoint y: 206, distance: 36.7
click at [1006, 241] on td "How to Book Get Deal" at bounding box center [1017, 282] width 152 height 83
click at [1030, 283] on link "Get Deal" at bounding box center [1016, 297] width 56 height 28
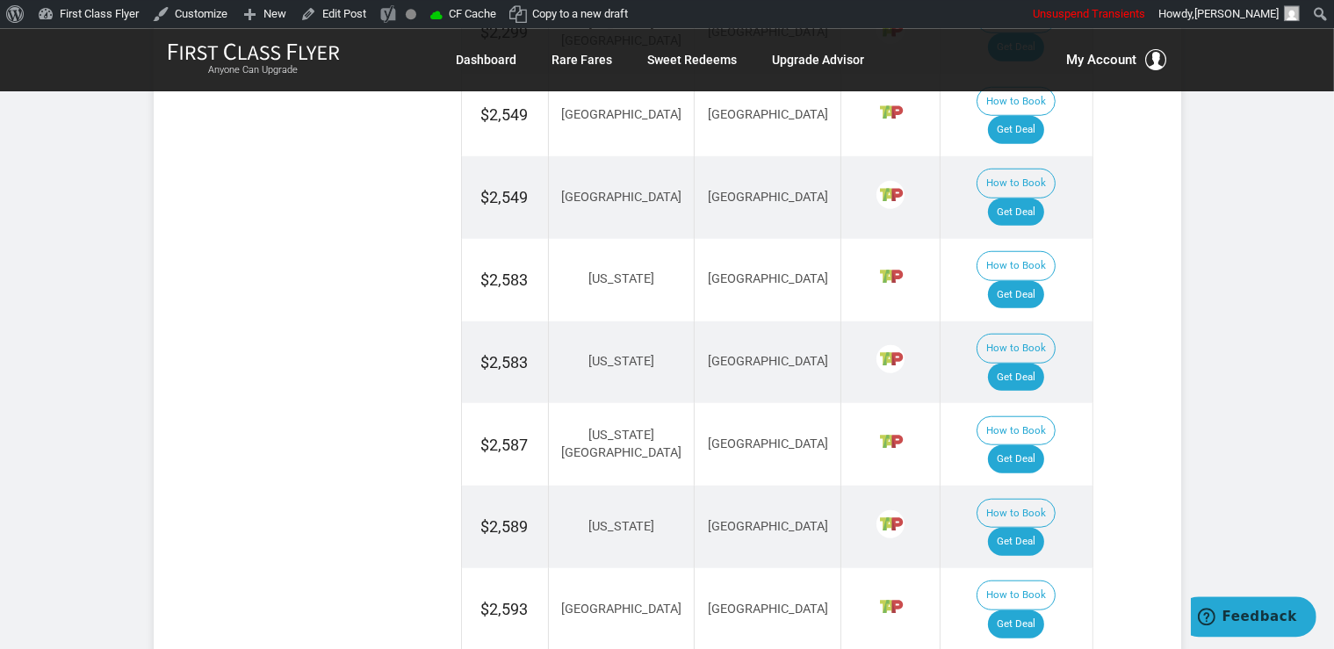
scroll to position [1541, 0]
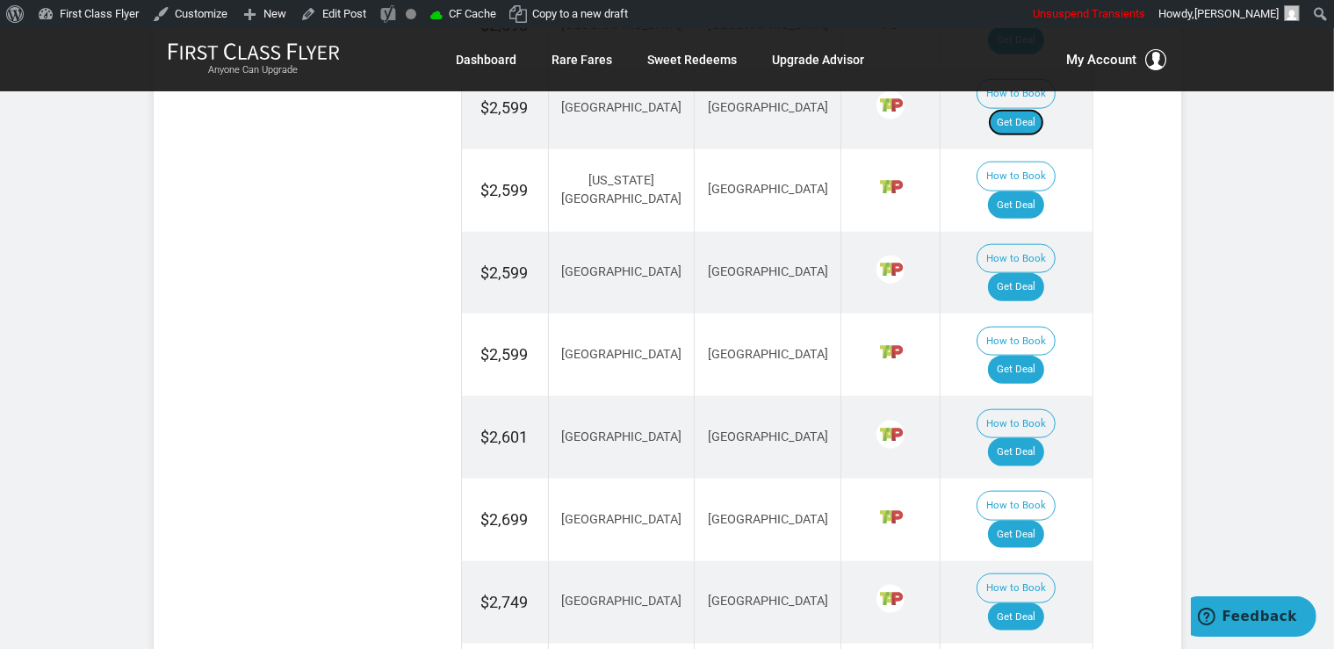
scroll to position [2190, 0]
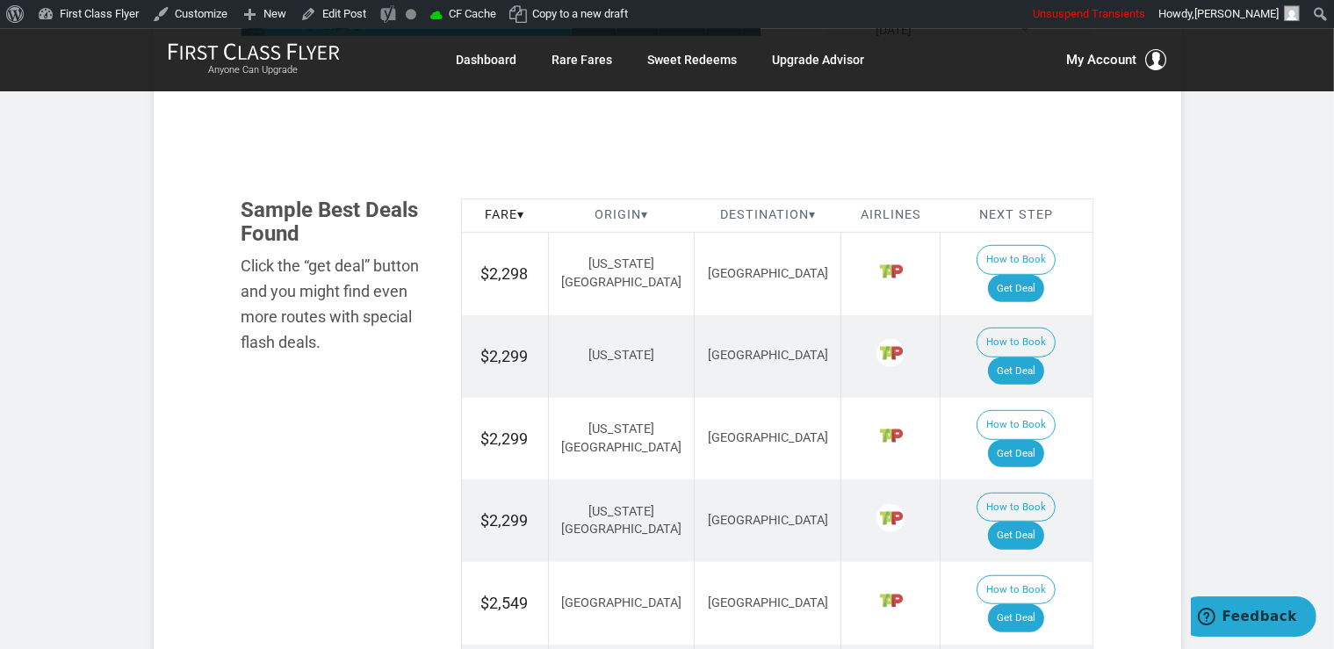
scroll to position [984, 0]
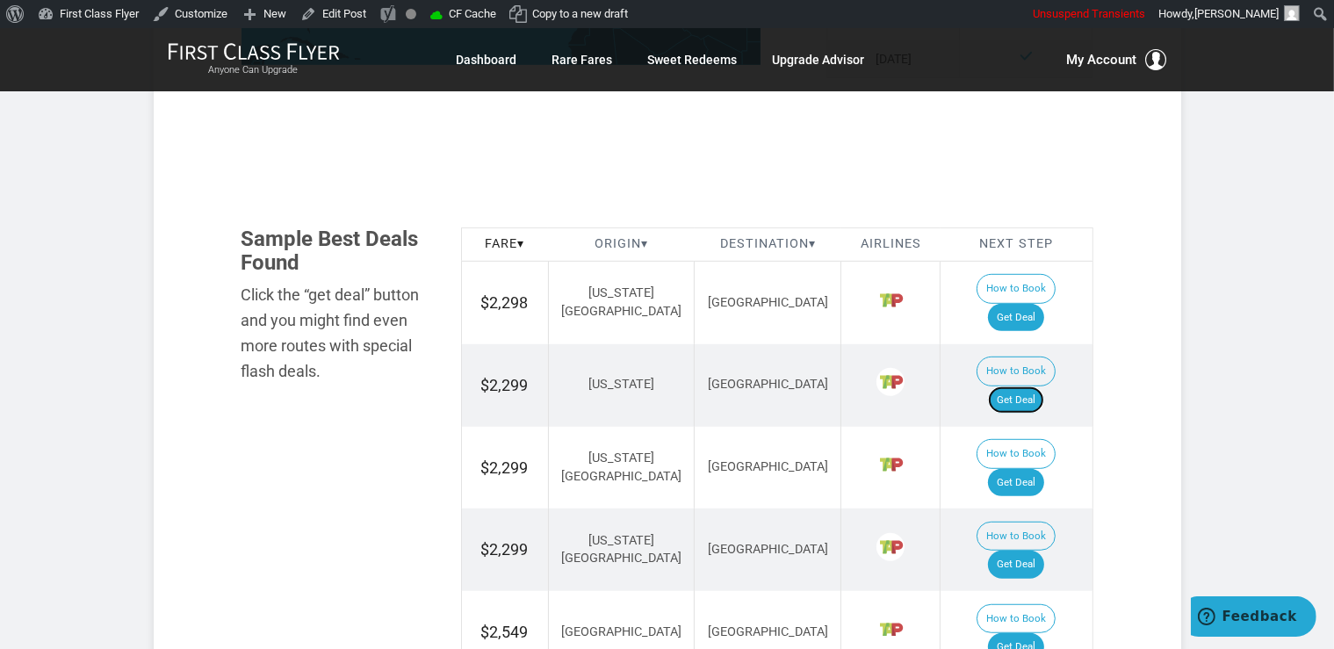
drag, startPoint x: 1038, startPoint y: 315, endPoint x: 1070, endPoint y: 336, distance: 38.0
click at [1038, 387] on link "Get Deal" at bounding box center [1016, 401] width 56 height 28
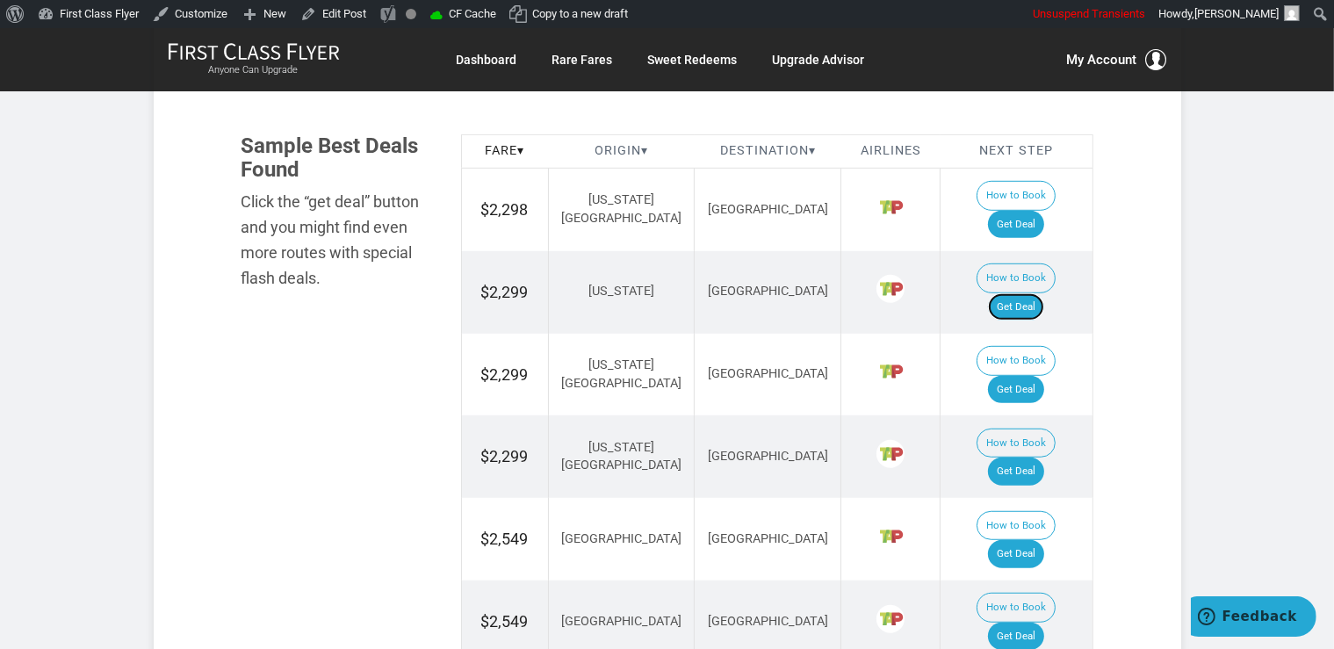
scroll to position [1170, 0]
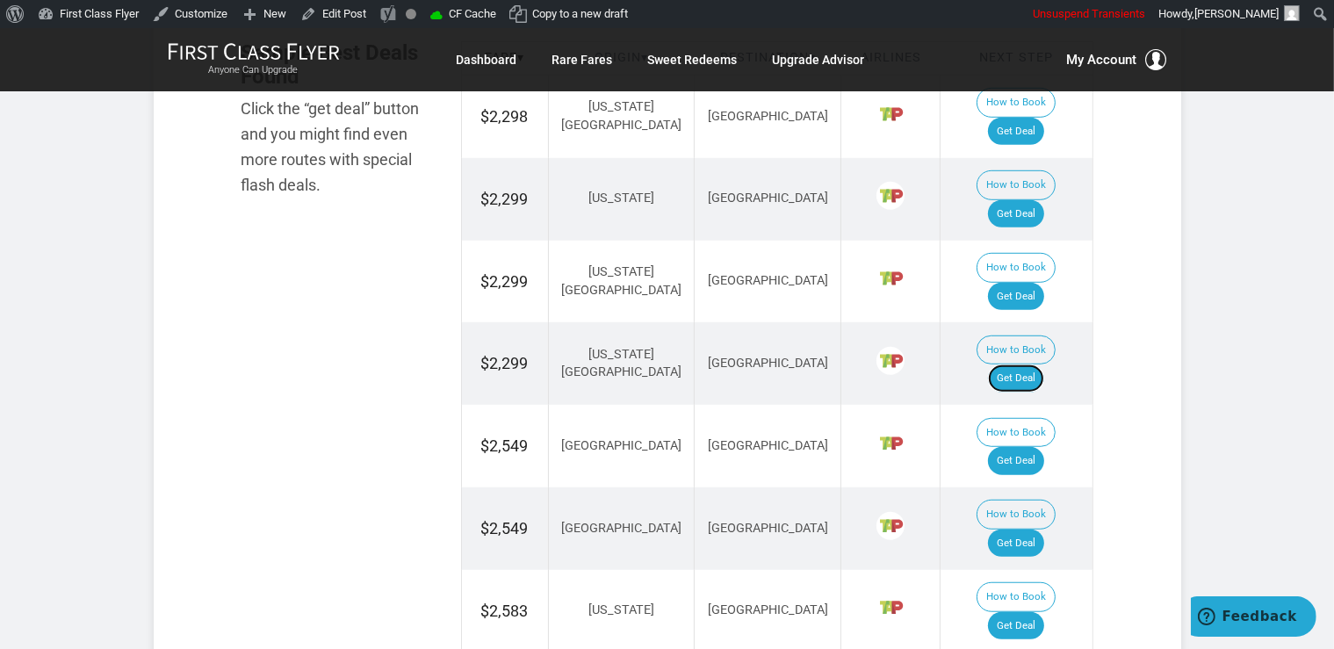
click at [1031, 365] on link "Get Deal" at bounding box center [1016, 379] width 56 height 28
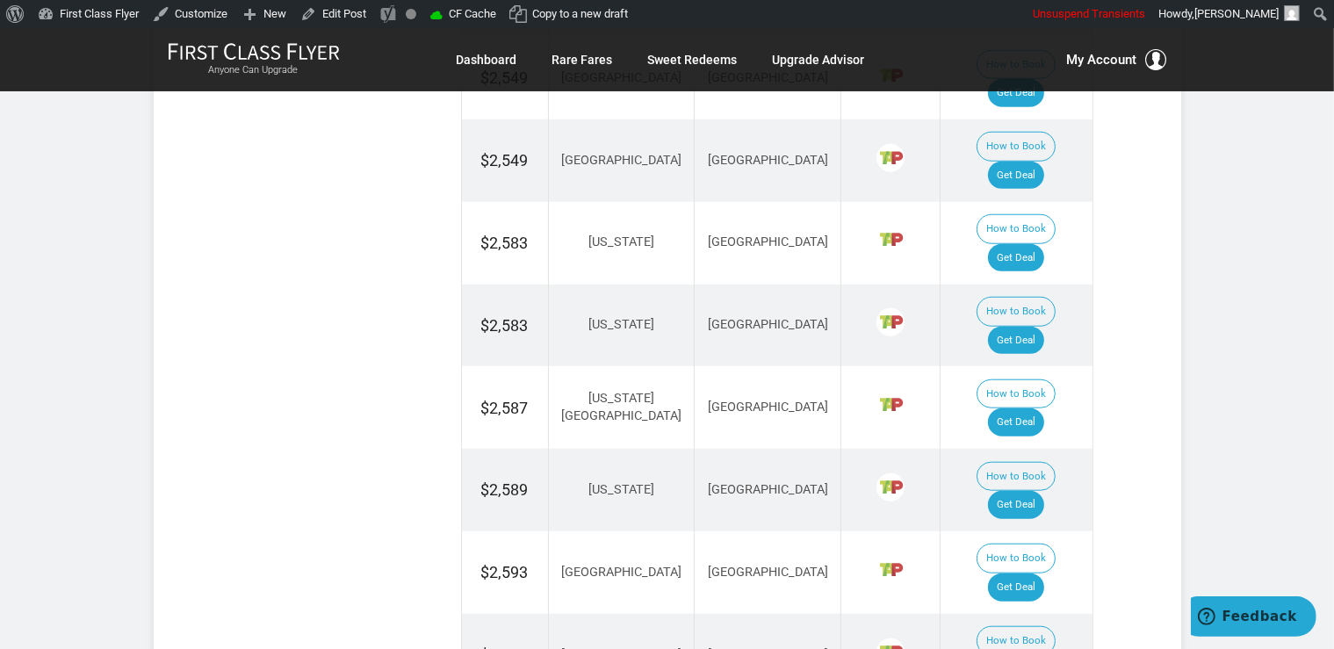
scroll to position [1541, 0]
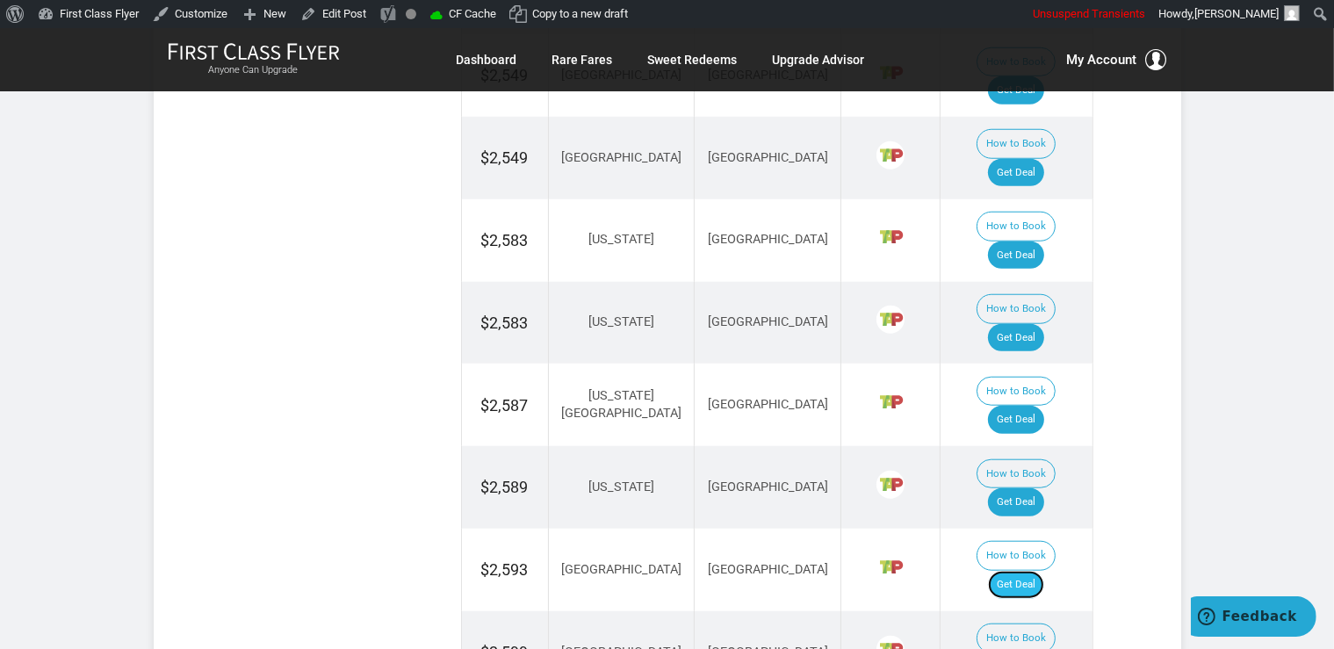
click at [1027, 571] on link "Get Deal" at bounding box center [1016, 585] width 56 height 28
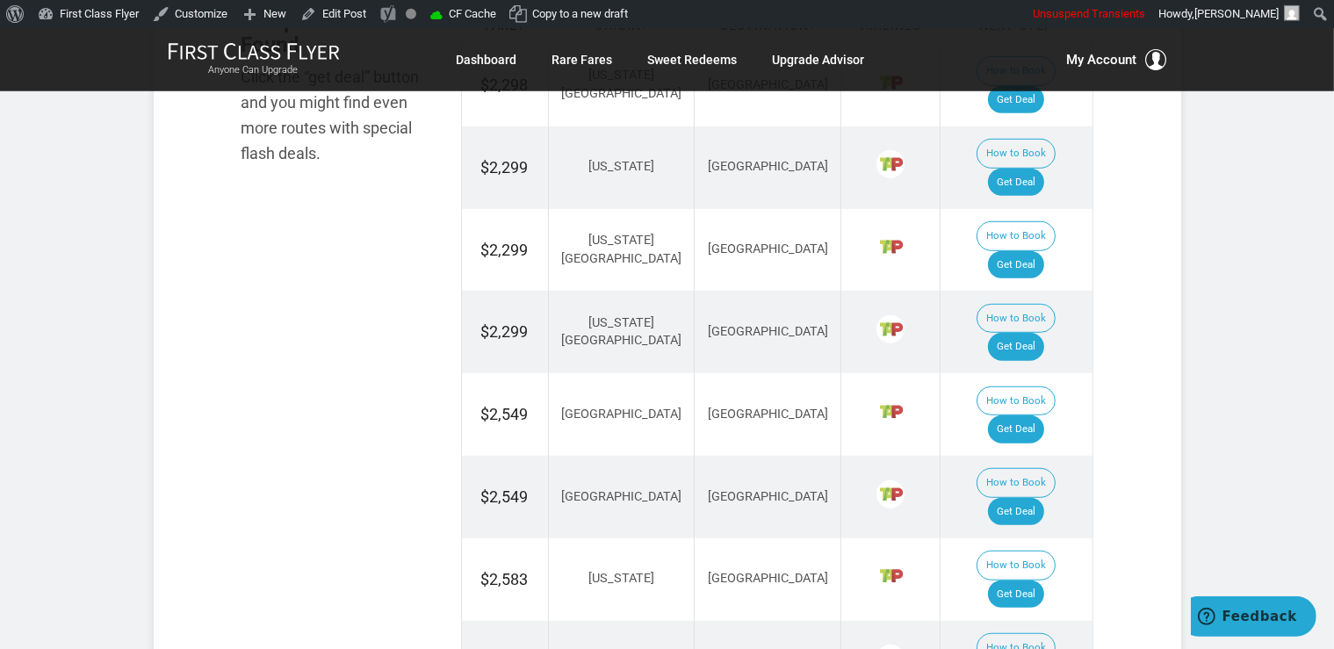
scroll to position [1170, 0]
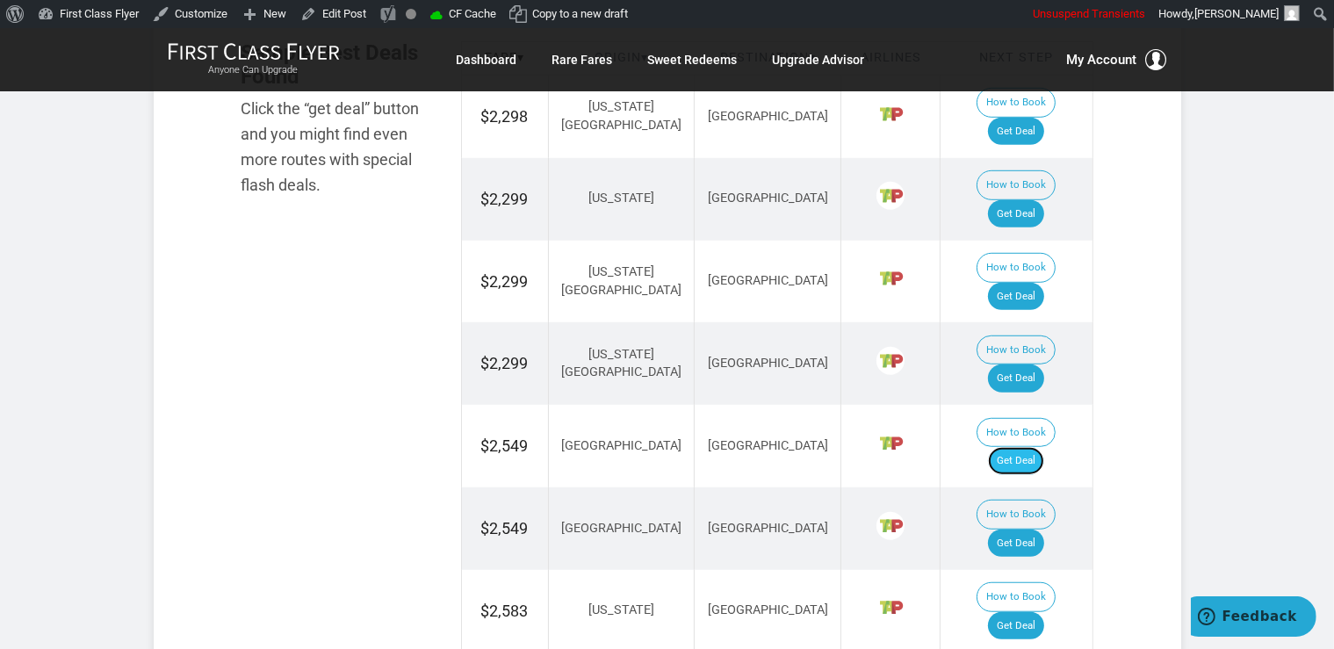
click at [1017, 447] on link "Get Deal" at bounding box center [1016, 461] width 56 height 28
click at [1035, 447] on link "Get Deal" at bounding box center [1016, 461] width 56 height 28
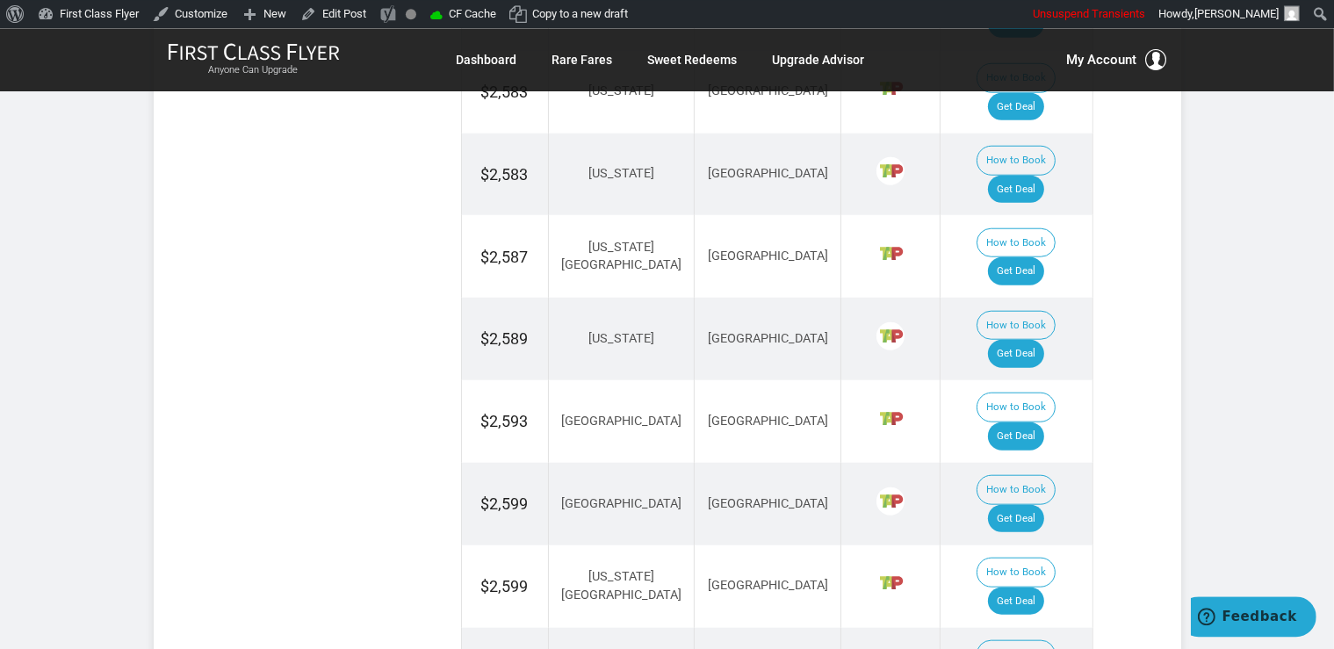
scroll to position [1669, 0]
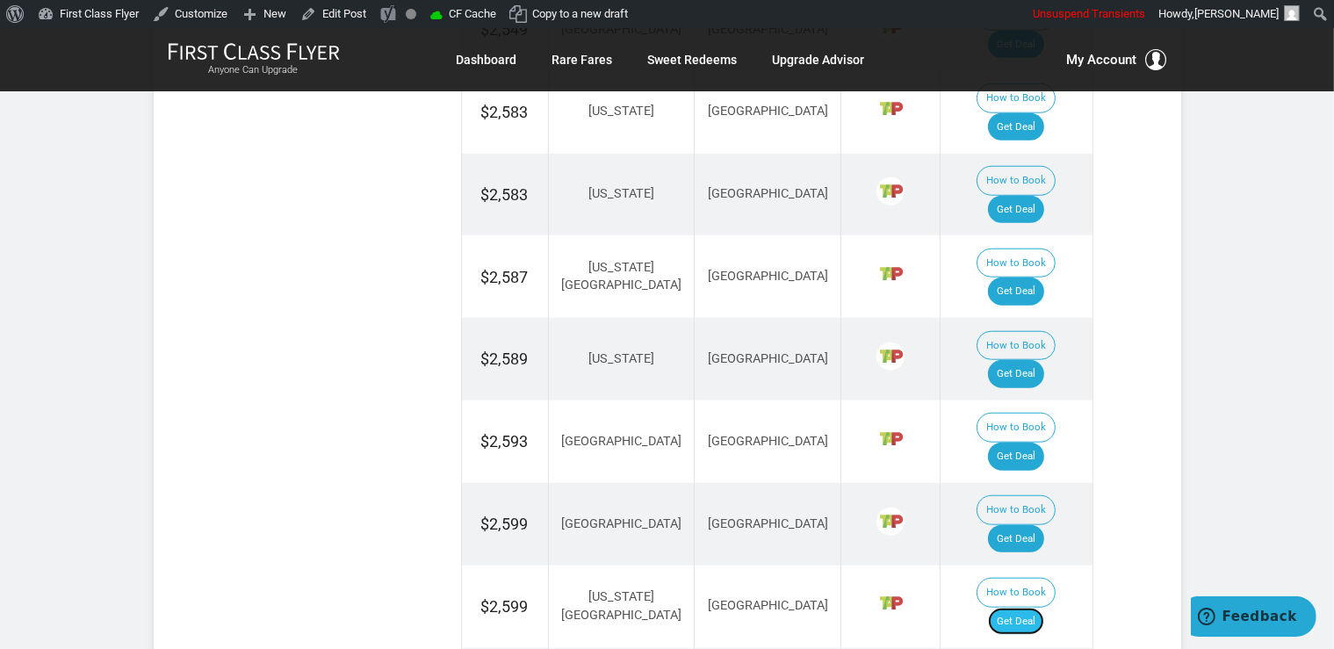
click at [1045, 608] on link "Get Deal" at bounding box center [1016, 622] width 56 height 28
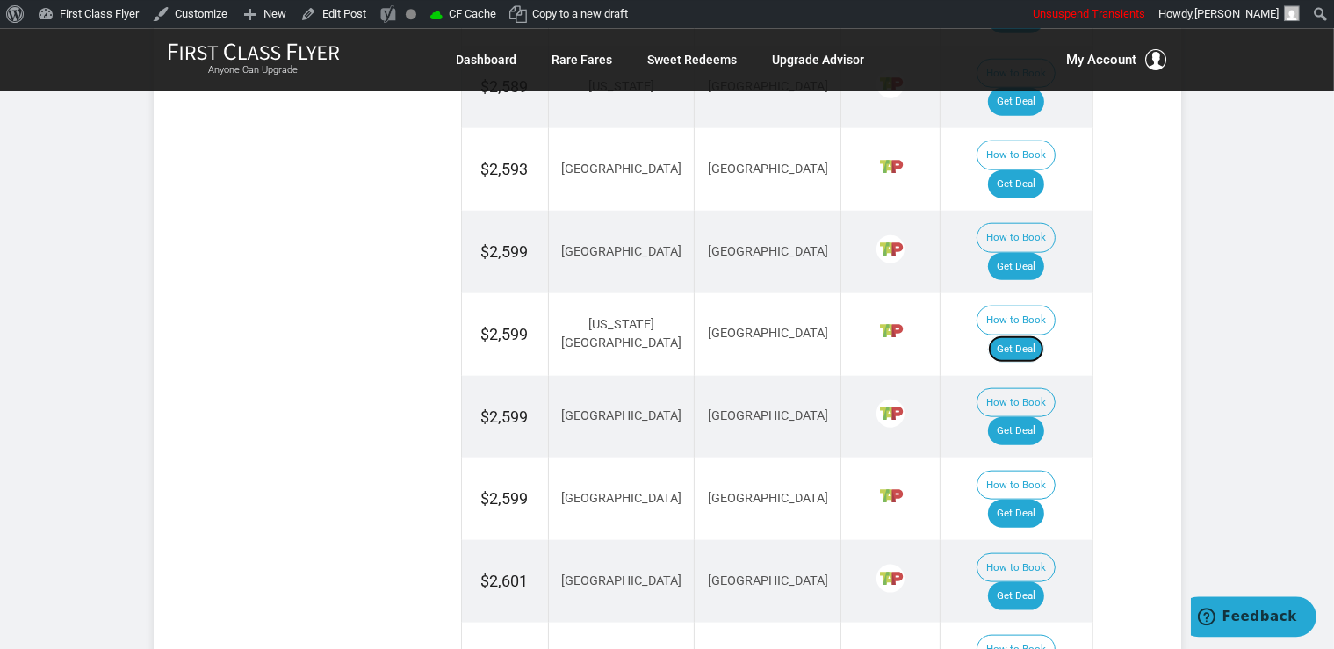
scroll to position [2041, 0]
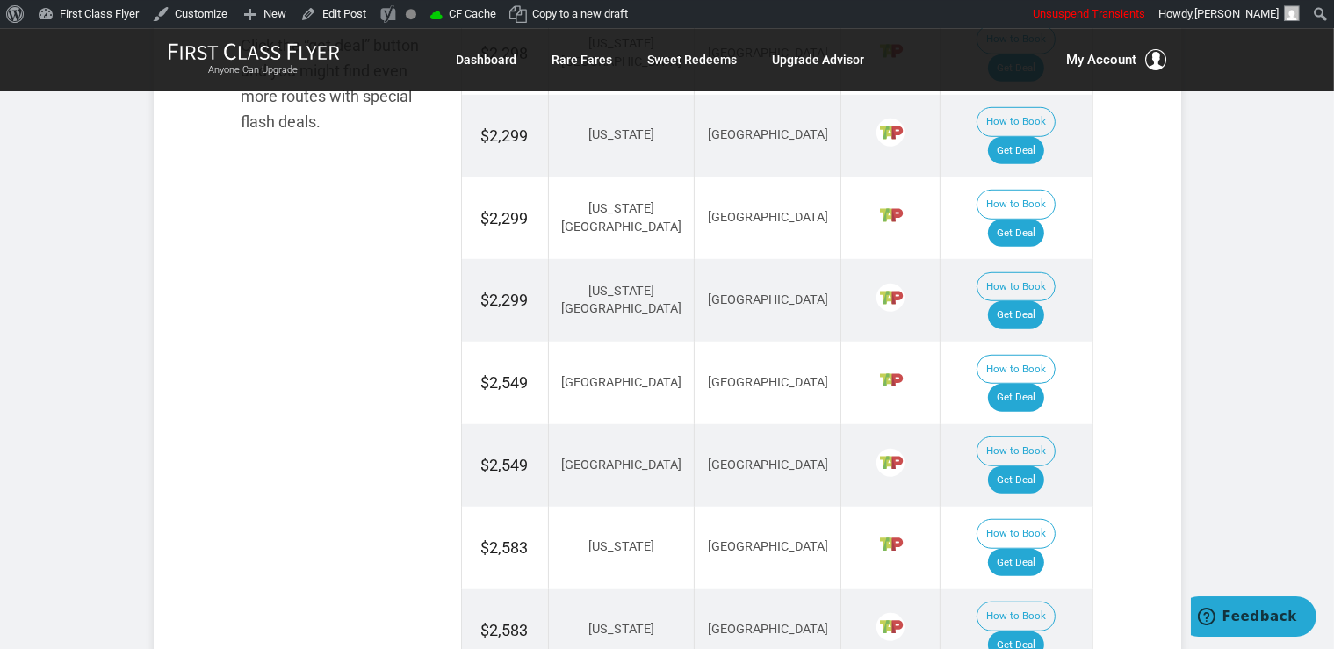
scroll to position [1205, 0]
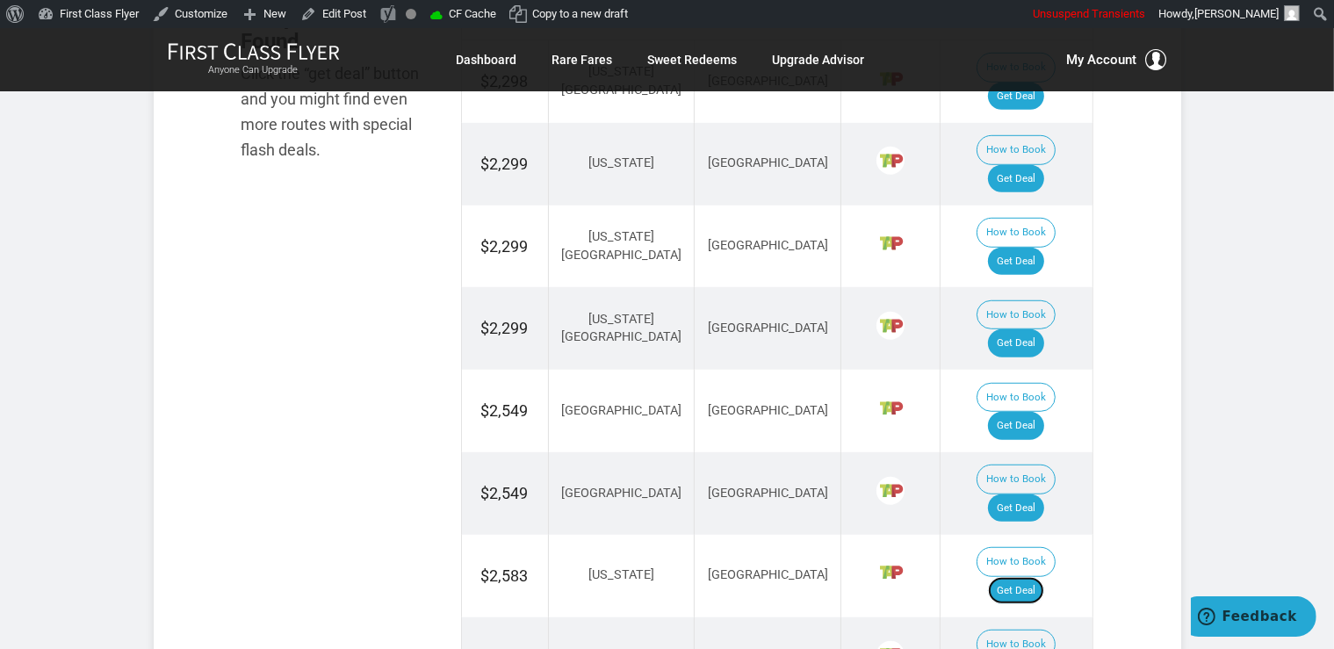
drag, startPoint x: 1049, startPoint y: 401, endPoint x: 1065, endPoint y: 417, distance: 23.0
click at [1045, 577] on link "Get Deal" at bounding box center [1016, 591] width 56 height 28
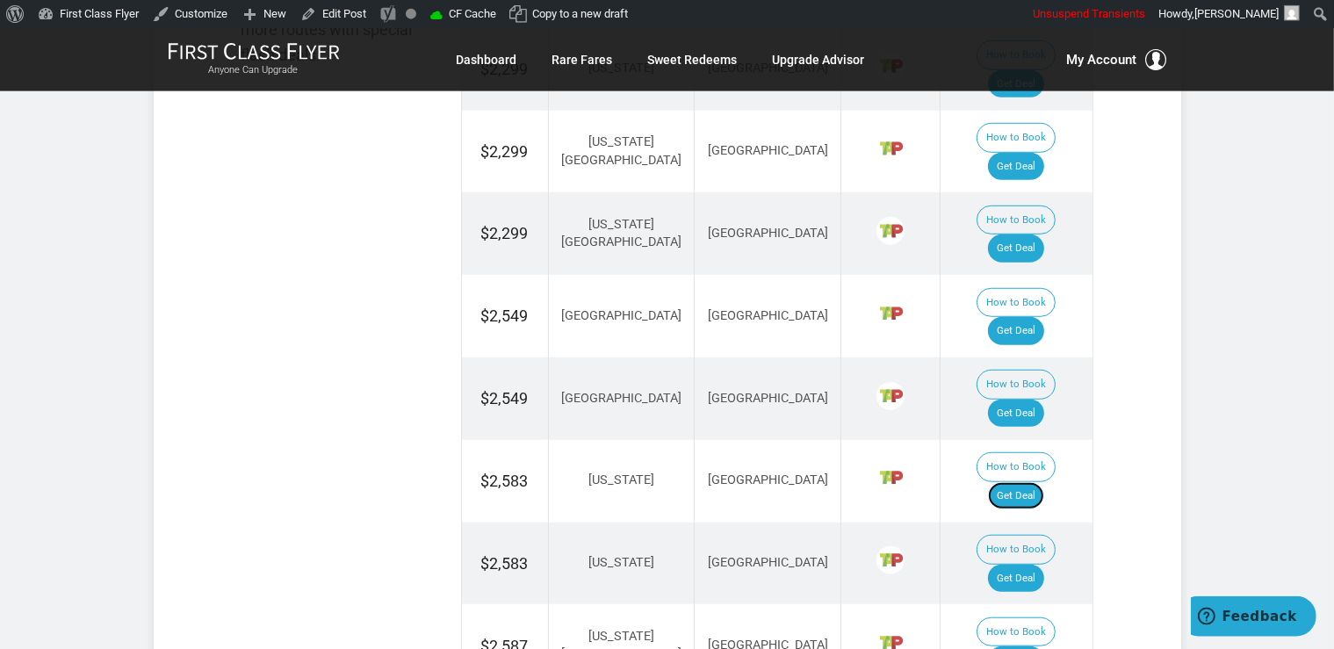
scroll to position [1392, 0]
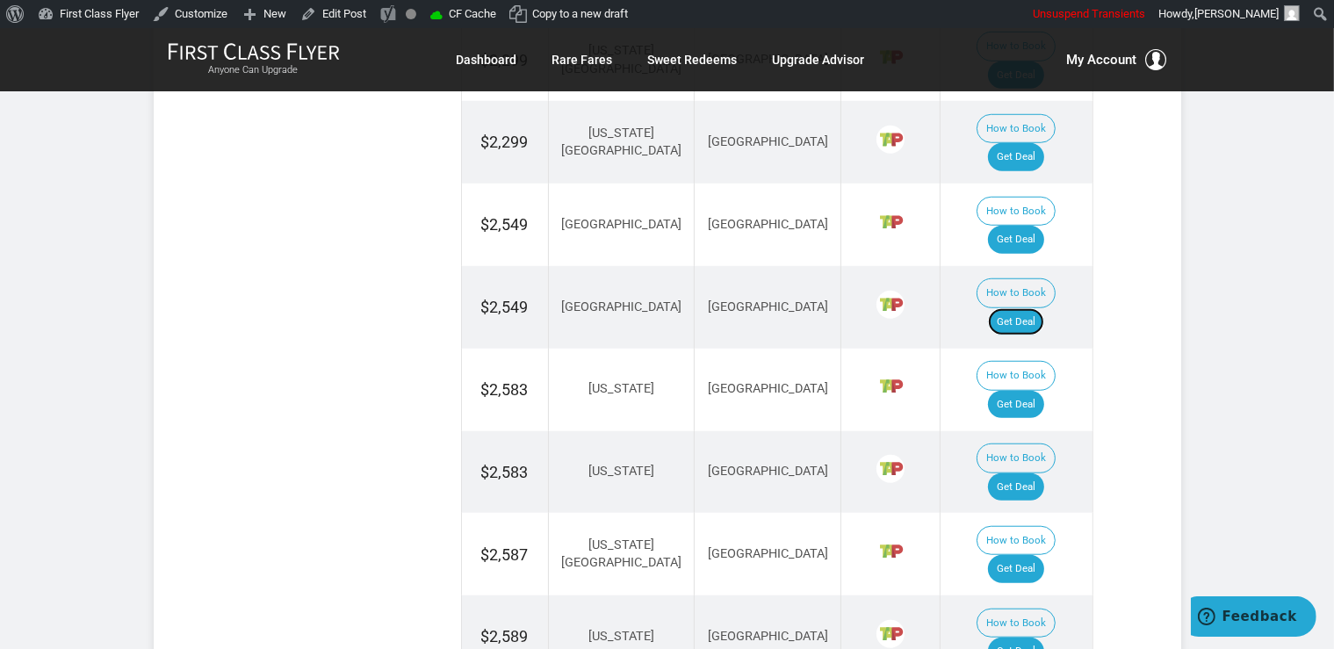
drag, startPoint x: 1043, startPoint y: 166, endPoint x: 1052, endPoint y: 193, distance: 28.9
click at [1043, 308] on link "Get Deal" at bounding box center [1016, 322] width 56 height 28
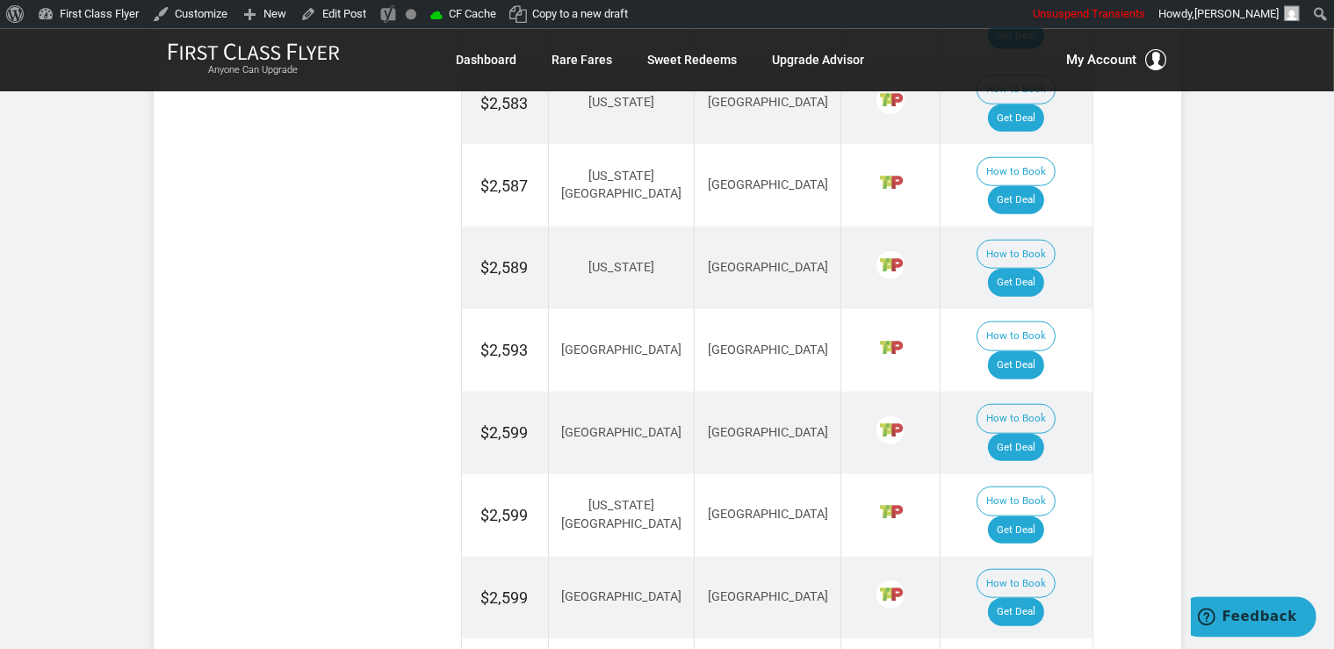
scroll to position [1762, 0]
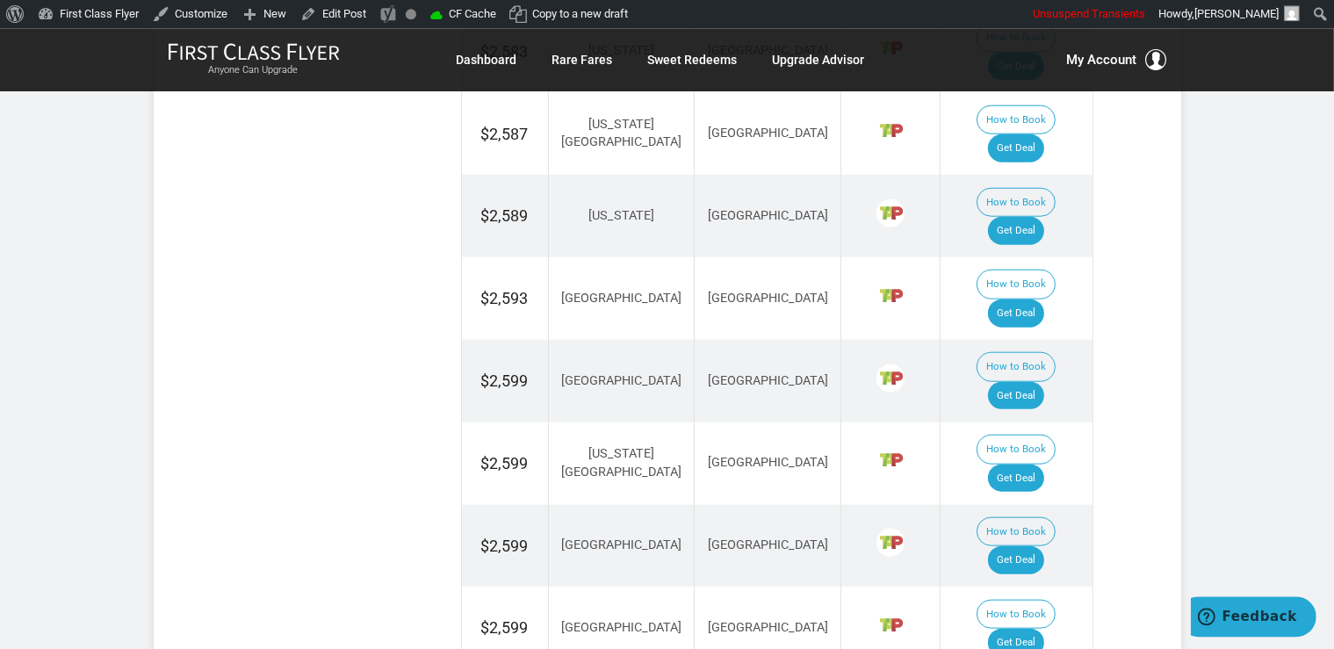
scroll to position [1948, 0]
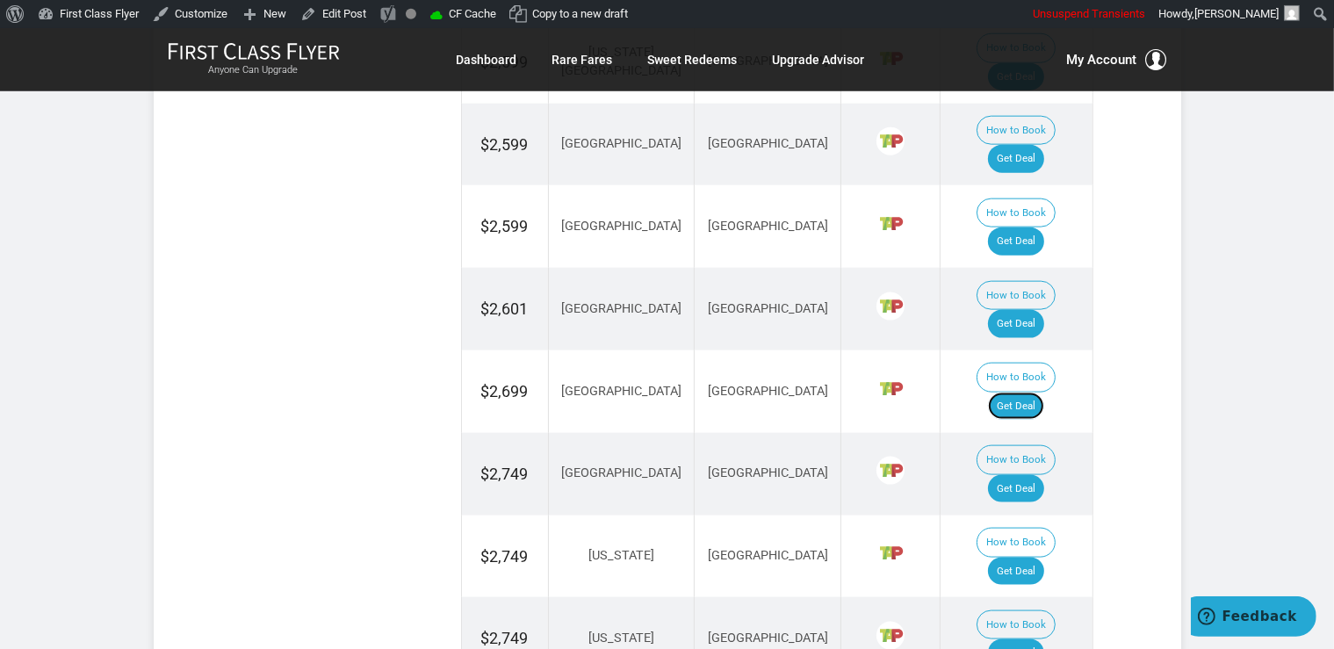
scroll to position [2226, 0]
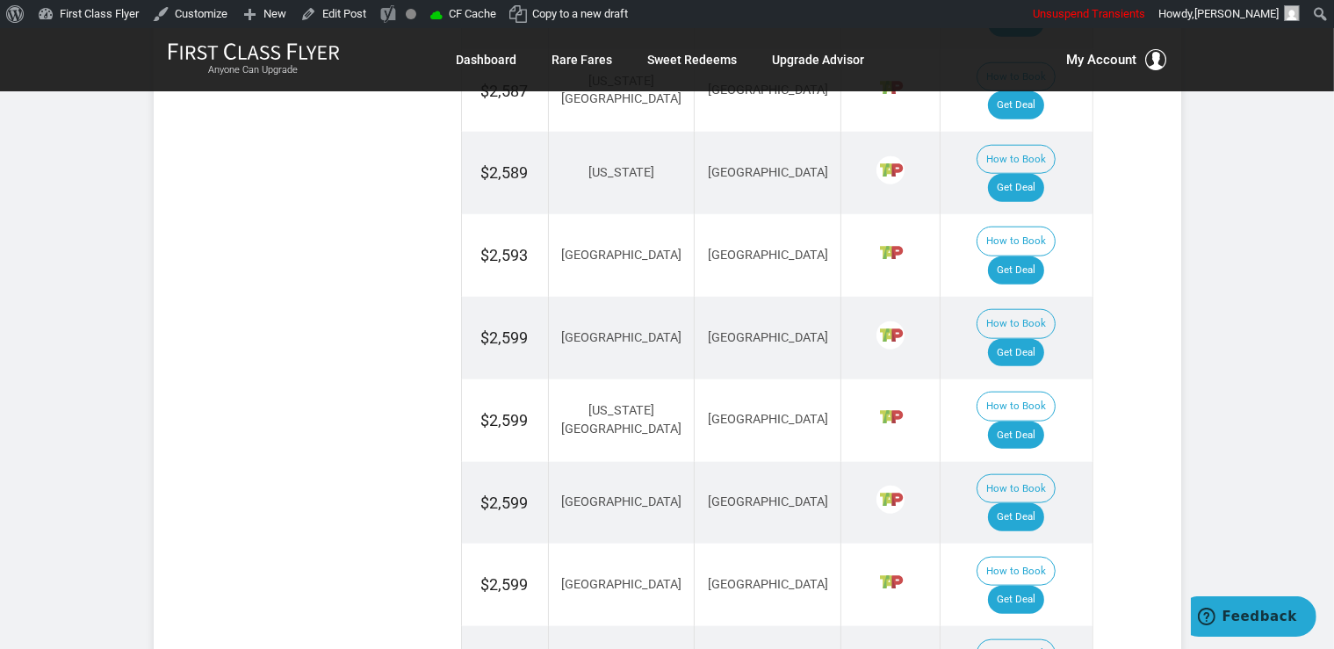
scroll to position [1762, 0]
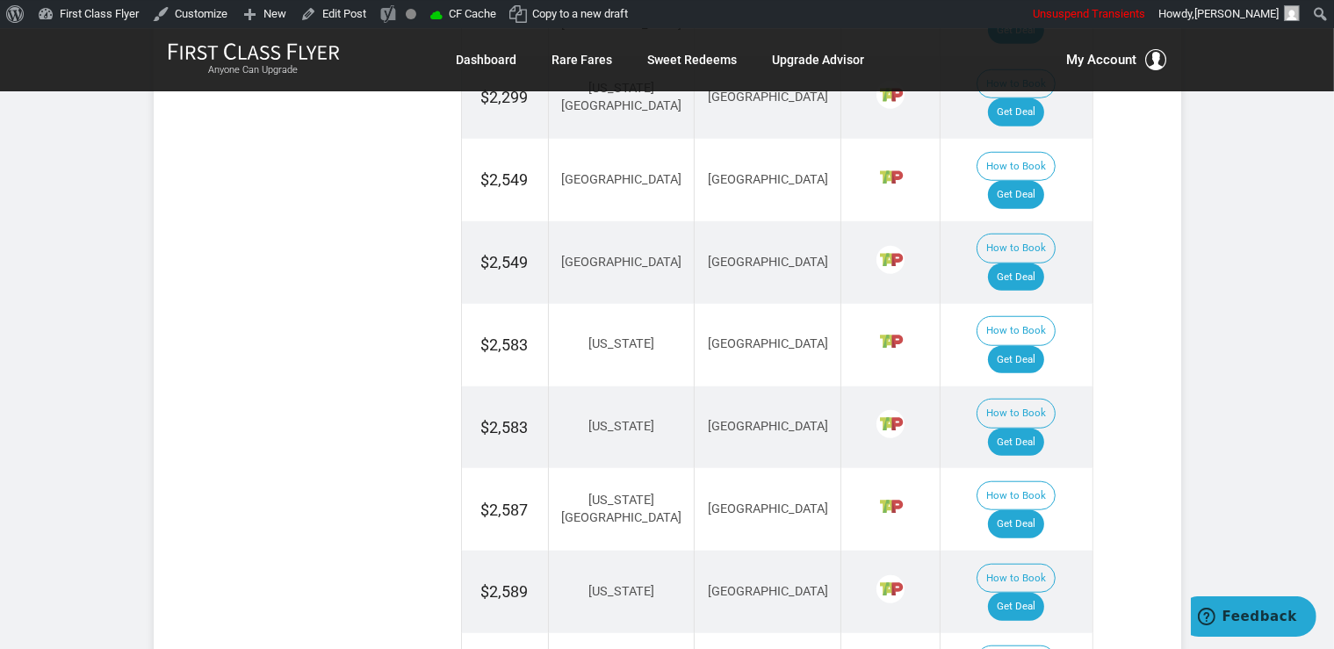
scroll to position [1298, 0]
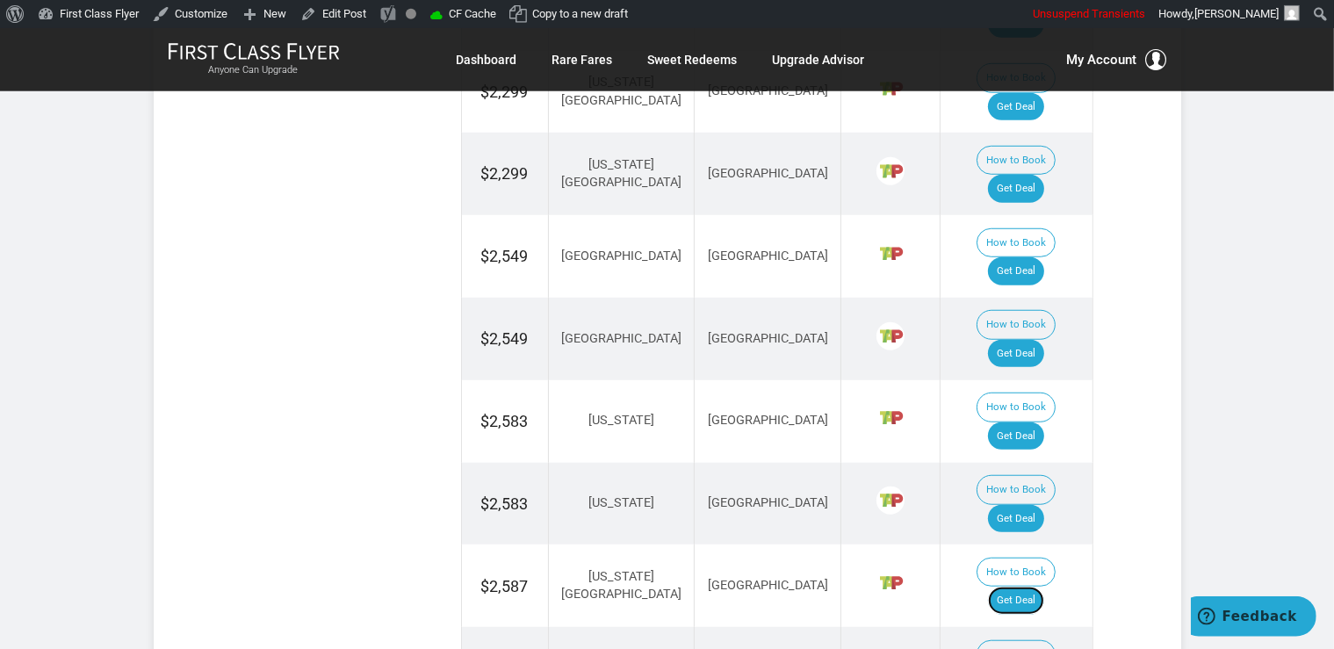
scroll to position [1392, 0]
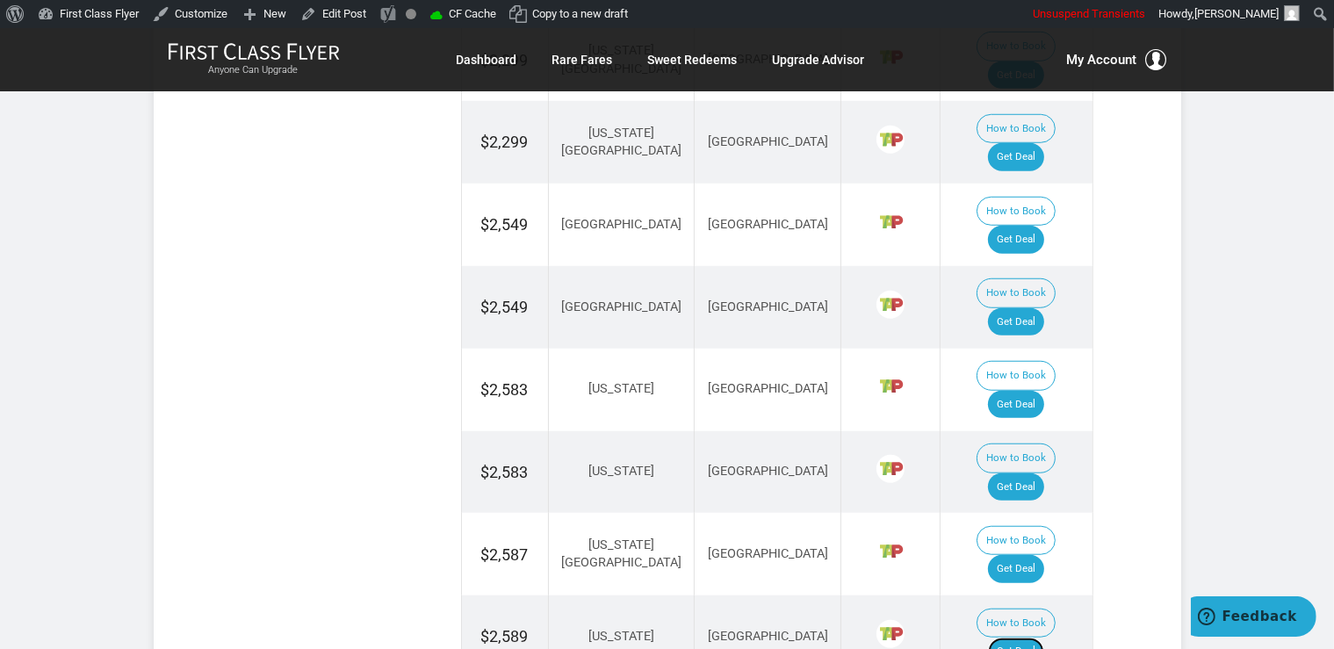
click at [1014, 638] on link "Get Deal" at bounding box center [1016, 652] width 56 height 28
drag, startPoint x: 1009, startPoint y: 288, endPoint x: 1021, endPoint y: 297, distance: 14.4
click at [1010, 474] on link "Get Deal" at bounding box center [1016, 488] width 56 height 28
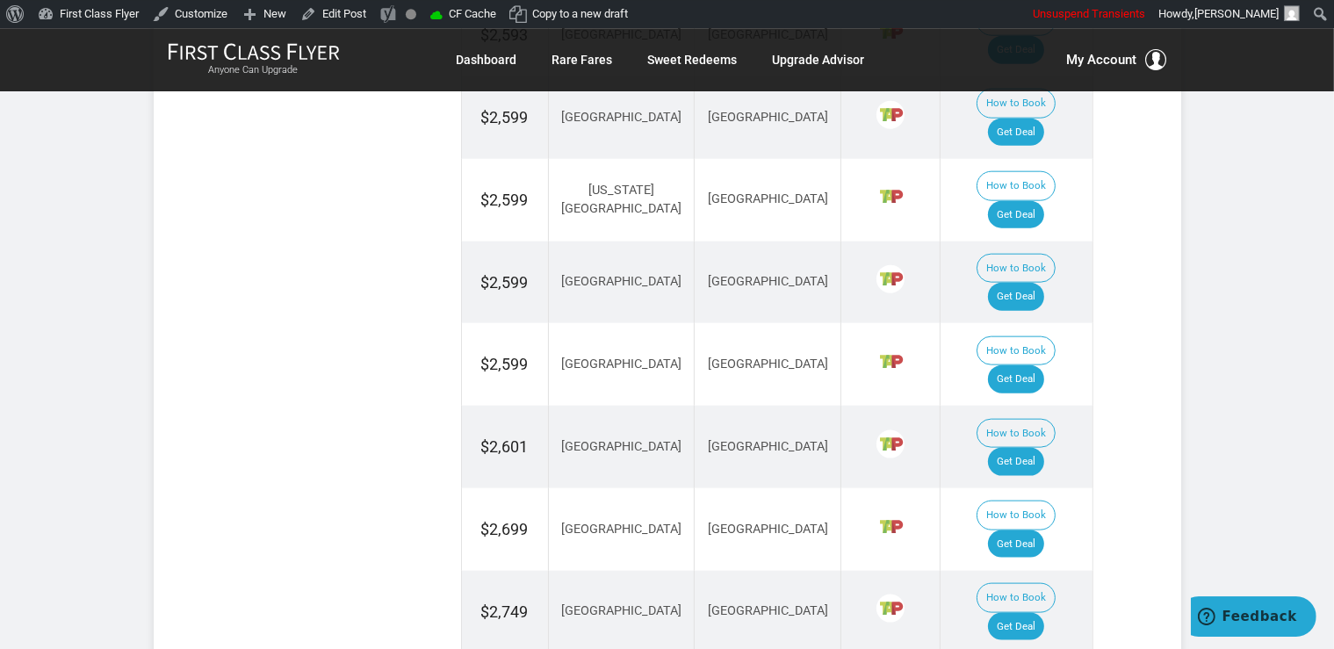
scroll to position [2041, 0]
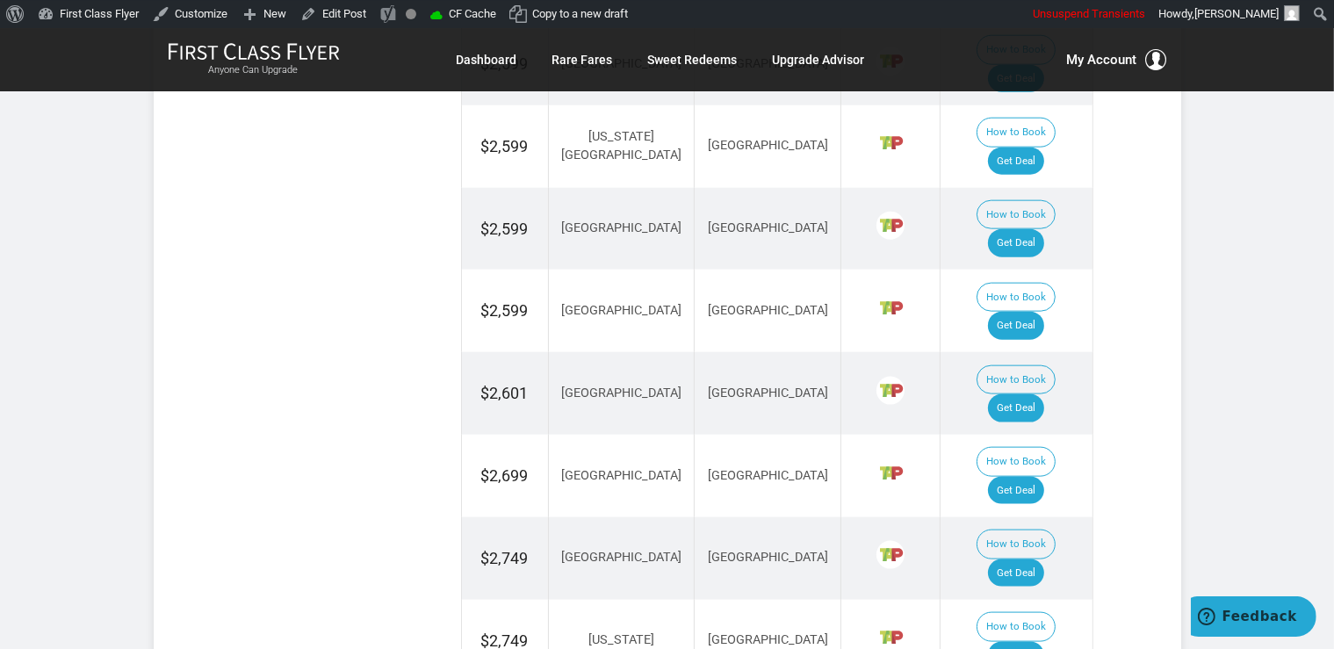
scroll to position [2226, 0]
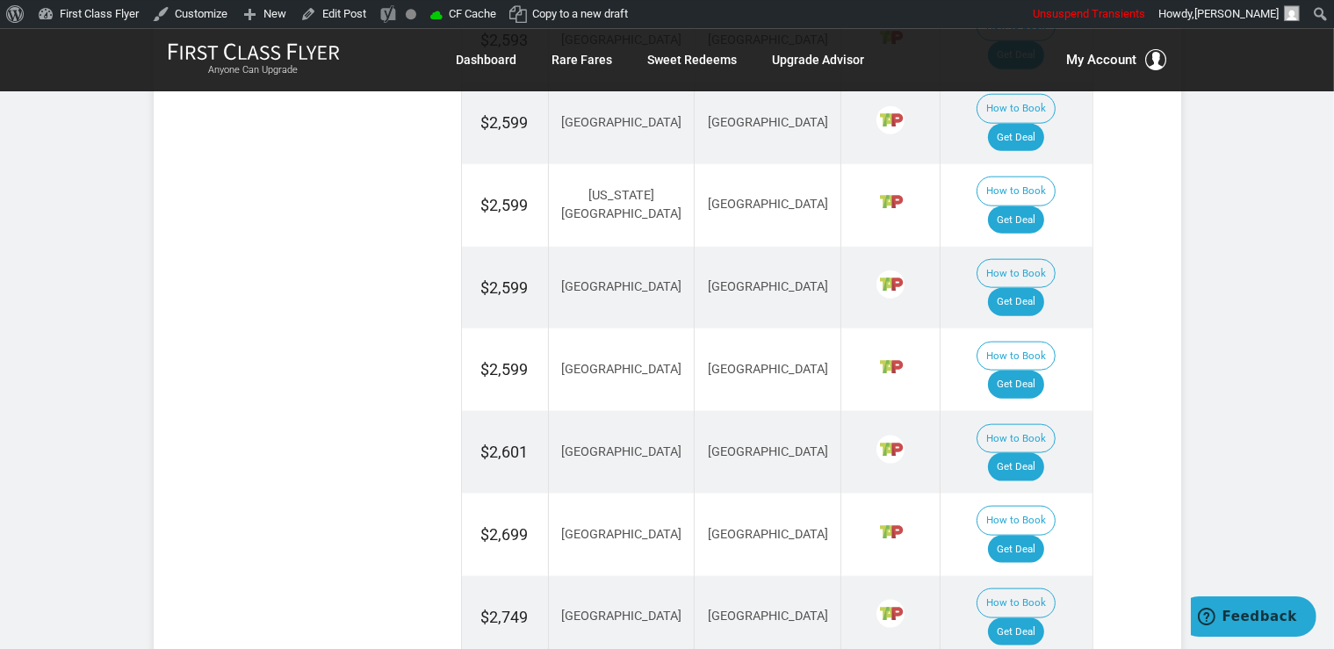
scroll to position [2041, 0]
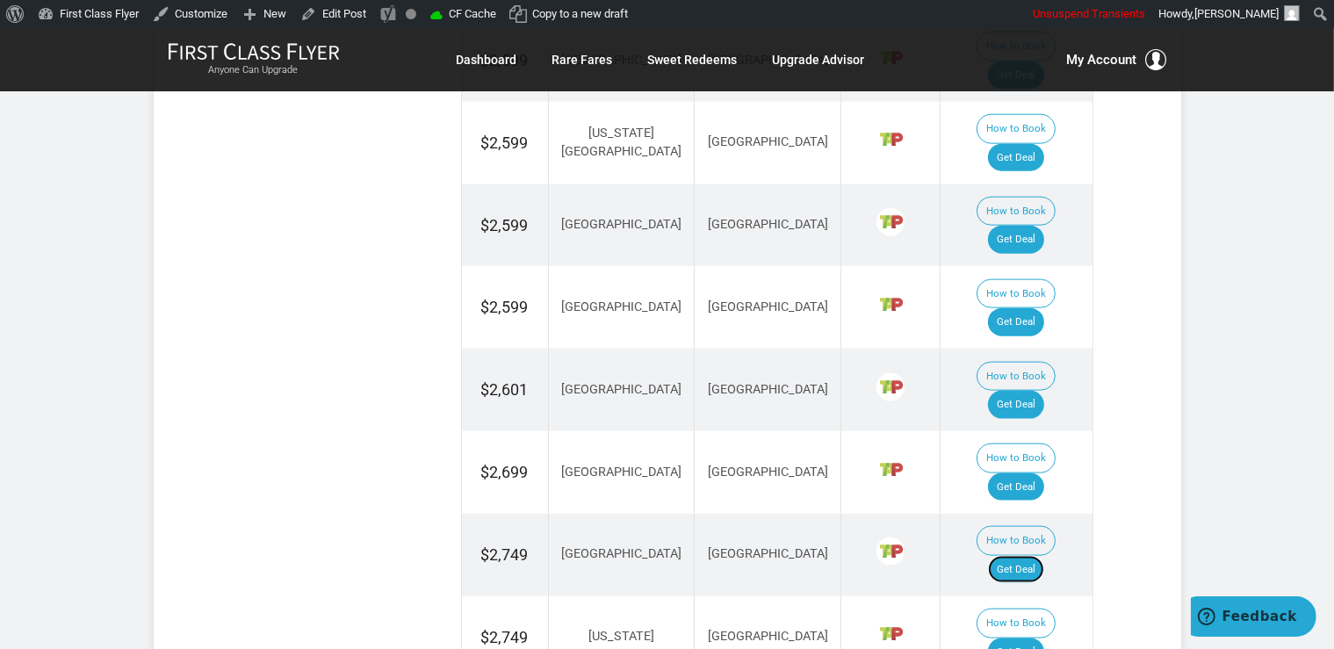
scroll to position [2412, 0]
